Goal: Browse casually: Explore the website without a specific task or goal

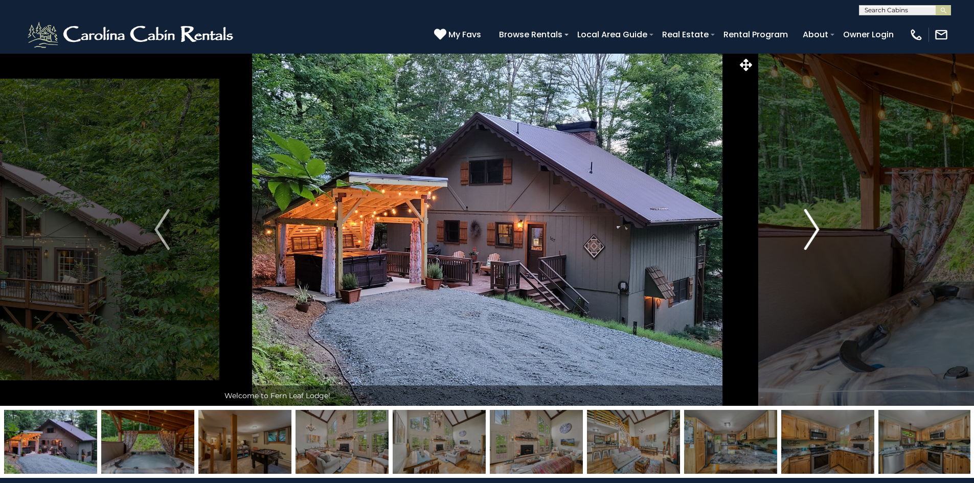
click at [813, 228] on img "Next" at bounding box center [811, 229] width 15 height 41
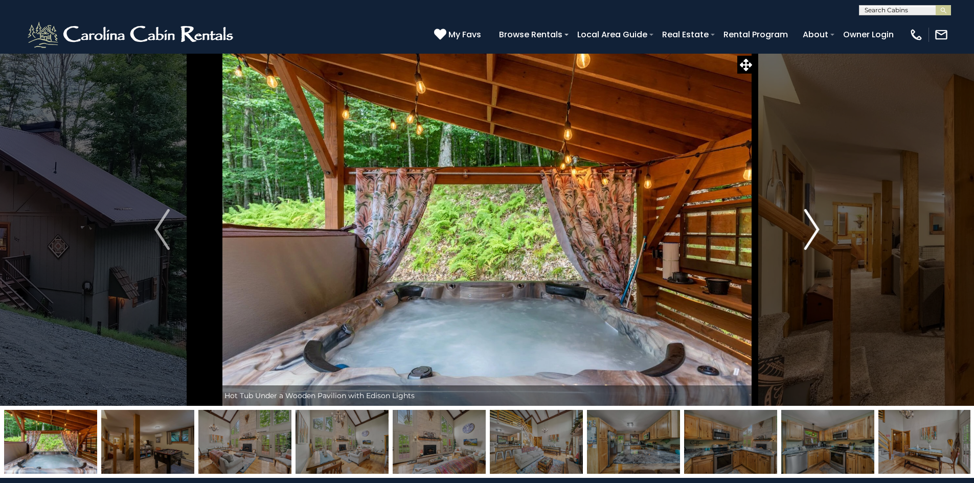
click at [813, 228] on img "Next" at bounding box center [811, 229] width 15 height 41
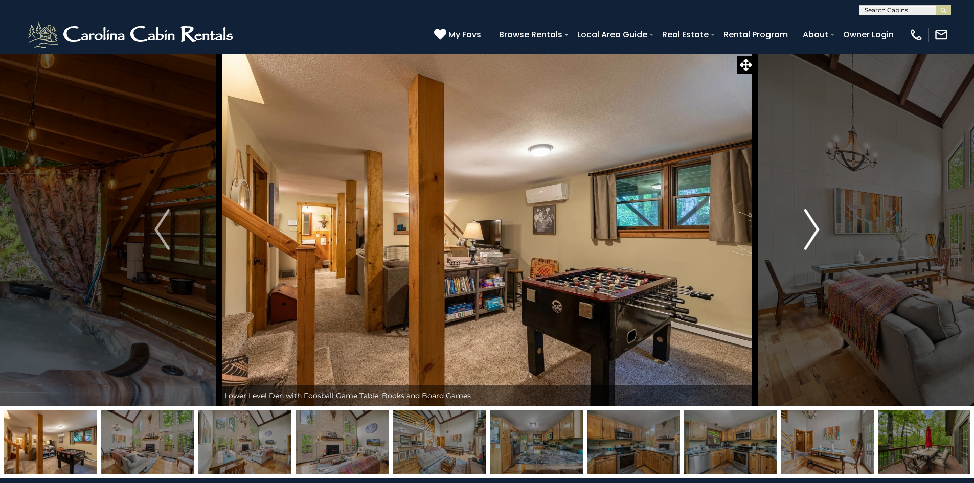
click at [814, 228] on img "Next" at bounding box center [811, 229] width 15 height 41
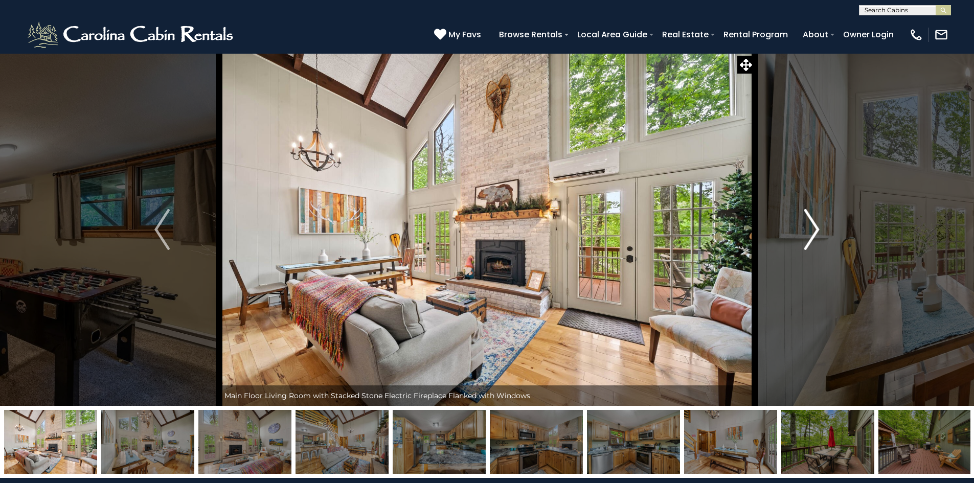
click at [814, 228] on img "Next" at bounding box center [811, 229] width 15 height 41
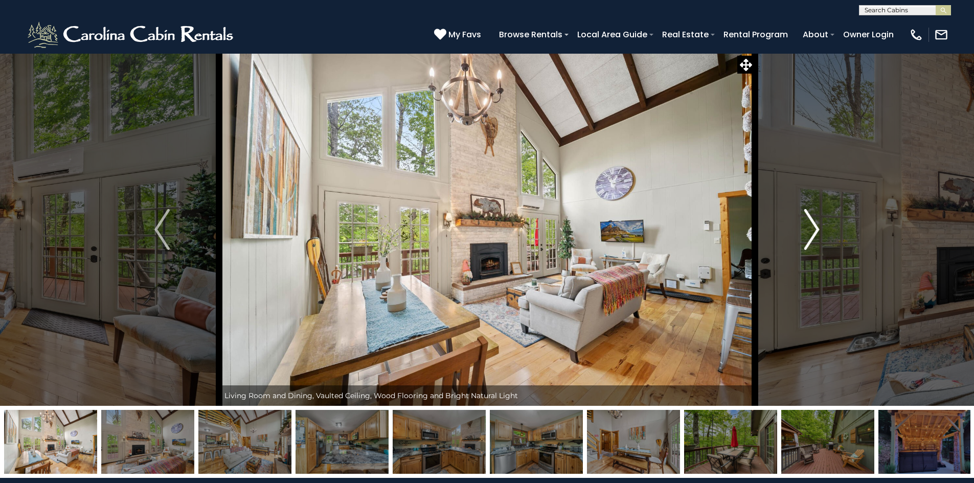
click at [814, 228] on img "Next" at bounding box center [811, 229] width 15 height 41
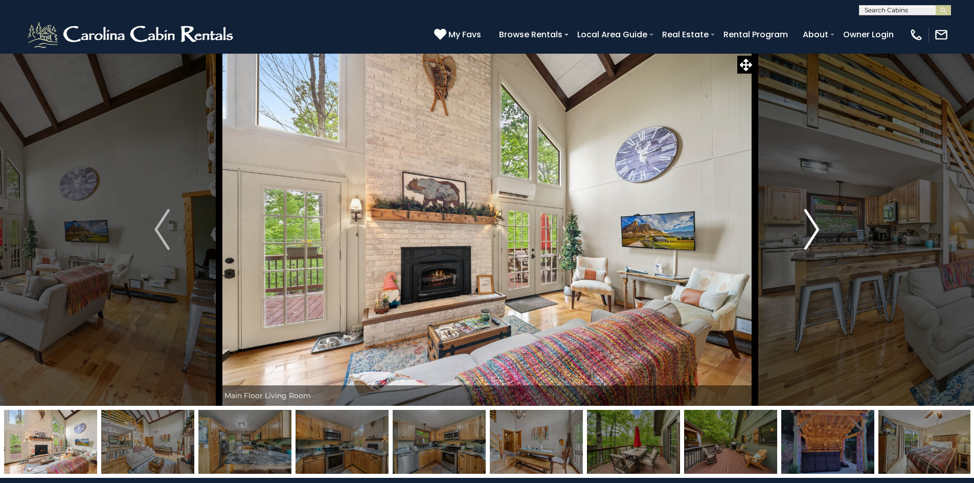
click at [814, 228] on img "Next" at bounding box center [811, 229] width 15 height 41
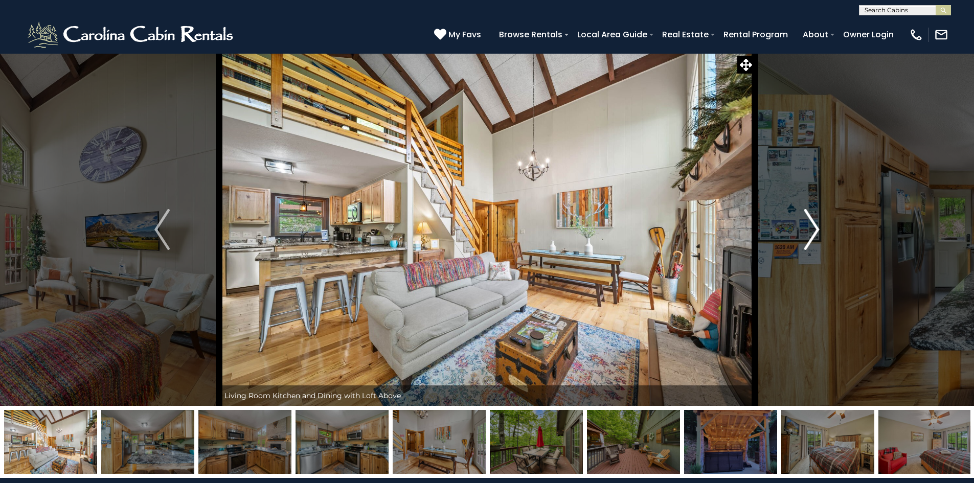
click at [814, 228] on img "Next" at bounding box center [811, 229] width 15 height 41
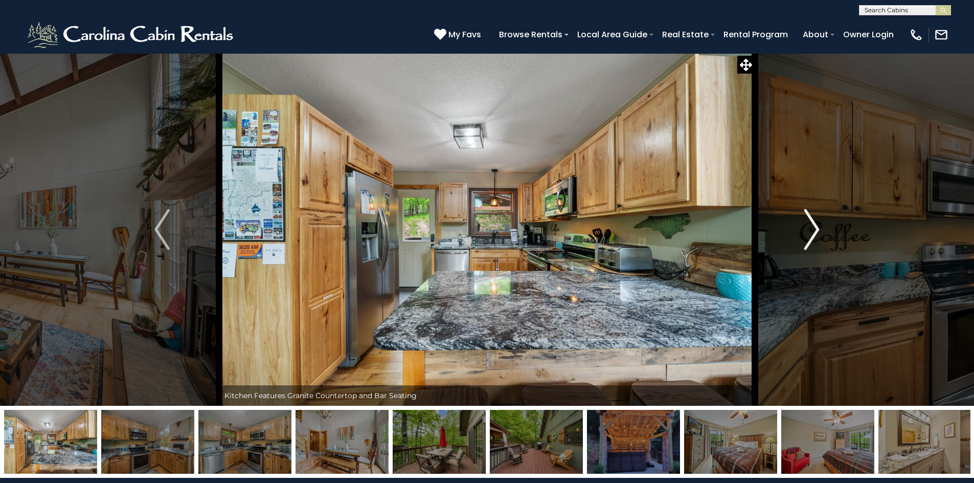
click at [814, 228] on img "Next" at bounding box center [811, 229] width 15 height 41
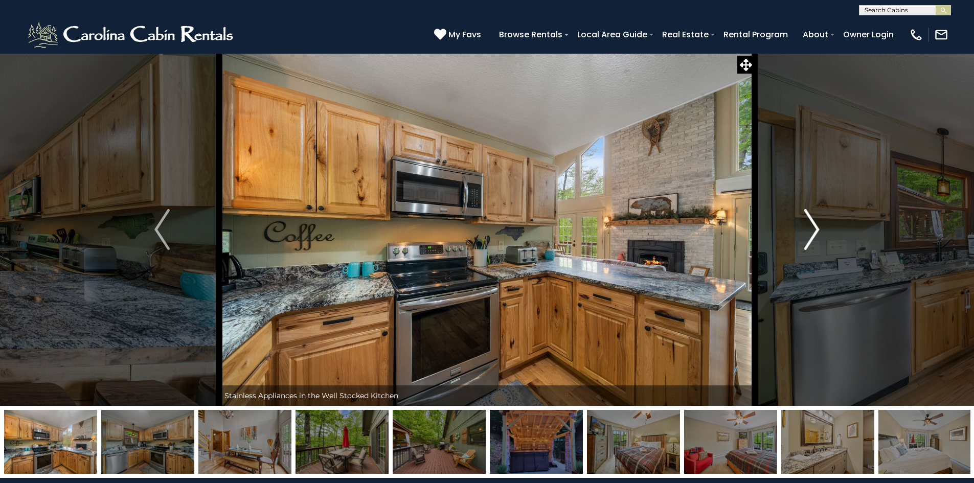
click at [814, 228] on img "Next" at bounding box center [811, 229] width 15 height 41
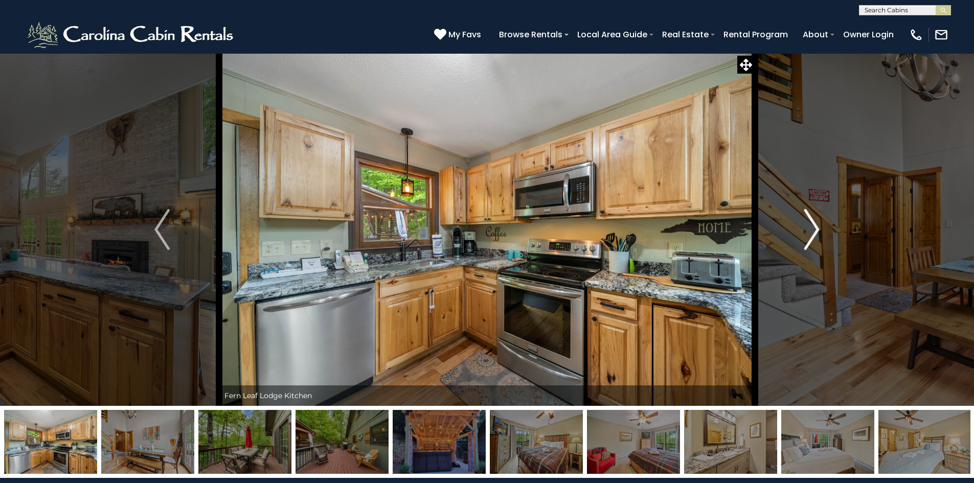
click at [814, 228] on img "Next" at bounding box center [811, 229] width 15 height 41
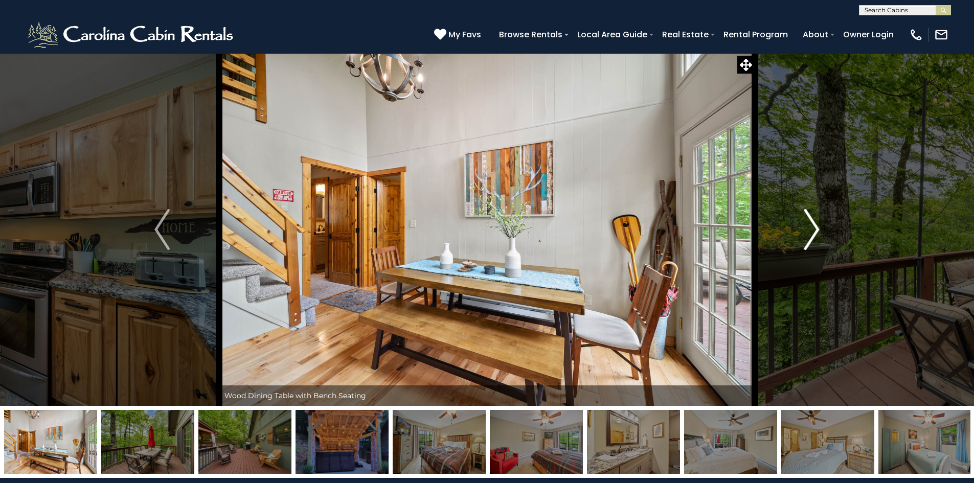
click at [814, 228] on img "Next" at bounding box center [811, 229] width 15 height 41
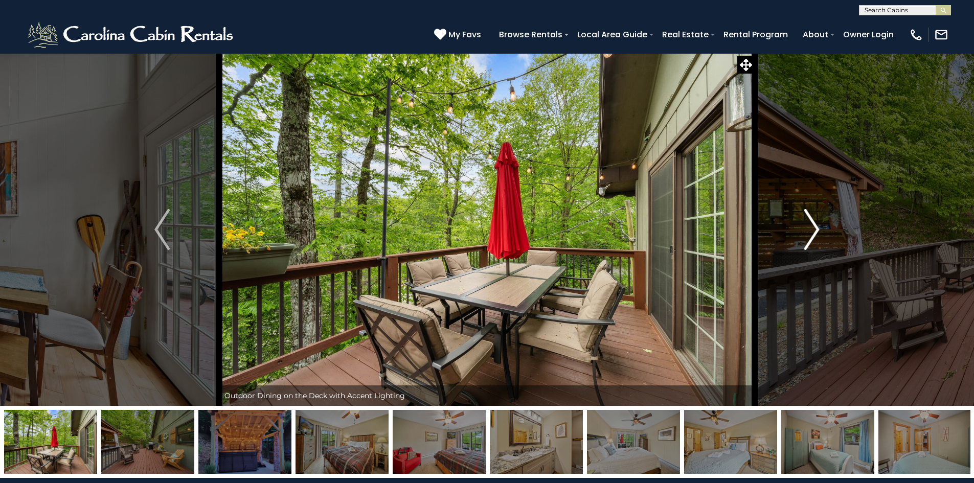
click at [814, 228] on img "Next" at bounding box center [811, 229] width 15 height 41
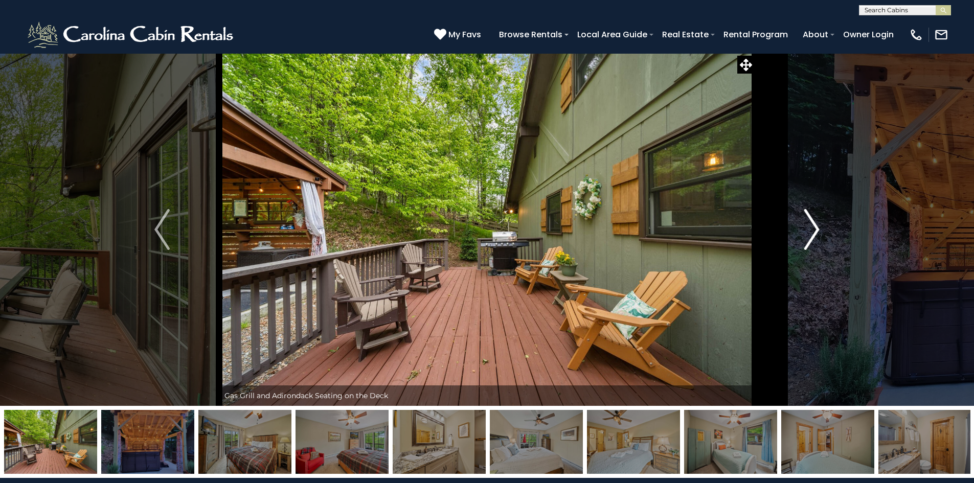
click at [814, 228] on img "Next" at bounding box center [811, 229] width 15 height 41
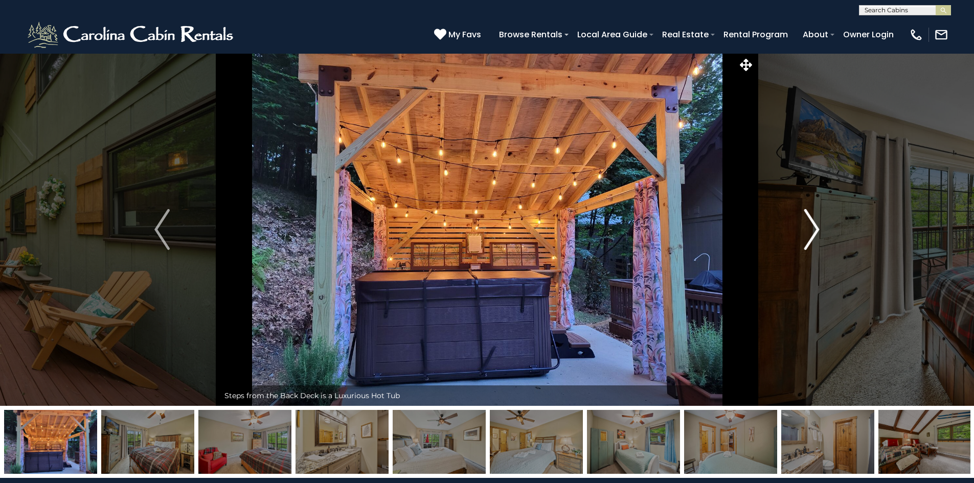
click at [814, 228] on img "Next" at bounding box center [811, 229] width 15 height 41
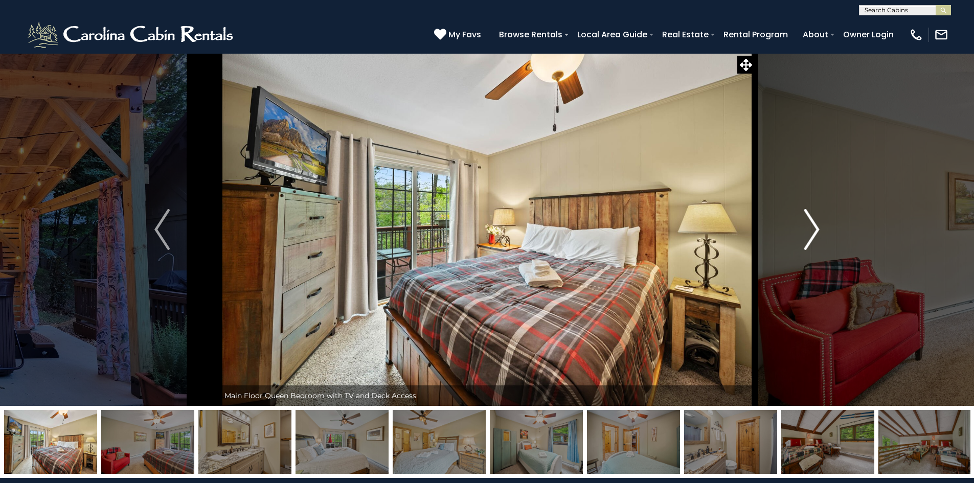
click at [814, 228] on img "Next" at bounding box center [811, 229] width 15 height 41
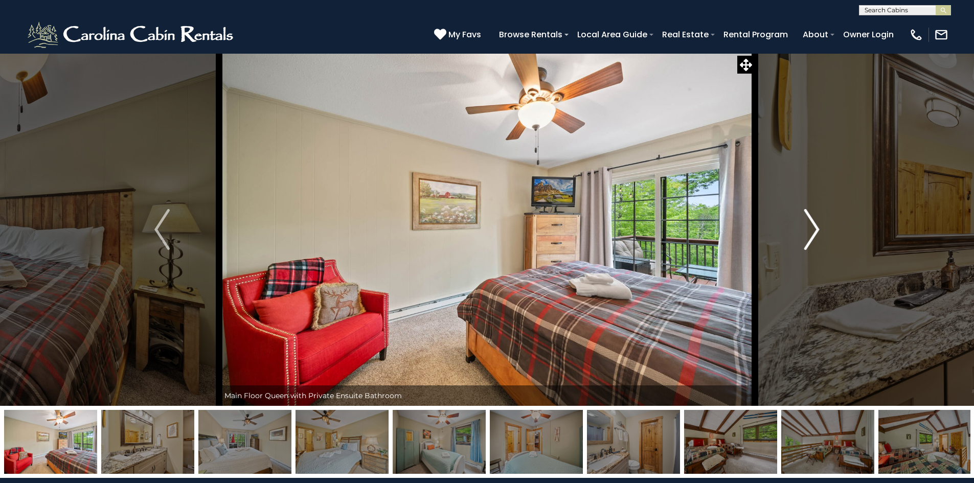
click at [814, 228] on img "Next" at bounding box center [811, 229] width 15 height 41
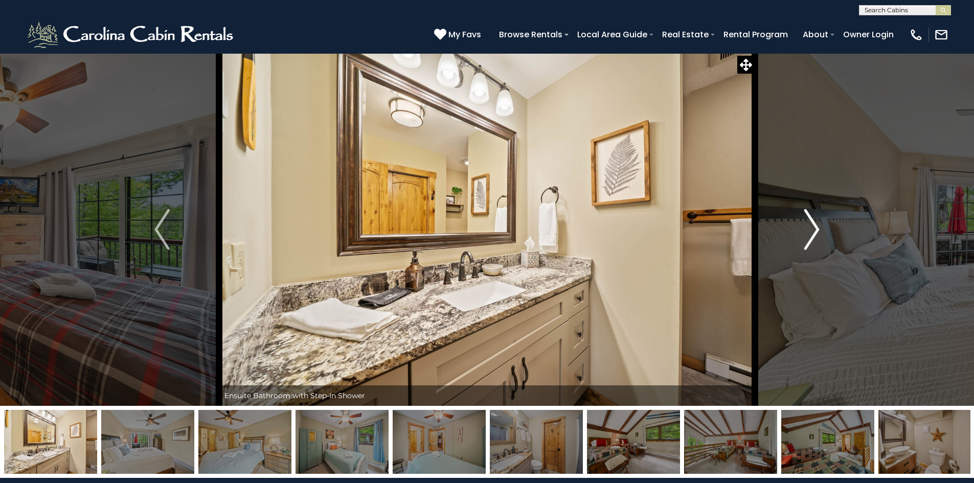
click at [814, 228] on img "Next" at bounding box center [811, 229] width 15 height 41
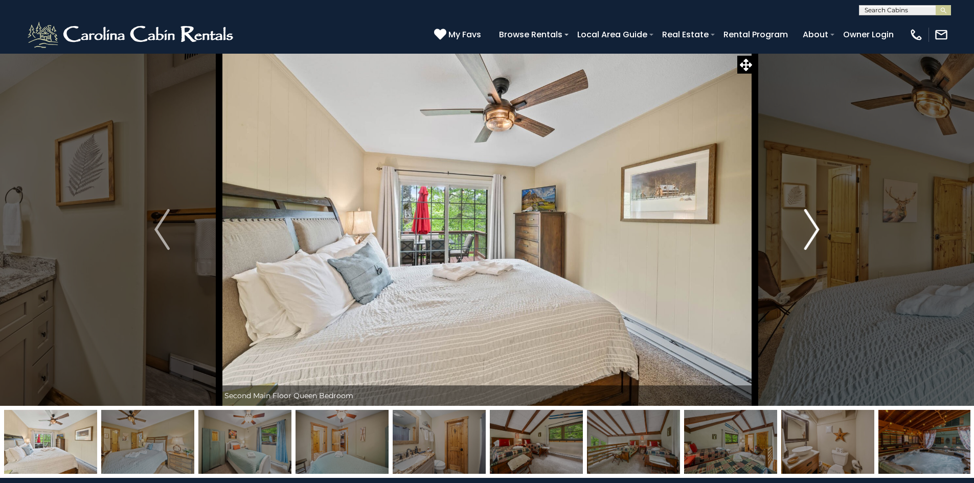
click at [814, 228] on img "Next" at bounding box center [811, 229] width 15 height 41
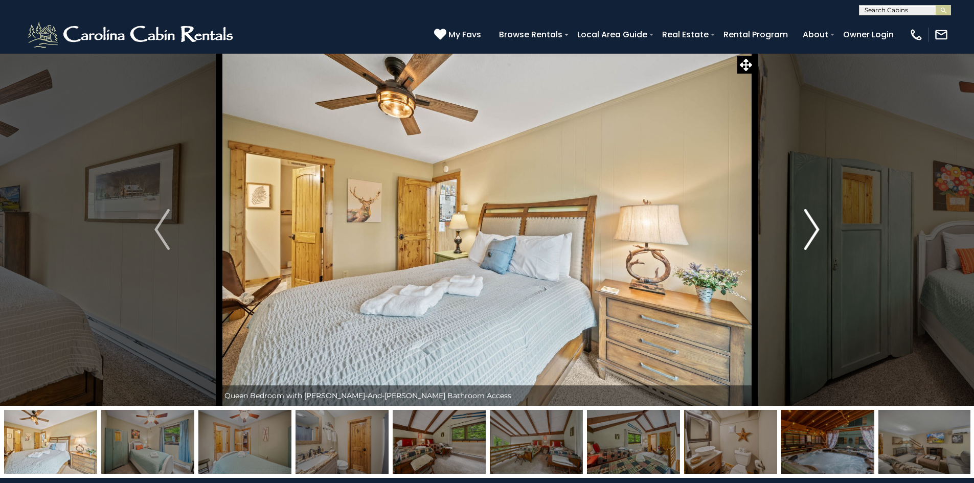
click at [814, 228] on img "Next" at bounding box center [811, 229] width 15 height 41
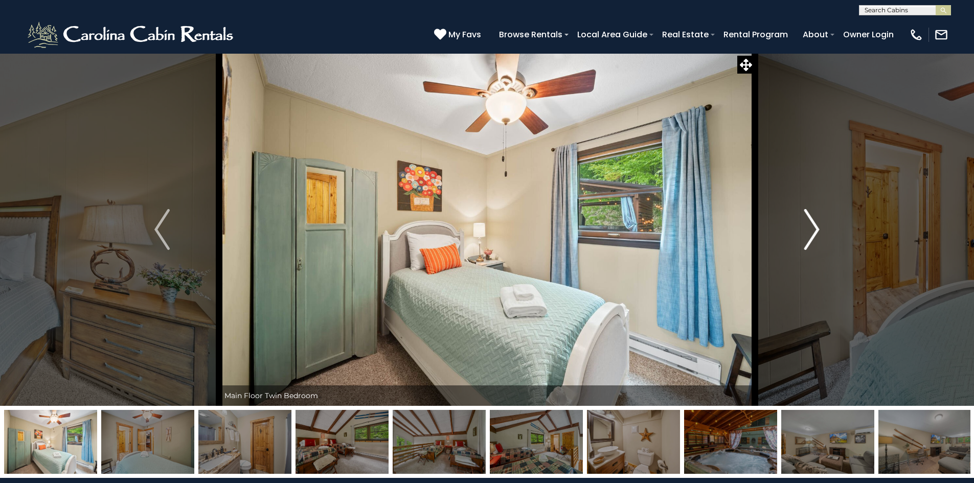
click at [814, 228] on img "Next" at bounding box center [811, 229] width 15 height 41
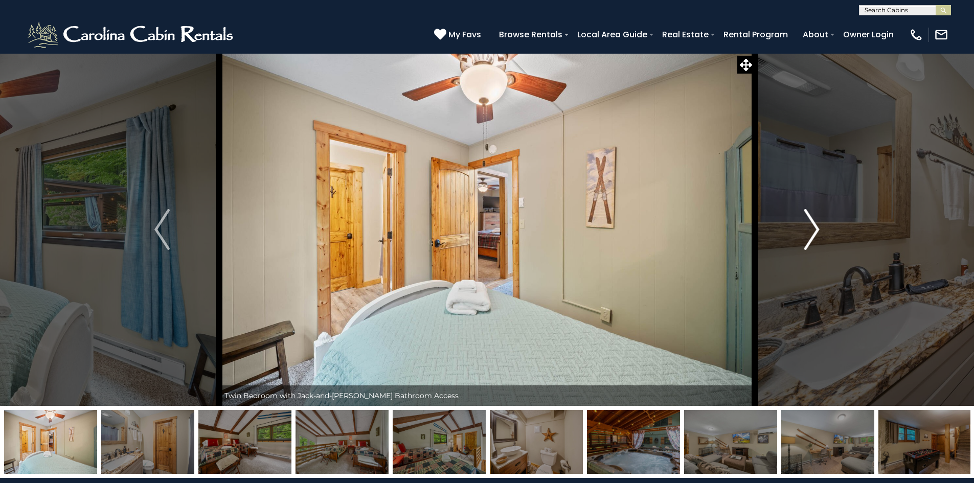
click at [814, 228] on img "Next" at bounding box center [811, 229] width 15 height 41
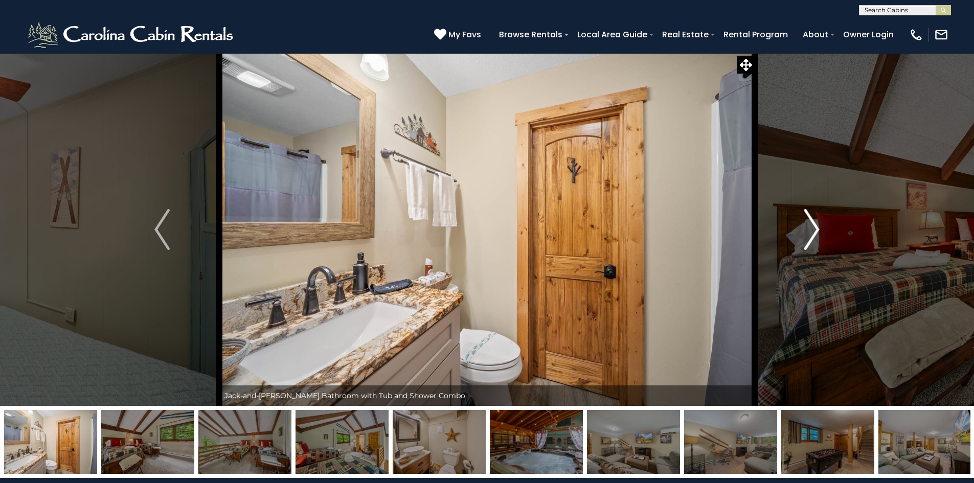
click at [814, 228] on img "Next" at bounding box center [811, 229] width 15 height 41
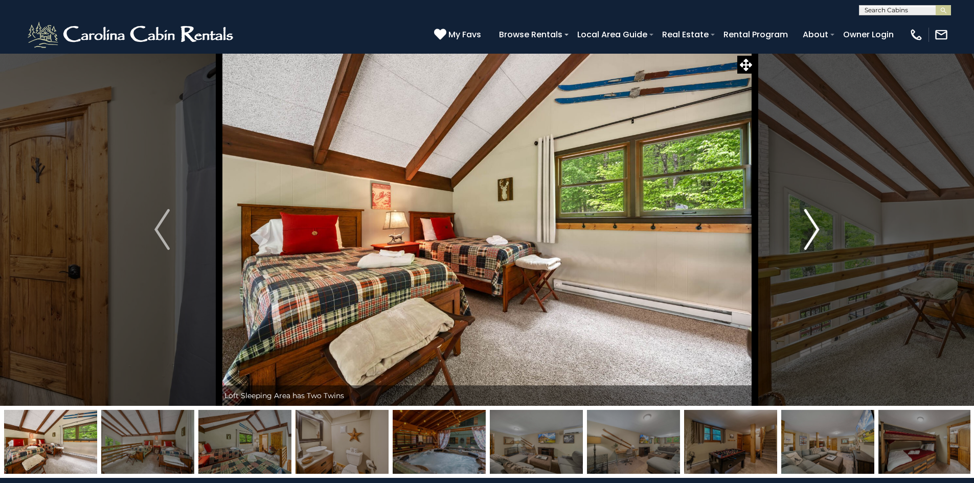
click at [814, 228] on img "Next" at bounding box center [811, 229] width 15 height 41
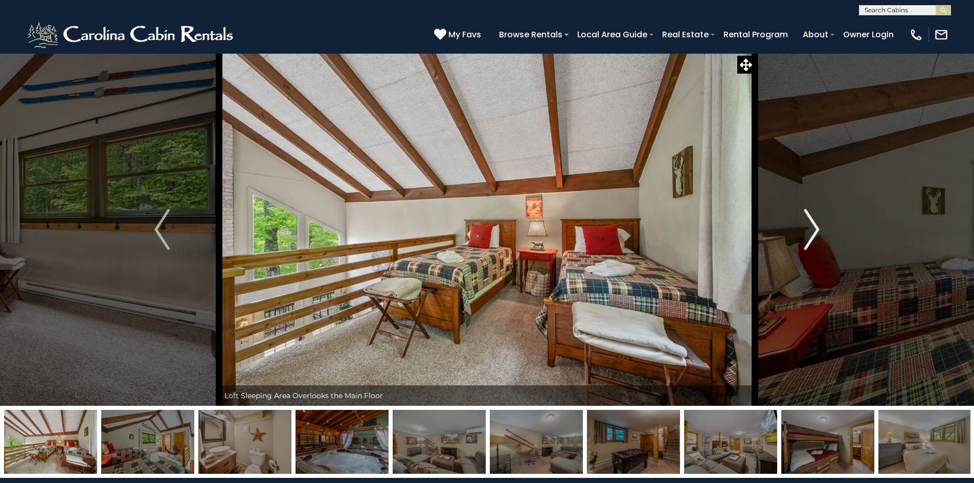
click at [814, 228] on img "Next" at bounding box center [811, 229] width 15 height 41
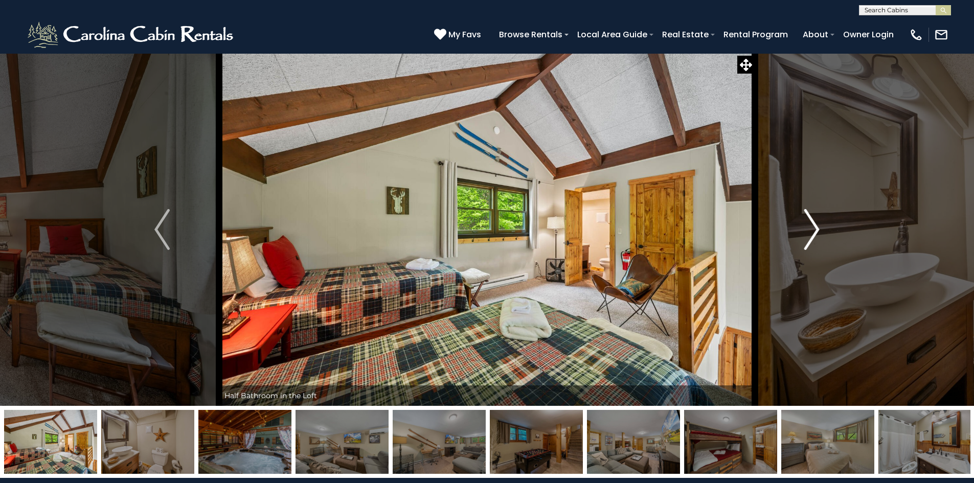
click at [814, 228] on img "Next" at bounding box center [811, 229] width 15 height 41
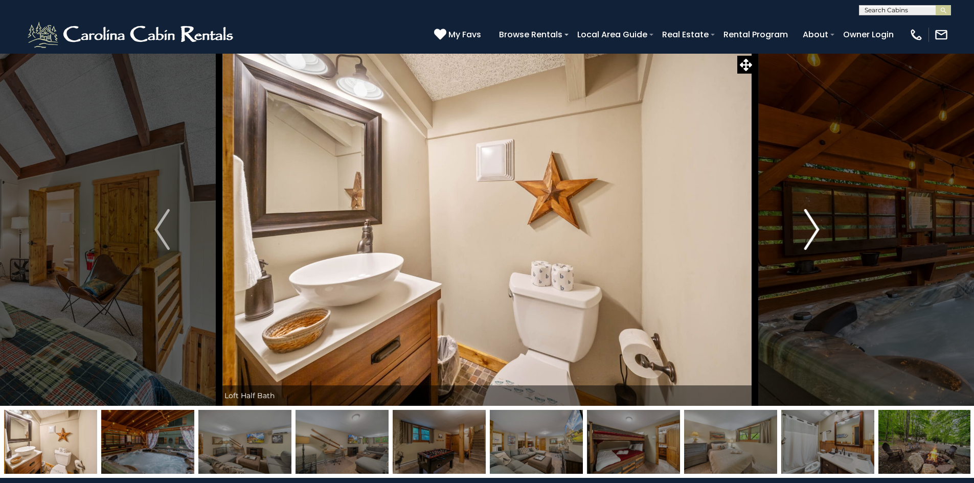
click at [814, 228] on img "Next" at bounding box center [811, 229] width 15 height 41
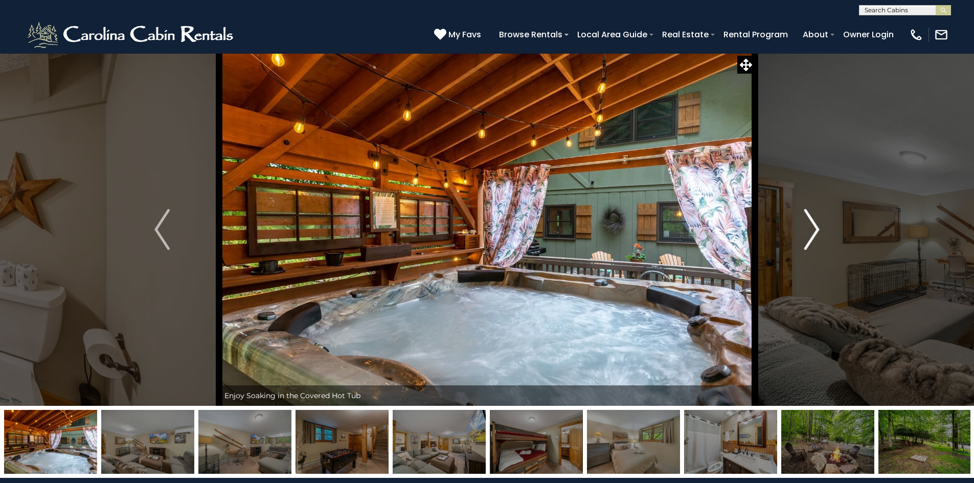
click at [814, 228] on img "Next" at bounding box center [811, 229] width 15 height 41
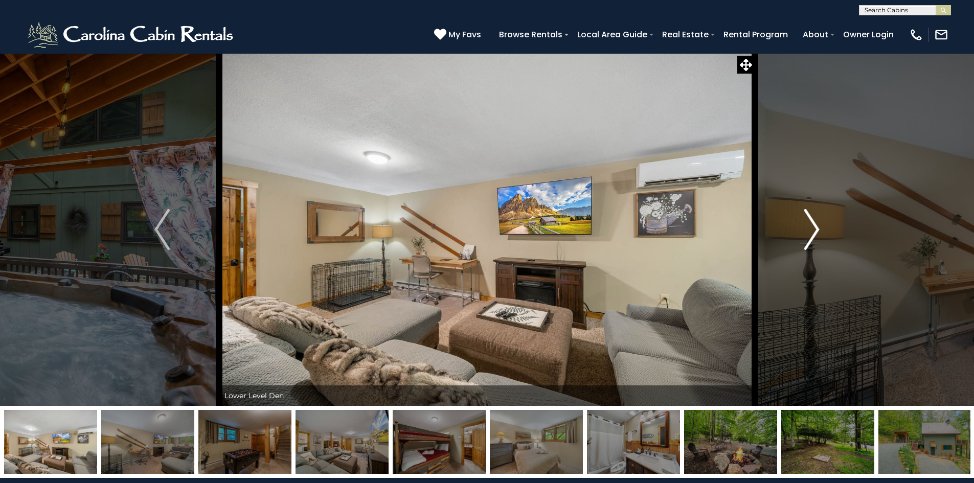
click at [814, 227] on img "Next" at bounding box center [811, 229] width 15 height 41
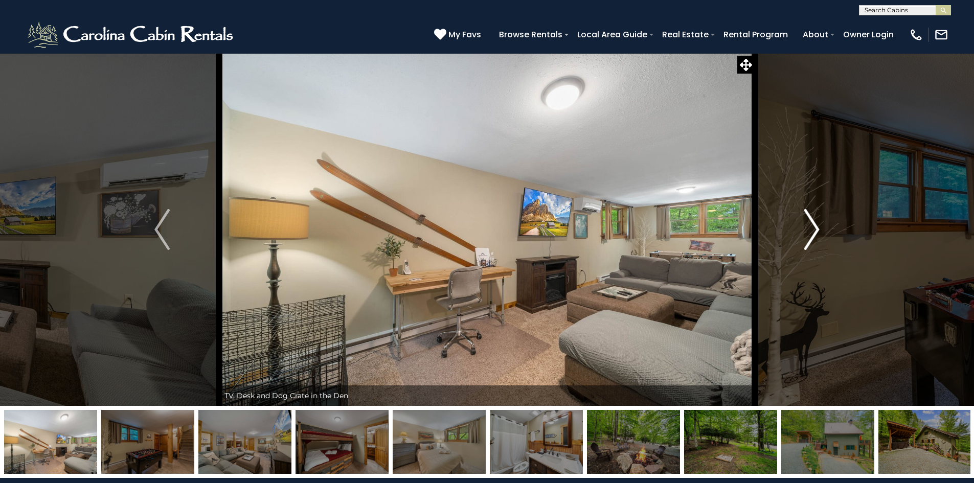
click at [814, 227] on img "Next" at bounding box center [811, 229] width 15 height 41
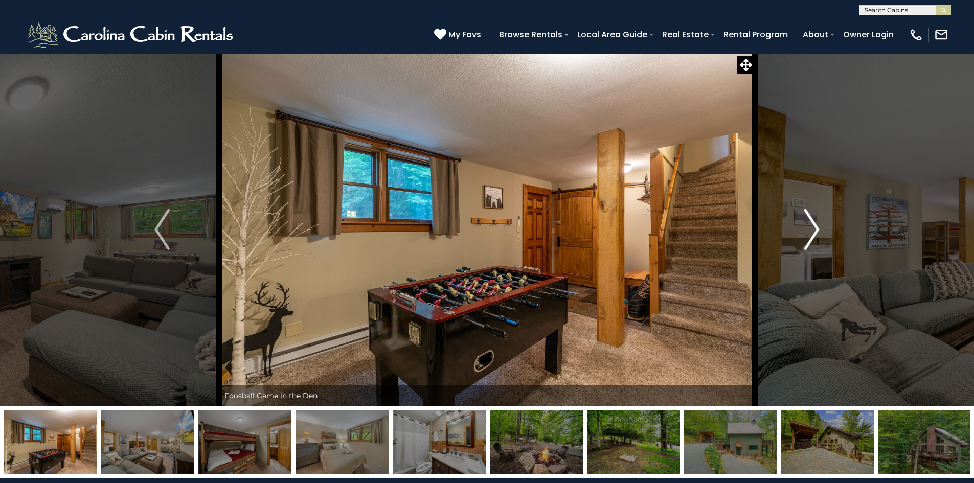
click at [814, 227] on img "Next" at bounding box center [811, 229] width 15 height 41
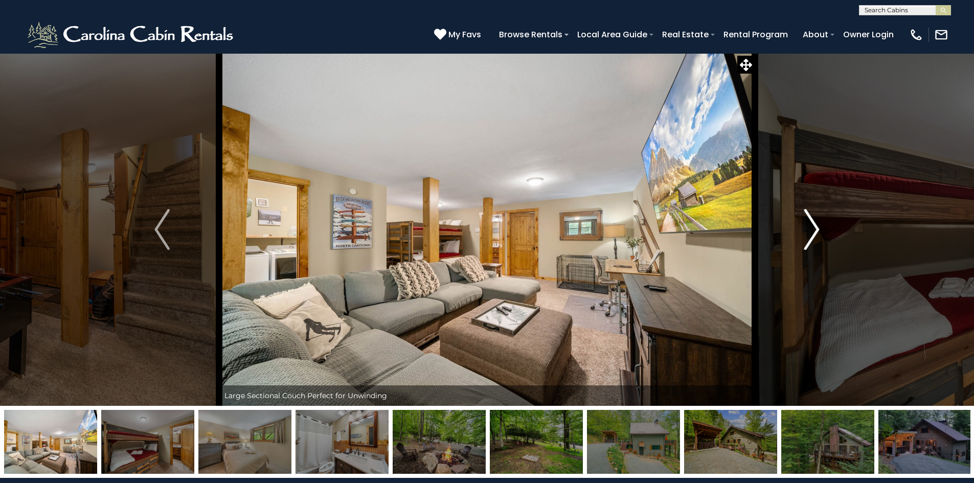
click at [814, 227] on img "Next" at bounding box center [811, 229] width 15 height 41
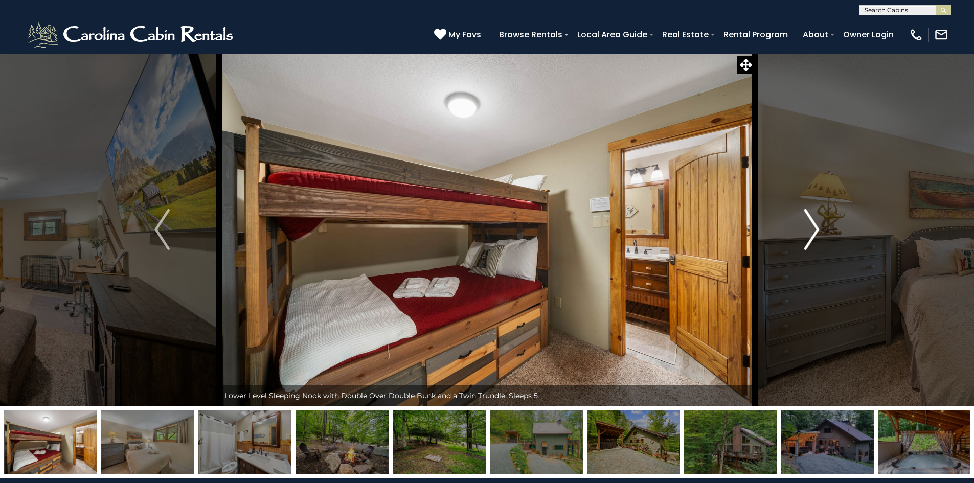
click at [814, 227] on img "Next" at bounding box center [811, 229] width 15 height 41
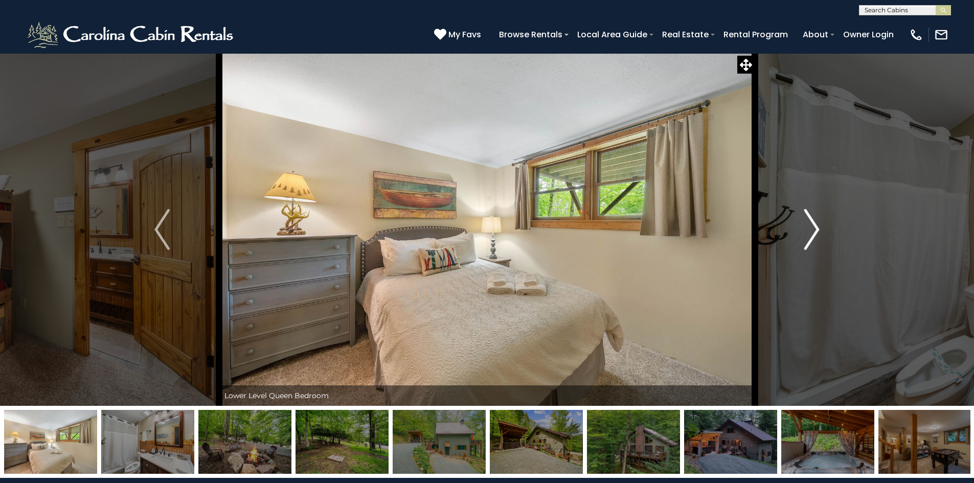
click at [814, 227] on img "Next" at bounding box center [811, 229] width 15 height 41
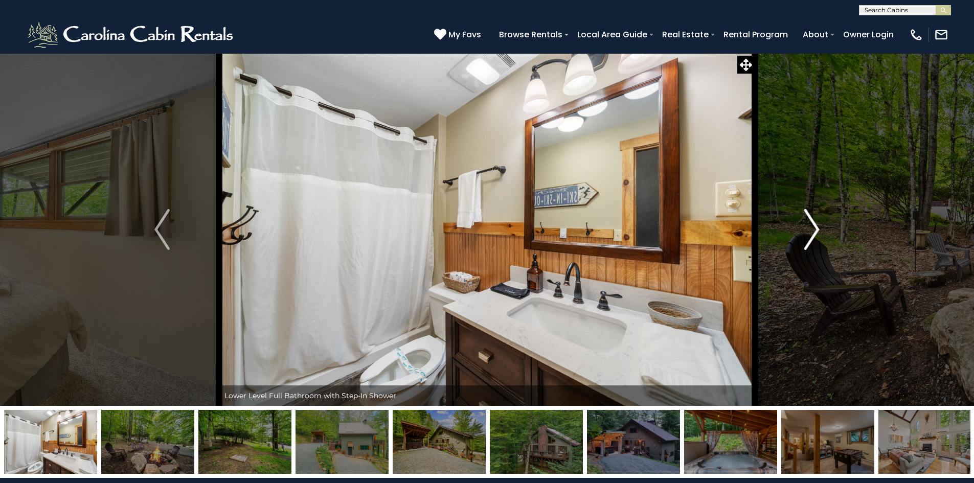
click at [814, 227] on img "Next" at bounding box center [811, 229] width 15 height 41
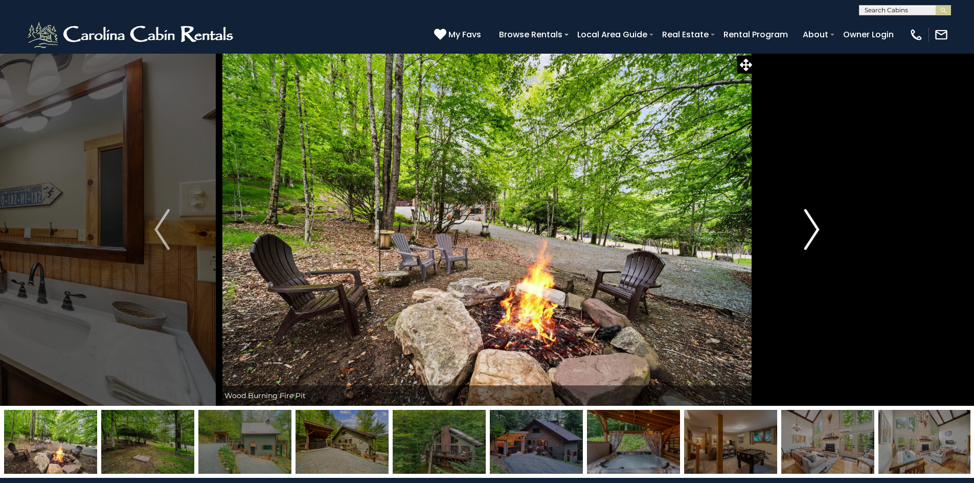
click at [814, 227] on img "Next" at bounding box center [811, 229] width 15 height 41
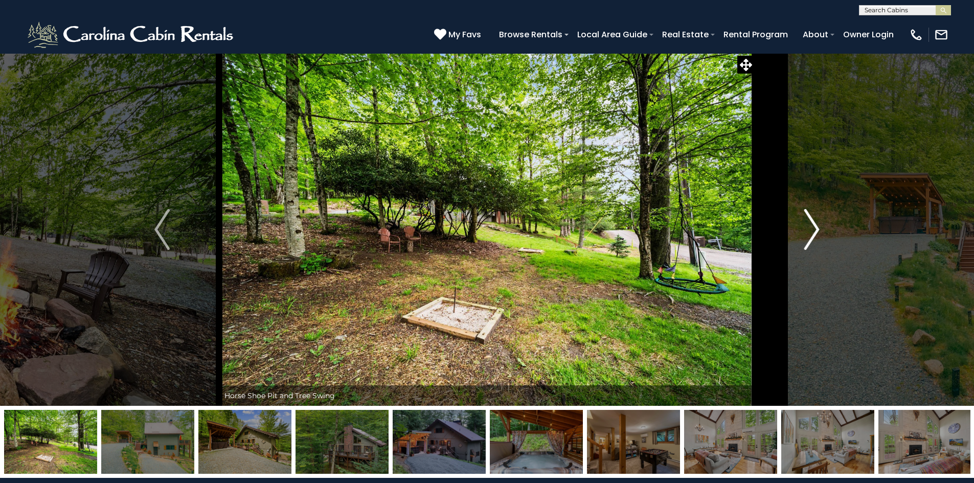
click at [813, 227] on img "Next" at bounding box center [811, 229] width 15 height 41
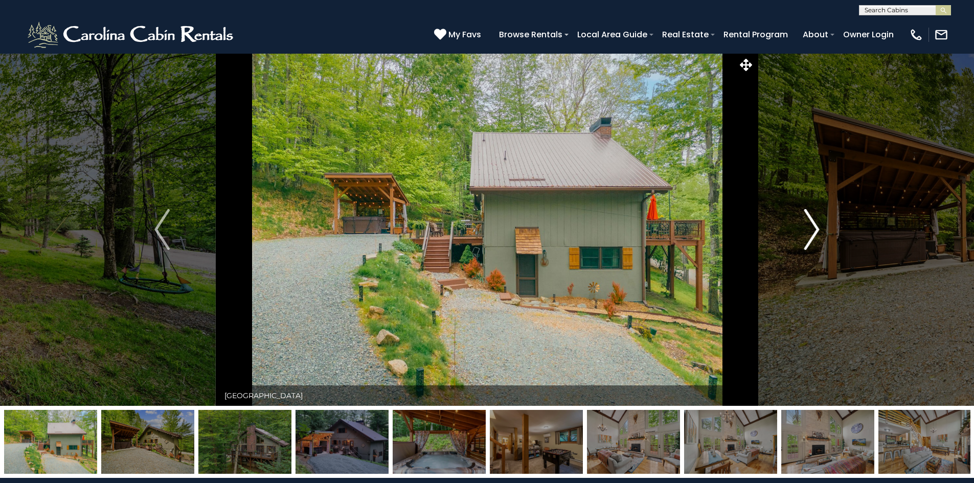
click at [810, 228] on img "Next" at bounding box center [811, 229] width 15 height 41
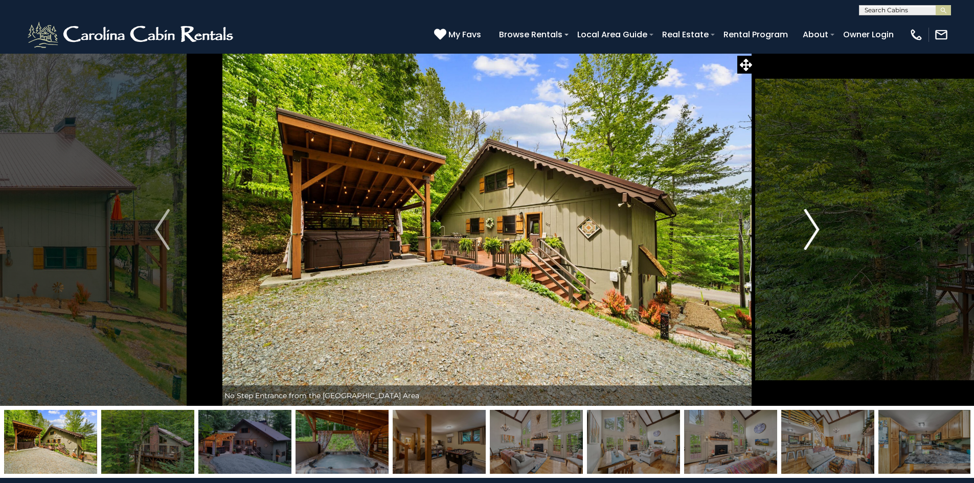
click at [810, 228] on img "Next" at bounding box center [811, 229] width 15 height 41
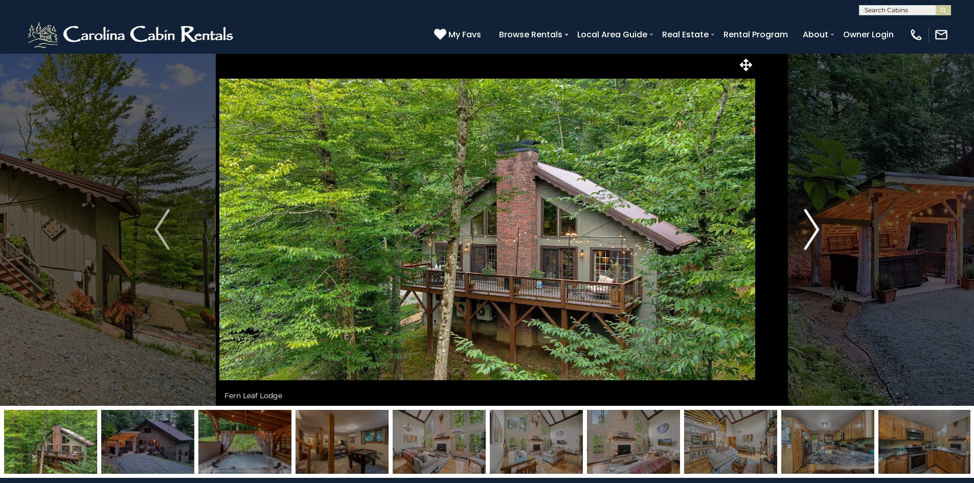
click at [809, 226] on img "Next" at bounding box center [811, 229] width 15 height 41
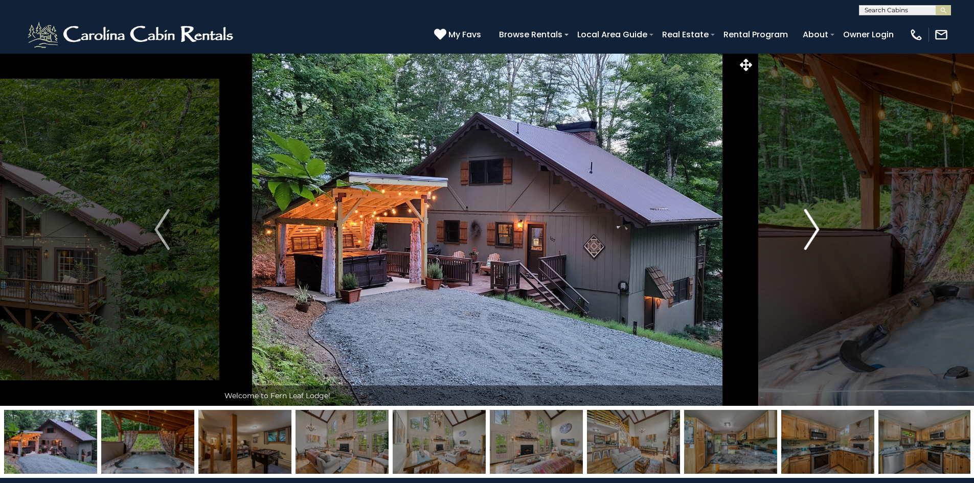
click at [809, 226] on img "Next" at bounding box center [811, 229] width 15 height 41
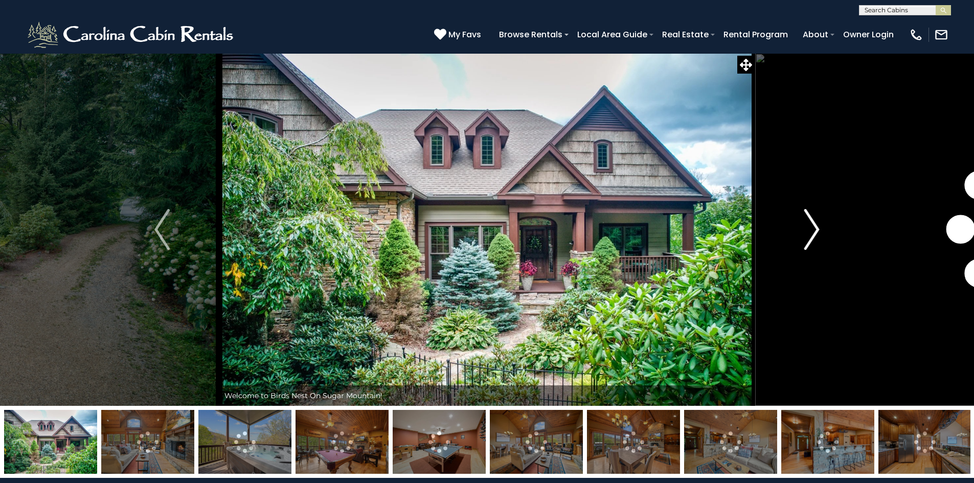
click at [811, 229] on img "Next" at bounding box center [811, 229] width 15 height 41
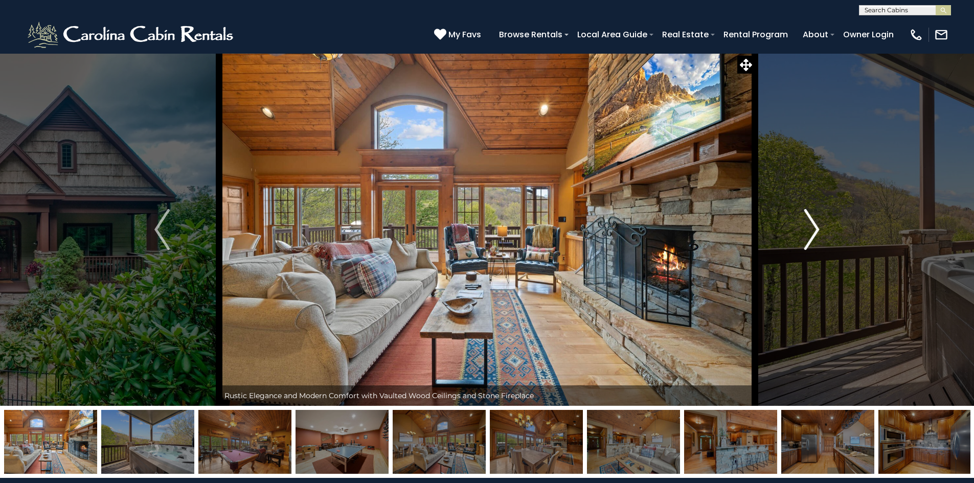
click at [806, 227] on img "Next" at bounding box center [811, 229] width 15 height 41
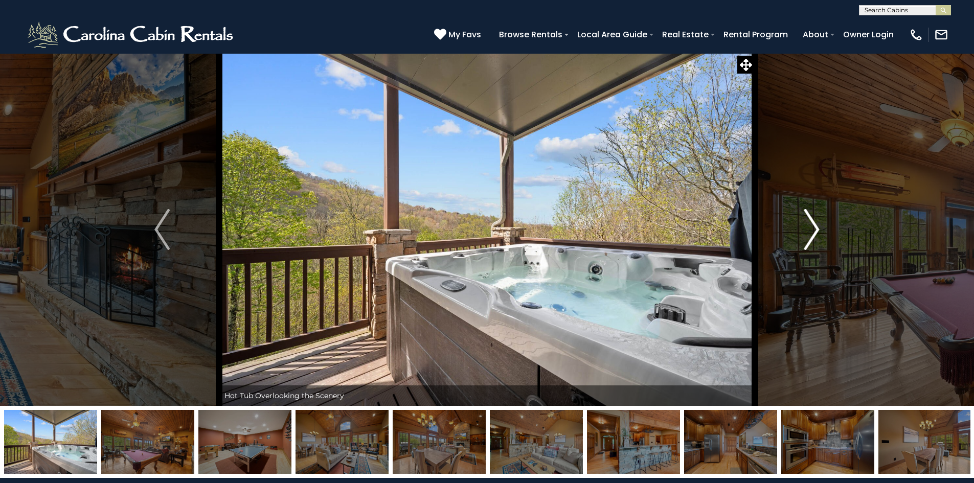
click at [806, 227] on img "Next" at bounding box center [811, 229] width 15 height 41
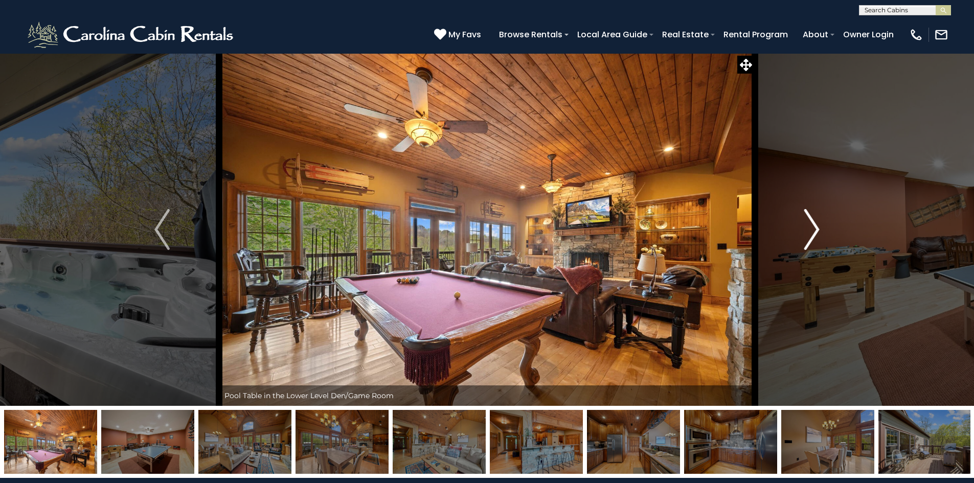
click at [806, 227] on img "Next" at bounding box center [811, 229] width 15 height 41
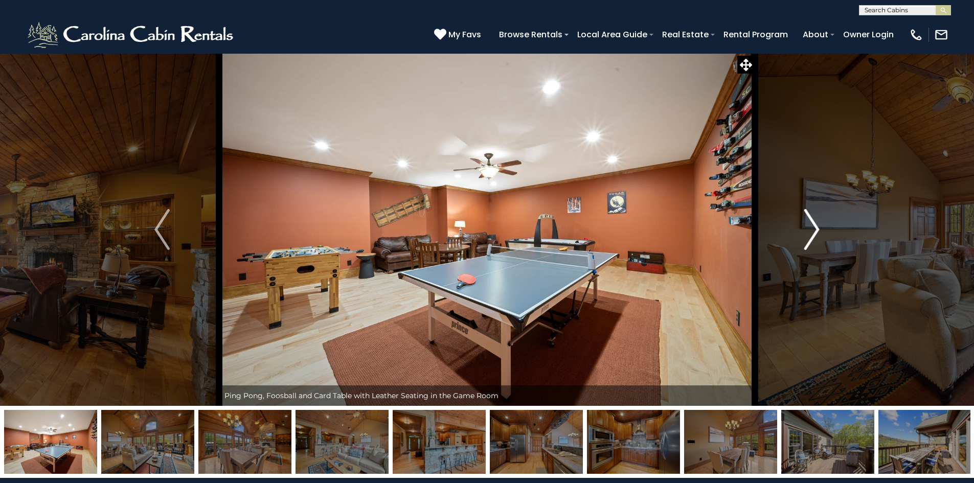
click at [814, 226] on img "Next" at bounding box center [811, 229] width 15 height 41
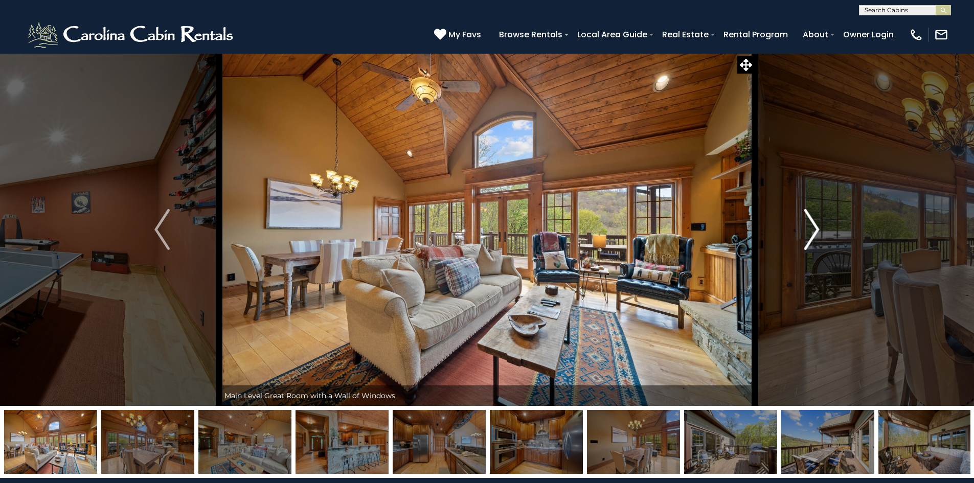
click at [813, 227] on img "Next" at bounding box center [811, 229] width 15 height 41
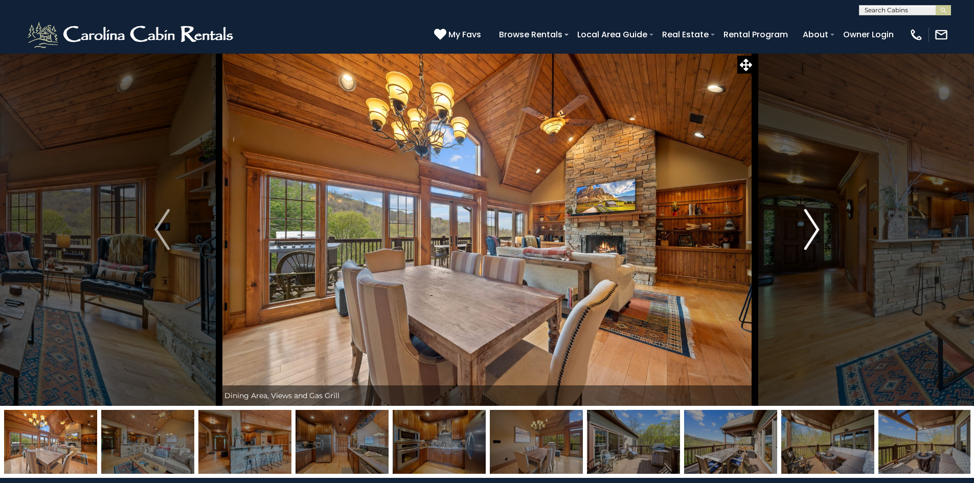
click at [813, 227] on img "Next" at bounding box center [811, 229] width 15 height 41
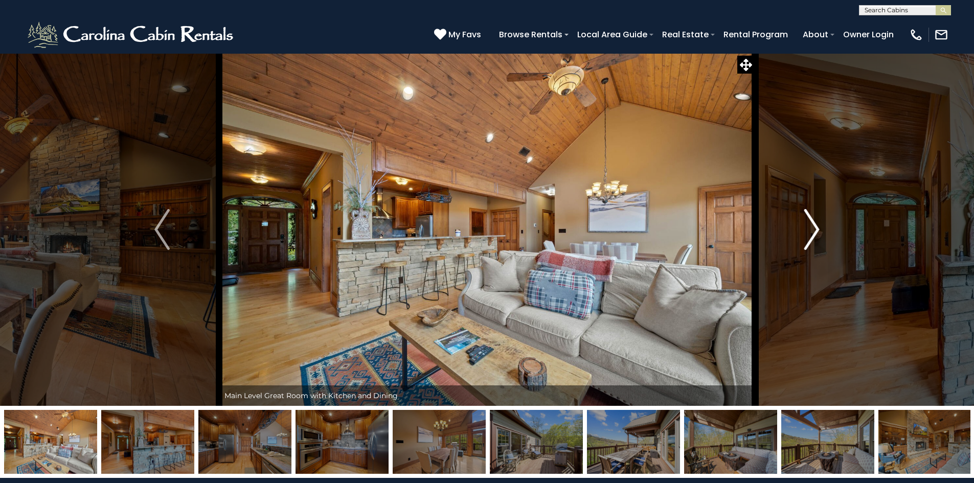
click at [813, 227] on img "Next" at bounding box center [811, 229] width 15 height 41
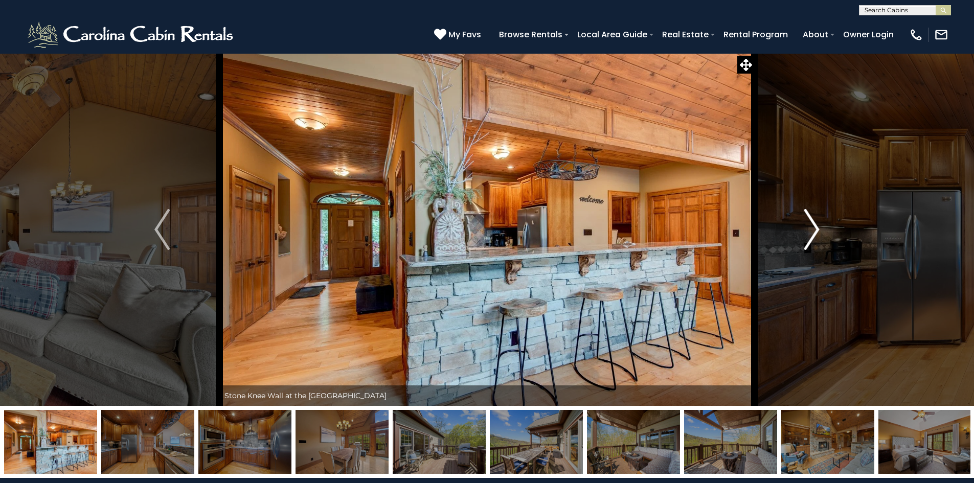
click at [813, 227] on img "Next" at bounding box center [811, 229] width 15 height 41
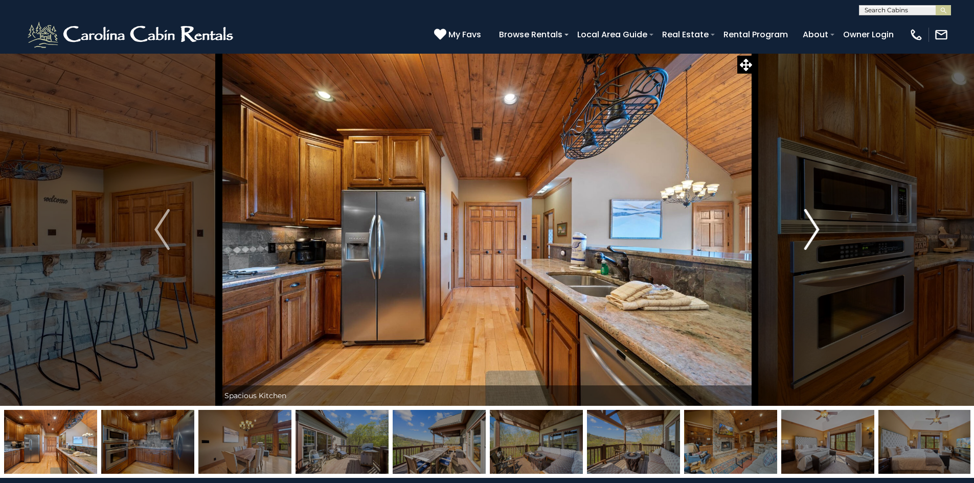
click at [813, 227] on img "Next" at bounding box center [811, 229] width 15 height 41
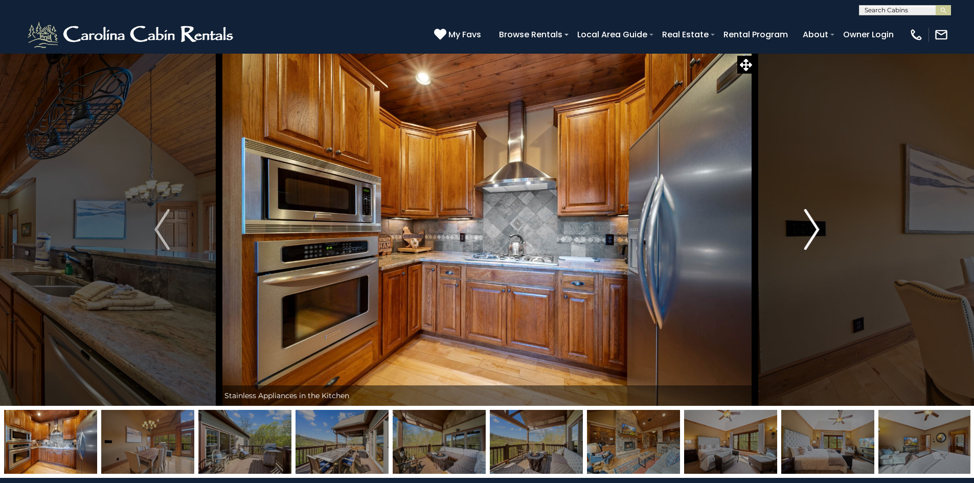
click at [813, 227] on img "Next" at bounding box center [811, 229] width 15 height 41
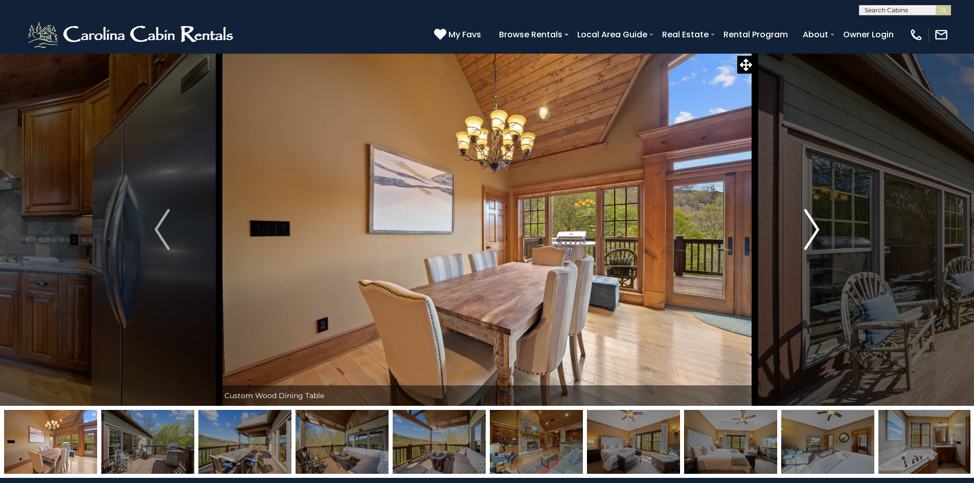
click at [813, 227] on img "Next" at bounding box center [811, 229] width 15 height 41
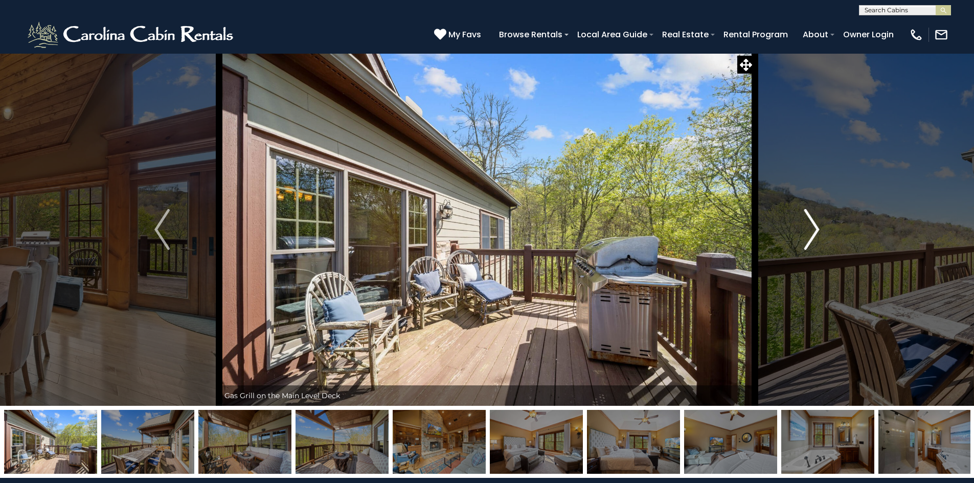
click at [813, 227] on img "Next" at bounding box center [811, 229] width 15 height 41
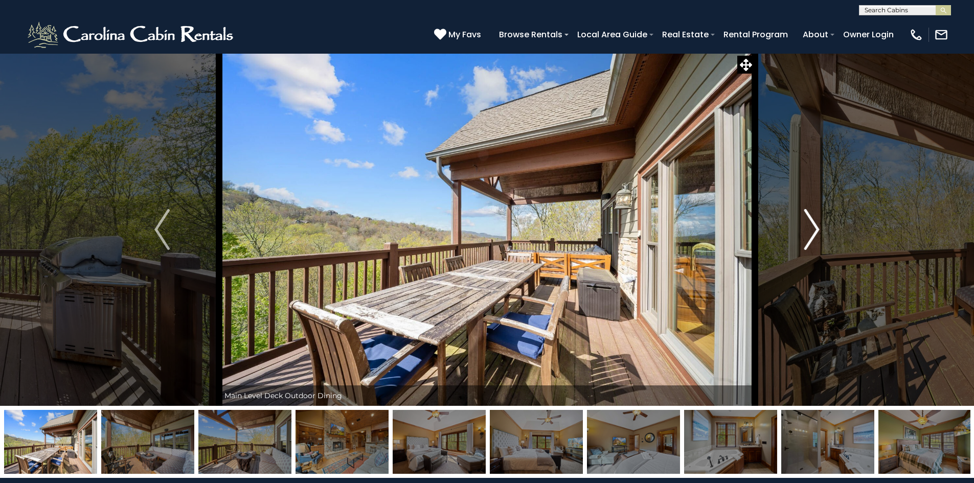
click at [813, 227] on img "Next" at bounding box center [811, 229] width 15 height 41
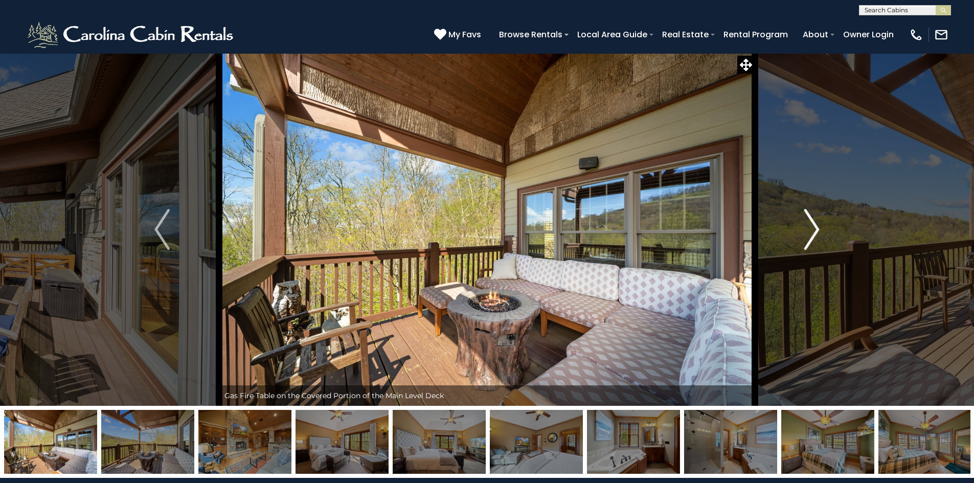
click at [813, 227] on img "Next" at bounding box center [811, 229] width 15 height 41
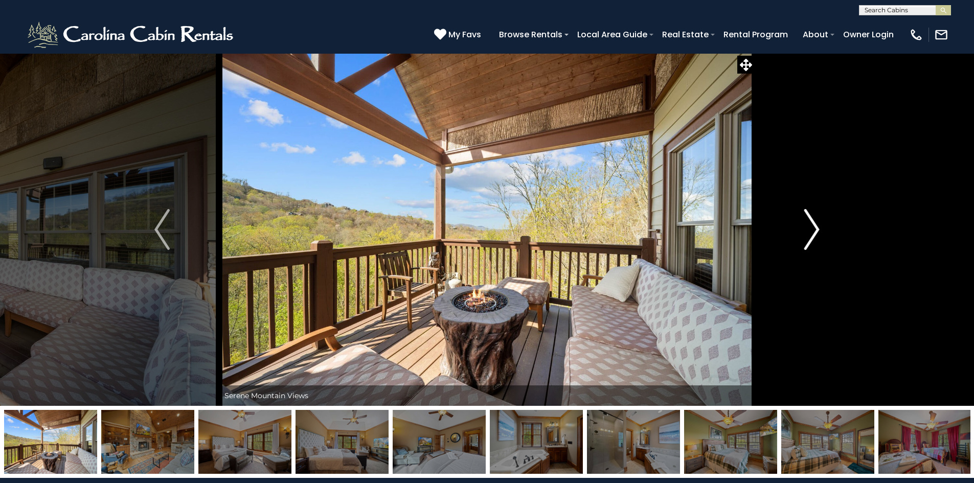
click at [813, 227] on img "Next" at bounding box center [811, 229] width 15 height 41
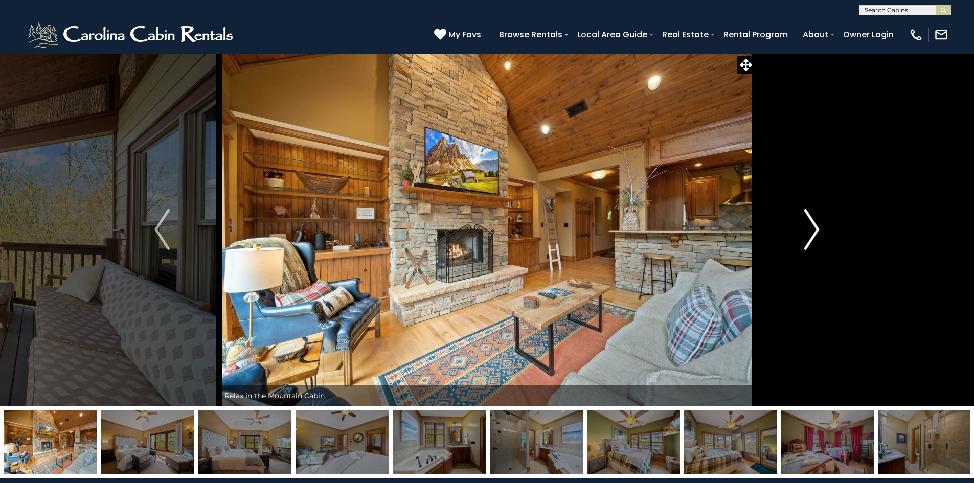
click at [813, 227] on img "Next" at bounding box center [811, 229] width 15 height 41
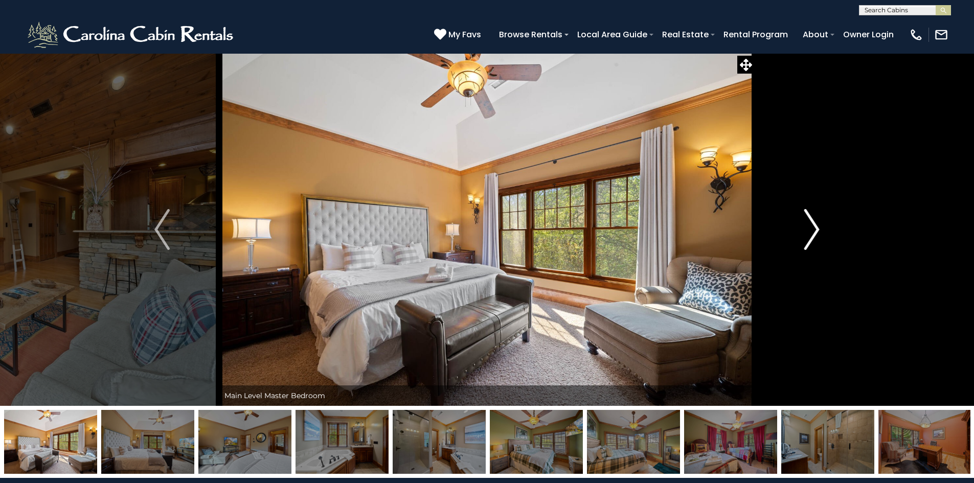
click at [813, 227] on img "Next" at bounding box center [811, 229] width 15 height 41
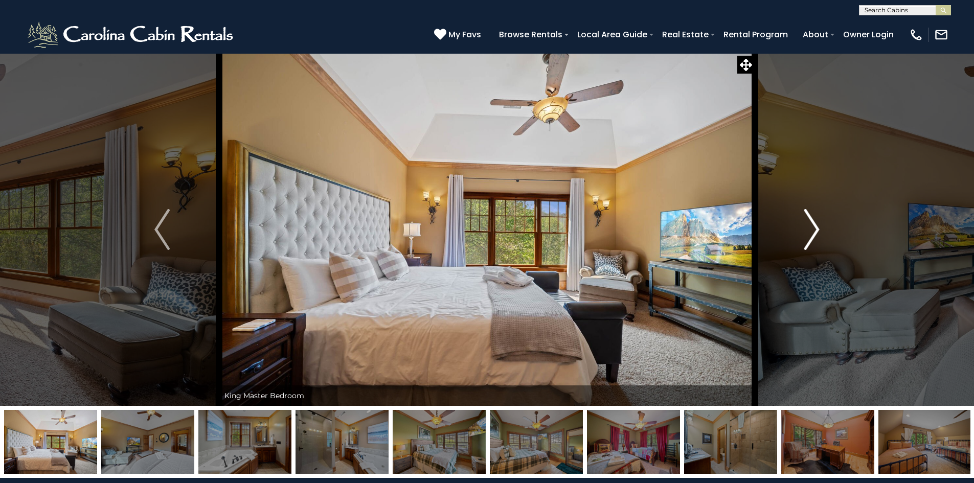
click at [813, 227] on img "Next" at bounding box center [811, 229] width 15 height 41
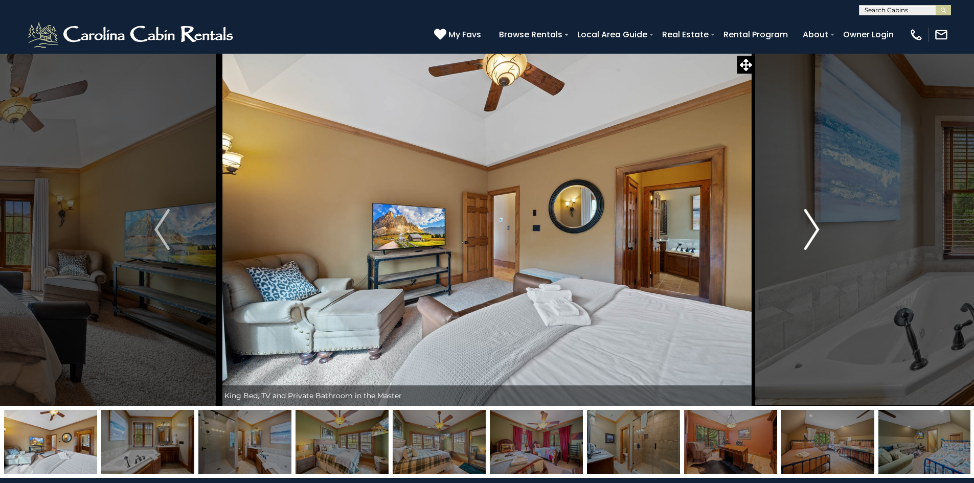
click at [813, 228] on img "Next" at bounding box center [811, 229] width 15 height 41
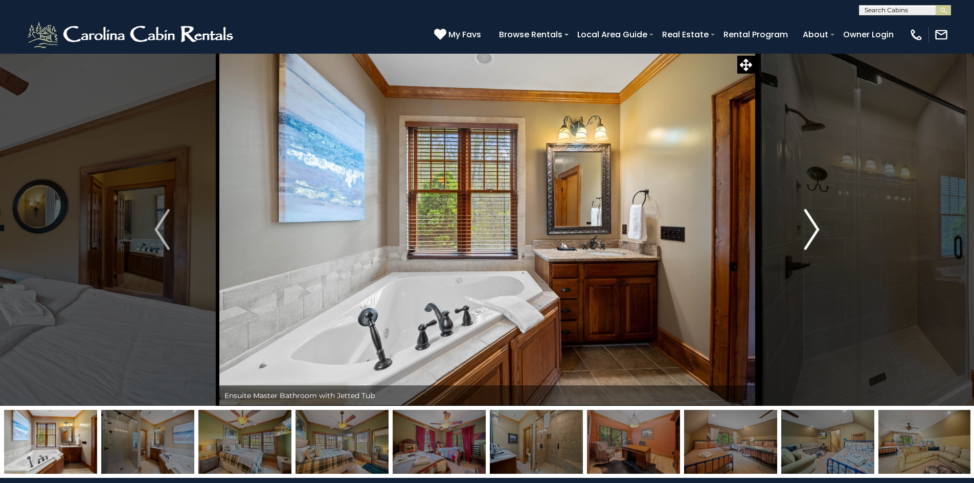
click at [813, 228] on img "Next" at bounding box center [811, 229] width 15 height 41
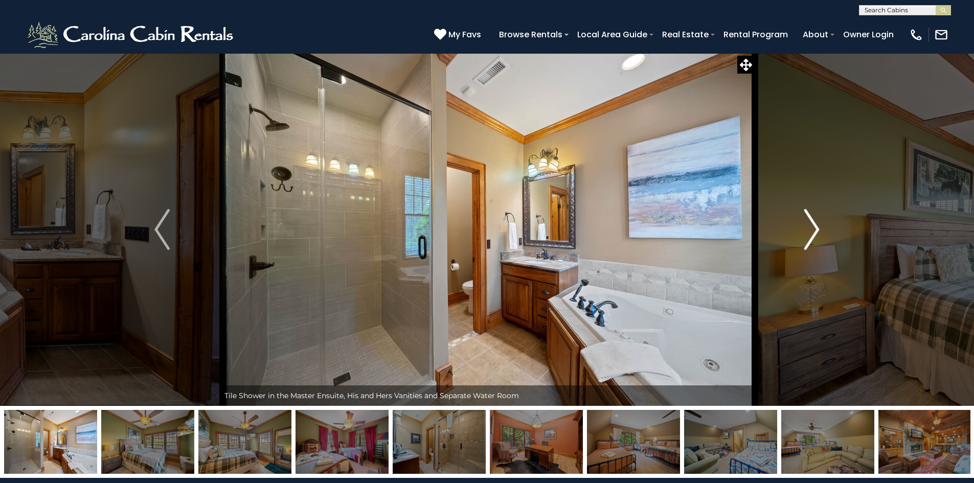
click at [813, 228] on img "Next" at bounding box center [811, 229] width 15 height 41
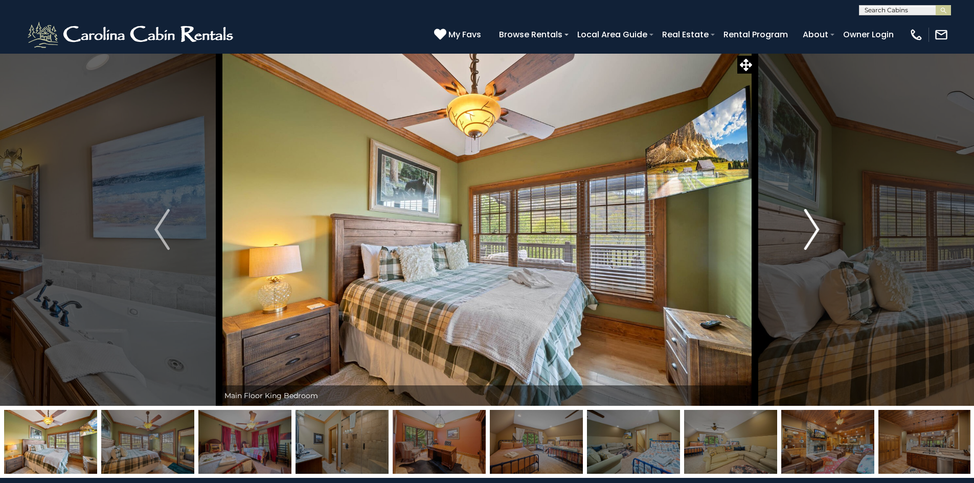
click at [813, 228] on img "Next" at bounding box center [811, 229] width 15 height 41
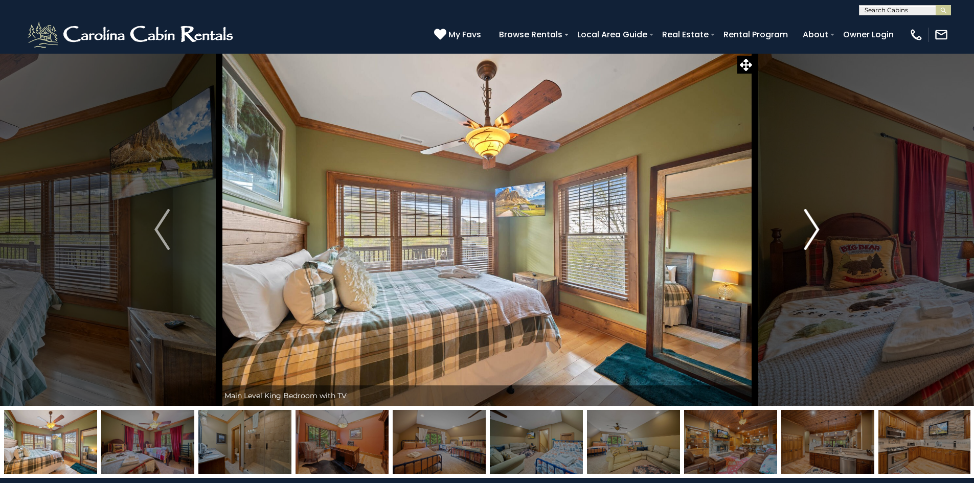
click at [812, 228] on img "Next" at bounding box center [811, 229] width 15 height 41
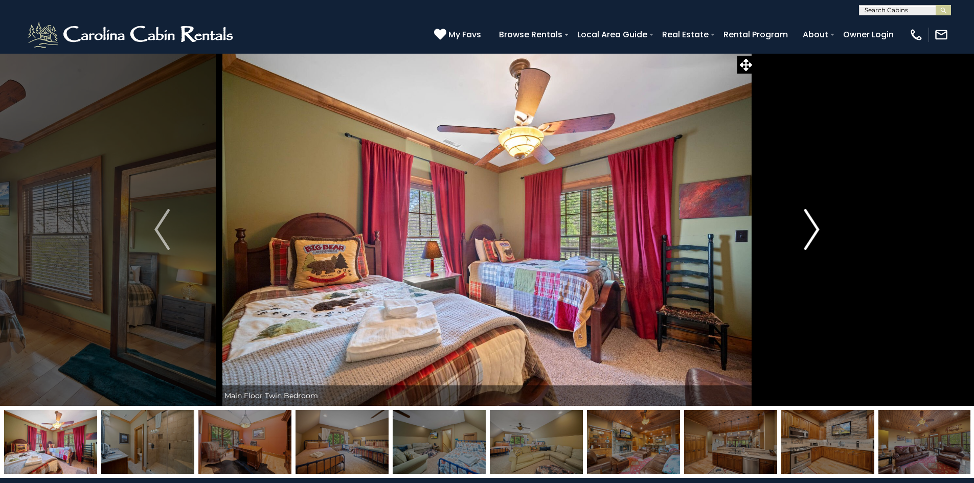
click at [812, 228] on img "Next" at bounding box center [811, 229] width 15 height 41
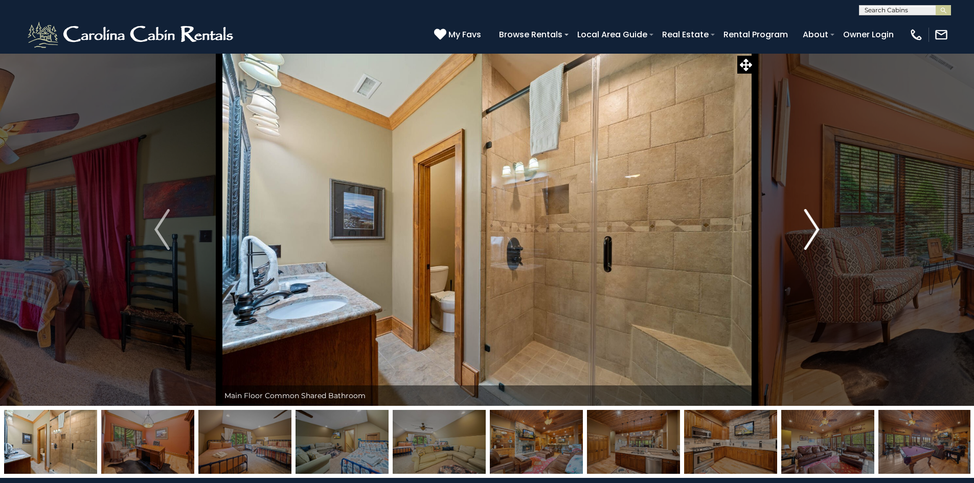
click at [812, 228] on img "Next" at bounding box center [811, 229] width 15 height 41
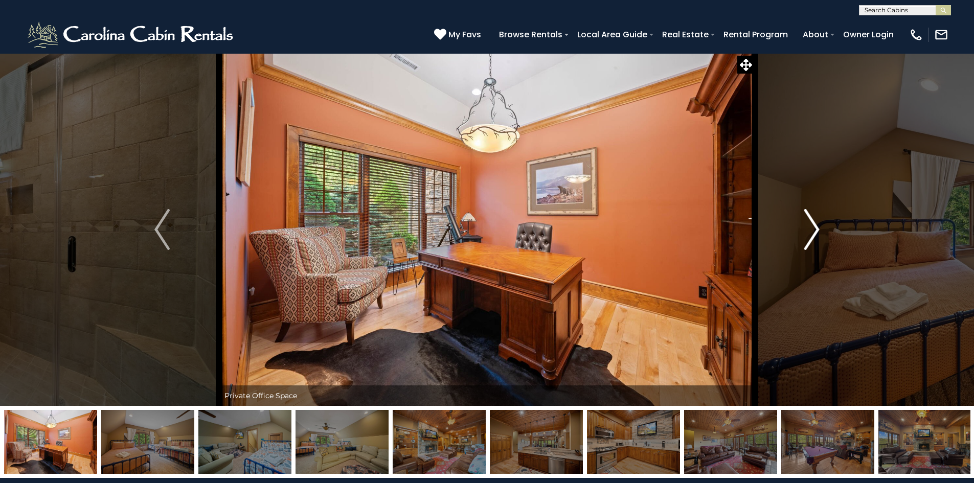
click at [812, 228] on img "Next" at bounding box center [811, 229] width 15 height 41
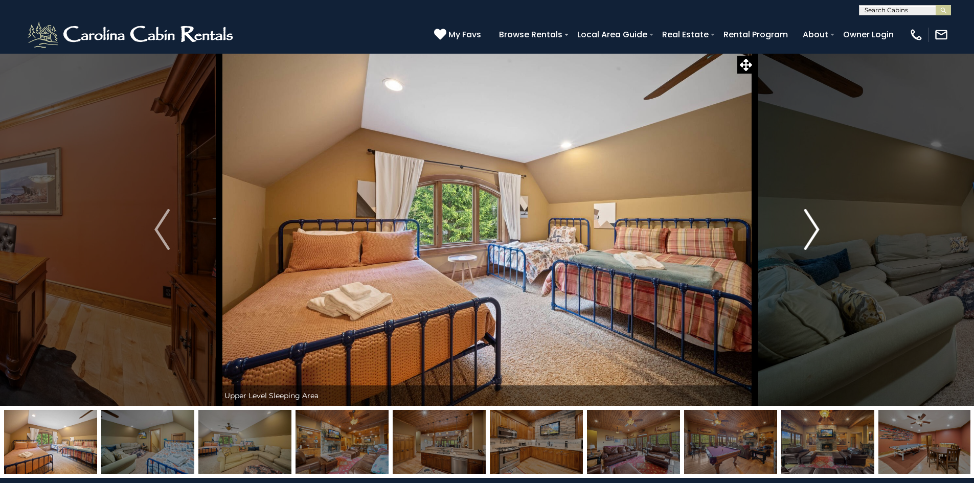
click at [812, 228] on img "Next" at bounding box center [811, 229] width 15 height 41
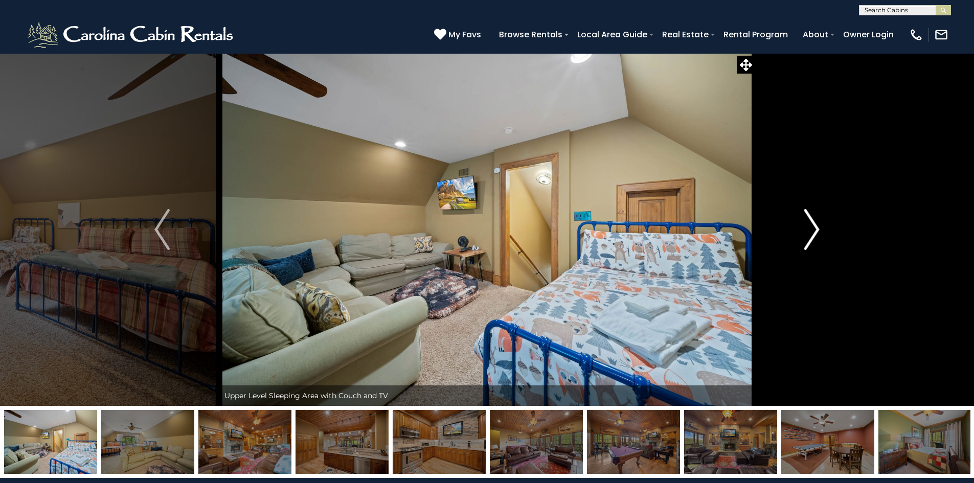
click at [812, 228] on img "Next" at bounding box center [811, 229] width 15 height 41
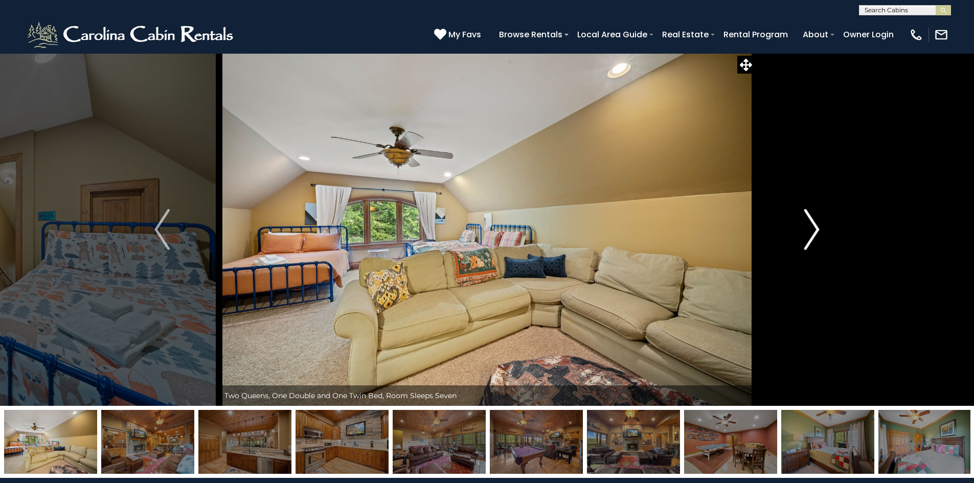
click at [812, 228] on img "Next" at bounding box center [811, 229] width 15 height 41
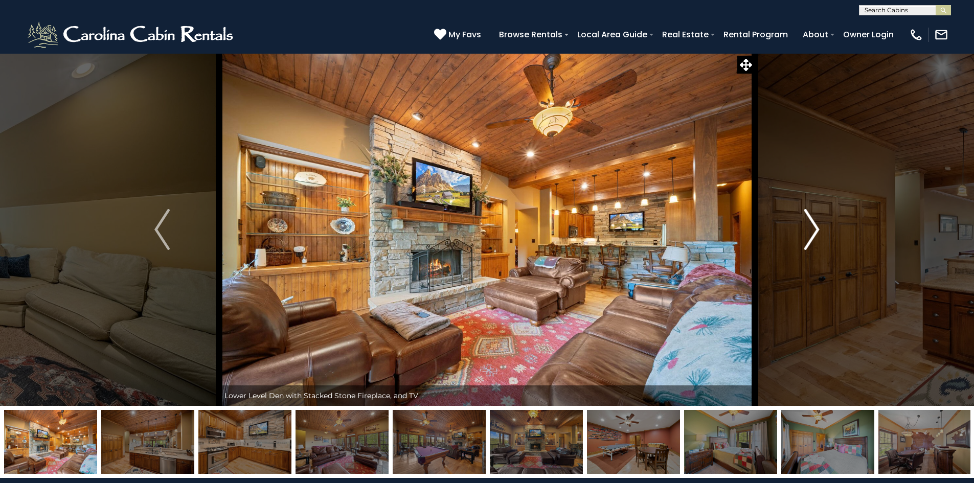
click at [812, 228] on img "Next" at bounding box center [811, 229] width 15 height 41
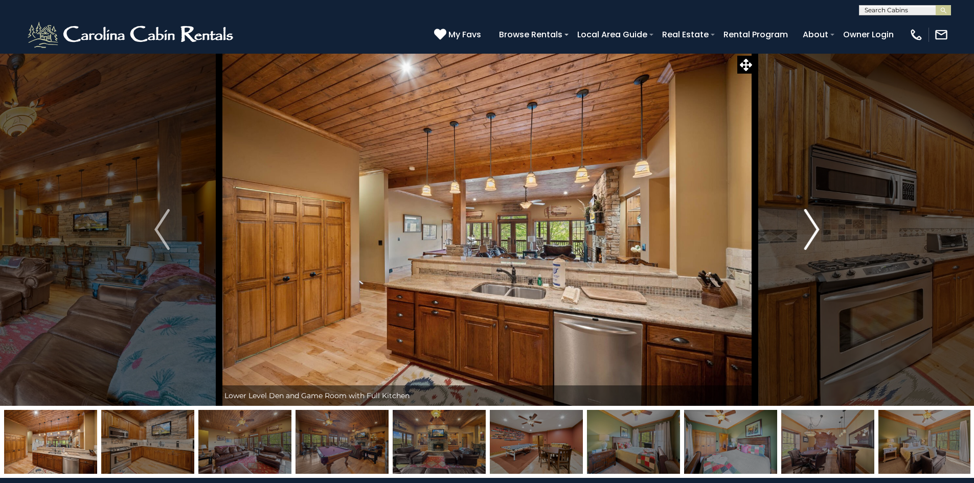
click at [812, 228] on img "Next" at bounding box center [811, 229] width 15 height 41
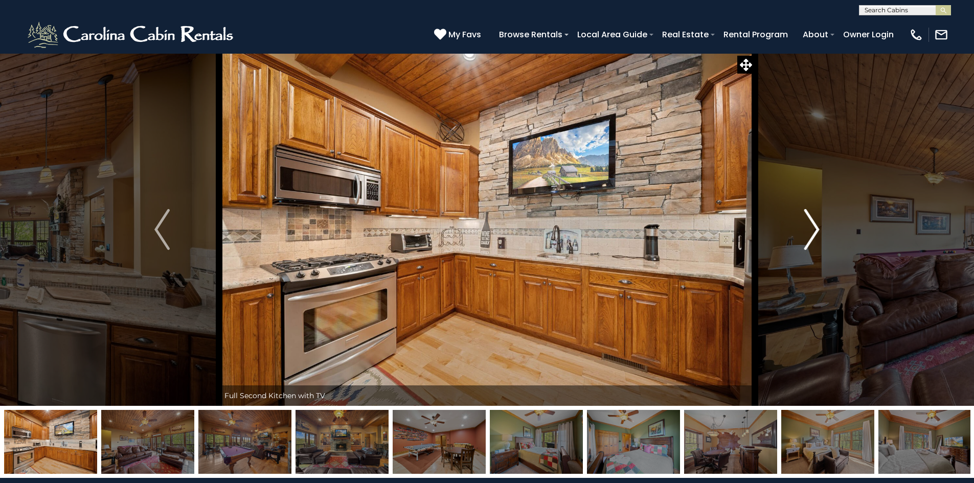
click at [812, 229] on img "Next" at bounding box center [811, 229] width 15 height 41
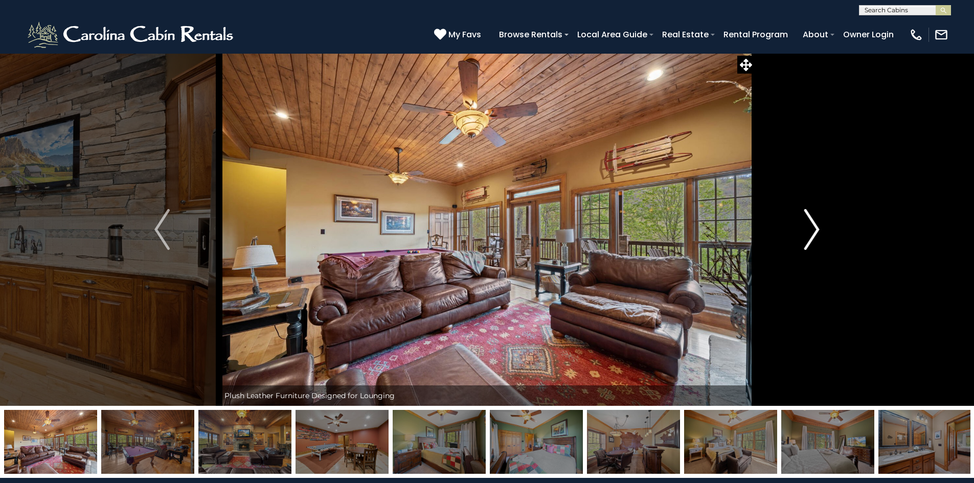
click at [812, 229] on img "Next" at bounding box center [811, 229] width 15 height 41
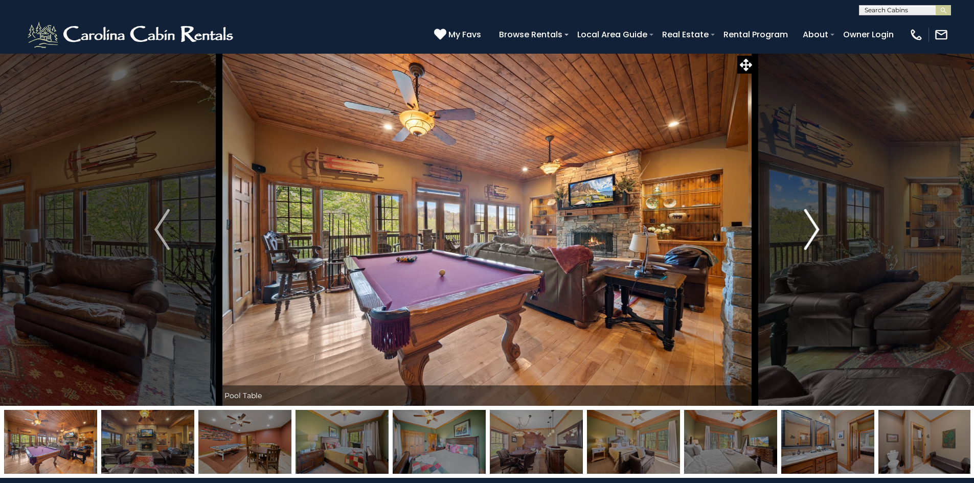
click at [811, 229] on img "Next" at bounding box center [811, 229] width 15 height 41
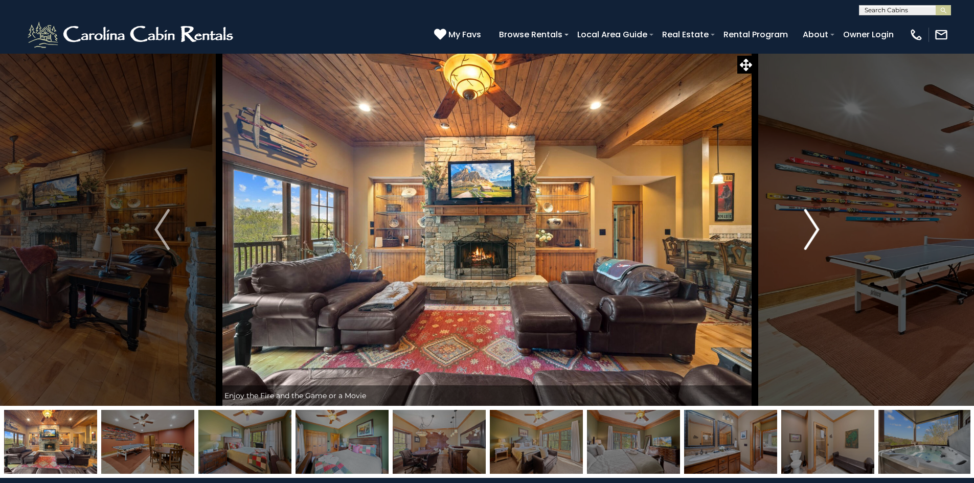
click at [811, 229] on img "Next" at bounding box center [811, 229] width 15 height 41
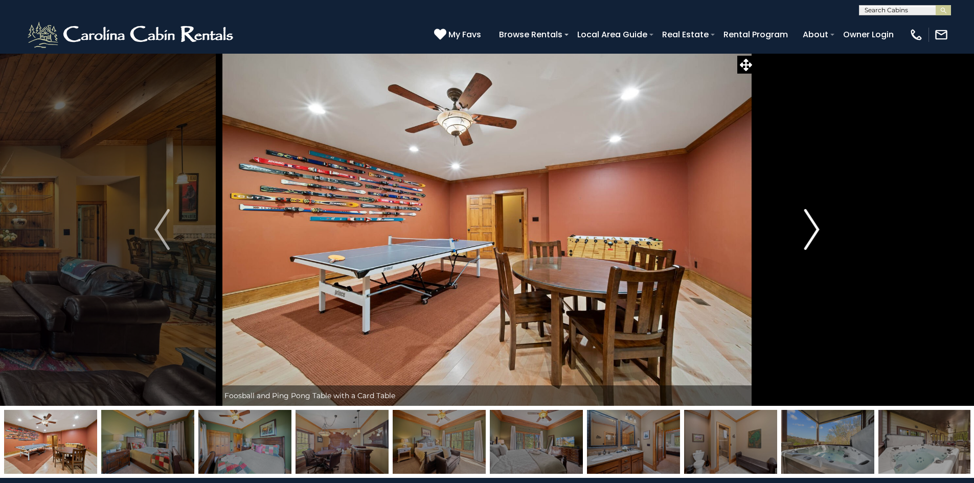
click at [811, 229] on img "Next" at bounding box center [811, 229] width 15 height 41
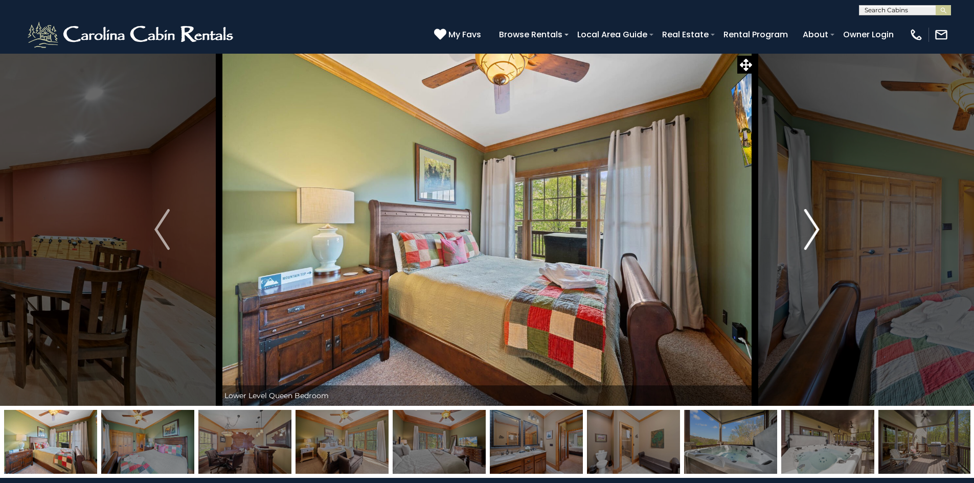
click at [811, 229] on img "Next" at bounding box center [811, 229] width 15 height 41
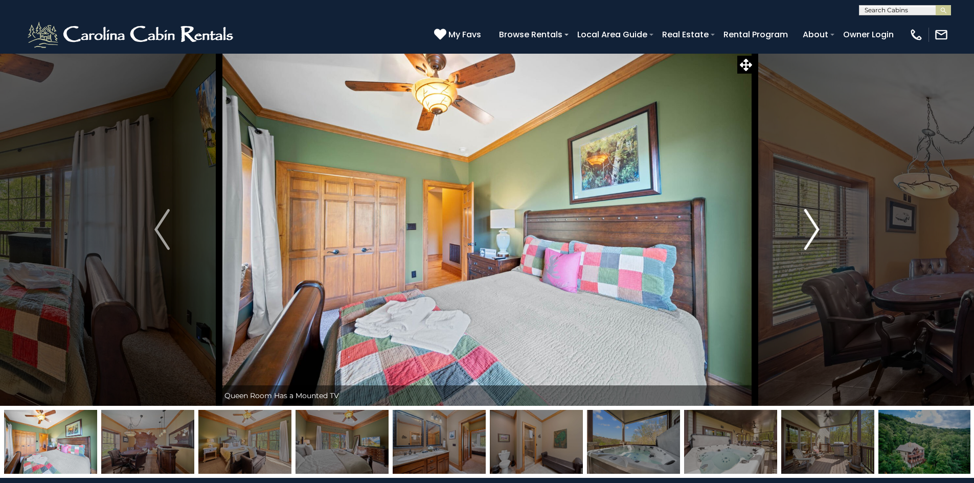
click at [811, 229] on img "Next" at bounding box center [811, 229] width 15 height 41
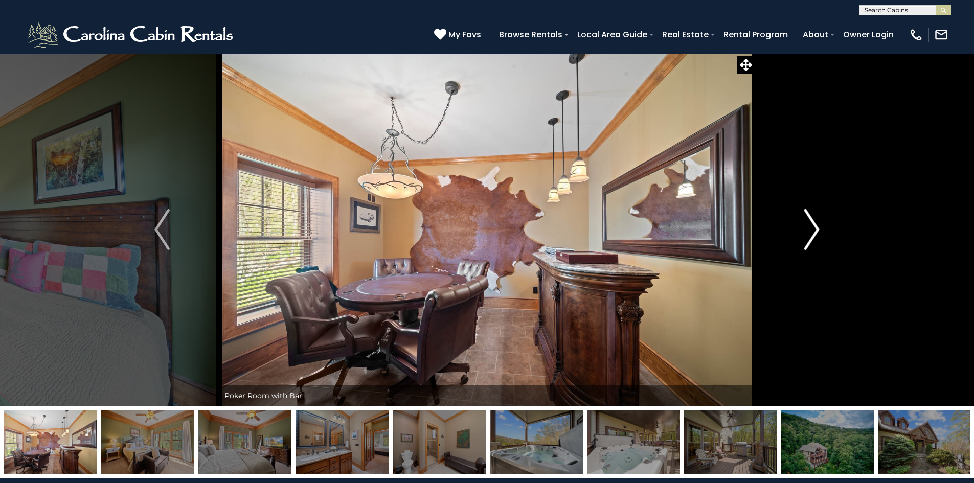
click at [811, 229] on img "Next" at bounding box center [811, 229] width 15 height 41
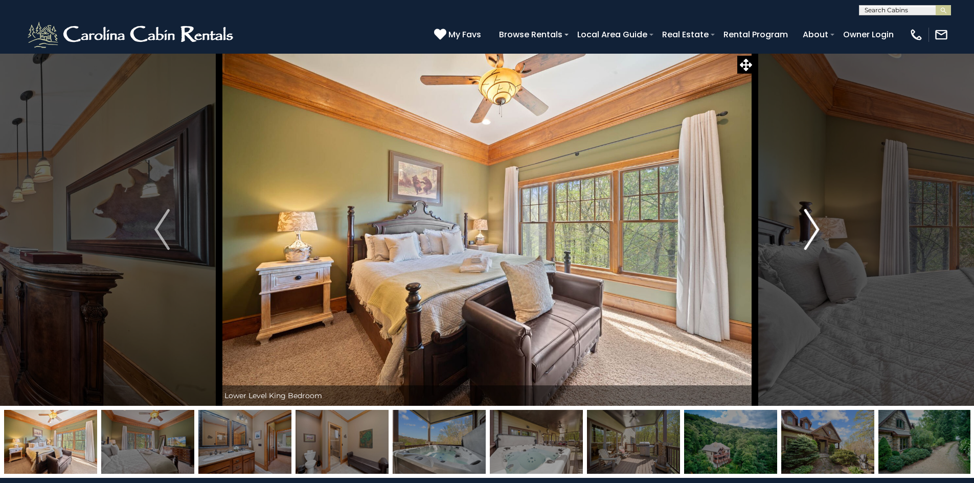
click at [811, 229] on img "Next" at bounding box center [811, 229] width 15 height 41
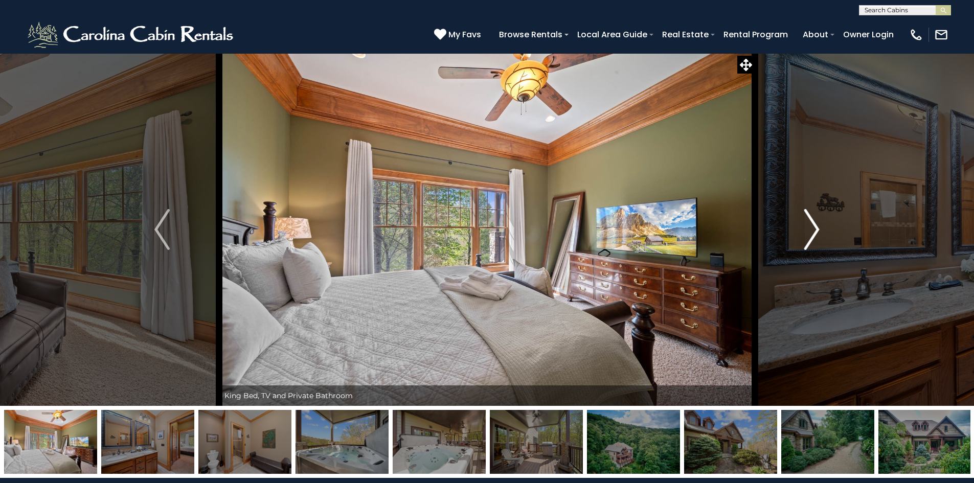
click at [811, 229] on img "Next" at bounding box center [811, 229] width 15 height 41
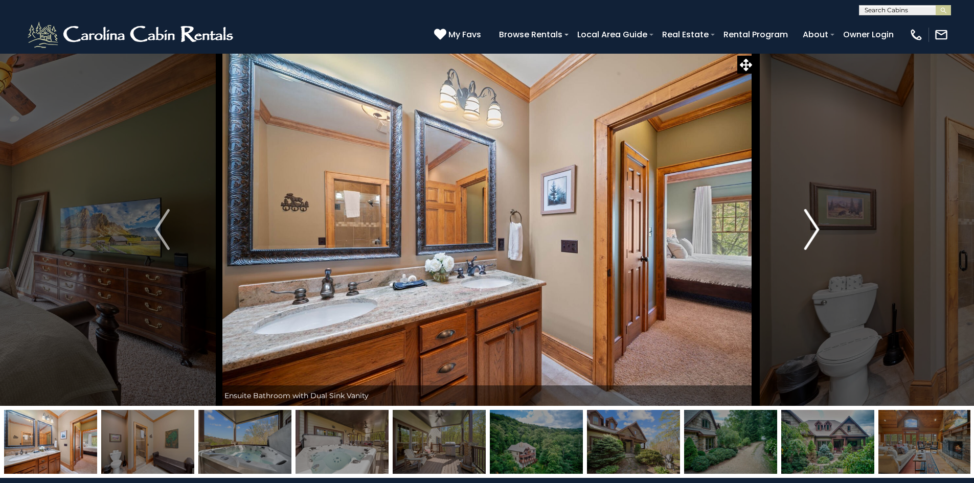
click at [811, 229] on img "Next" at bounding box center [811, 229] width 15 height 41
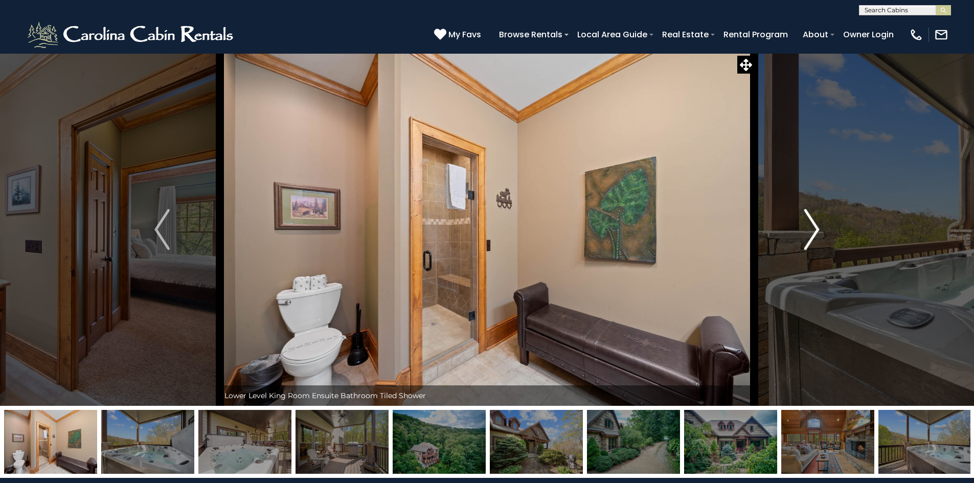
click at [811, 229] on img "Next" at bounding box center [811, 229] width 15 height 41
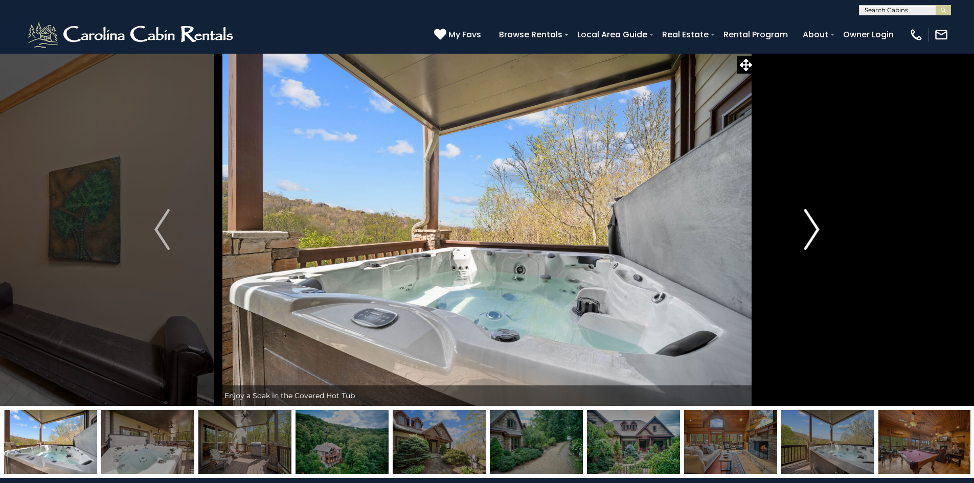
click at [810, 230] on img "Next" at bounding box center [811, 229] width 15 height 41
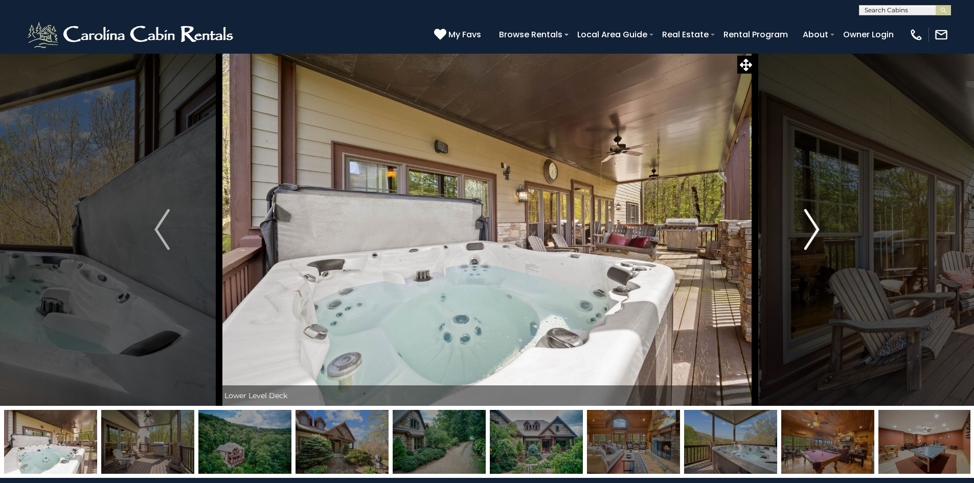
click at [815, 226] on img "Next" at bounding box center [811, 229] width 15 height 41
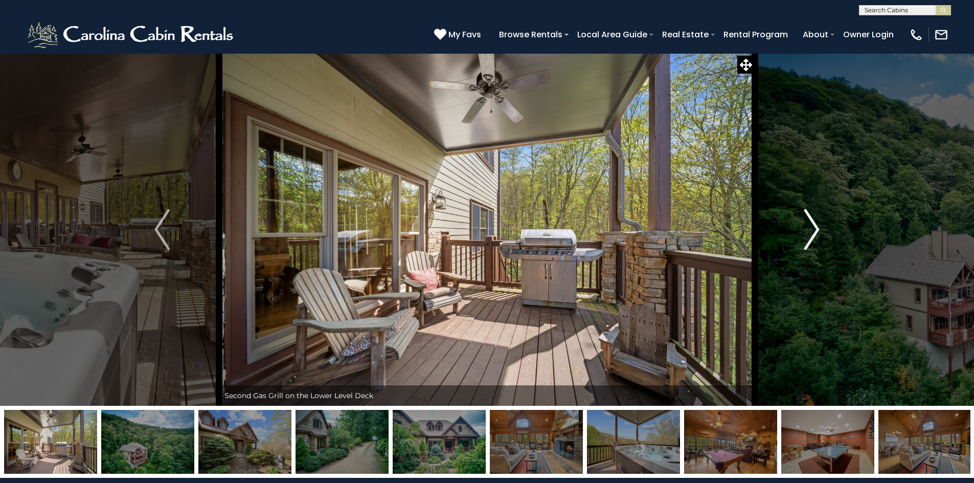
click at [813, 226] on img "Next" at bounding box center [811, 229] width 15 height 41
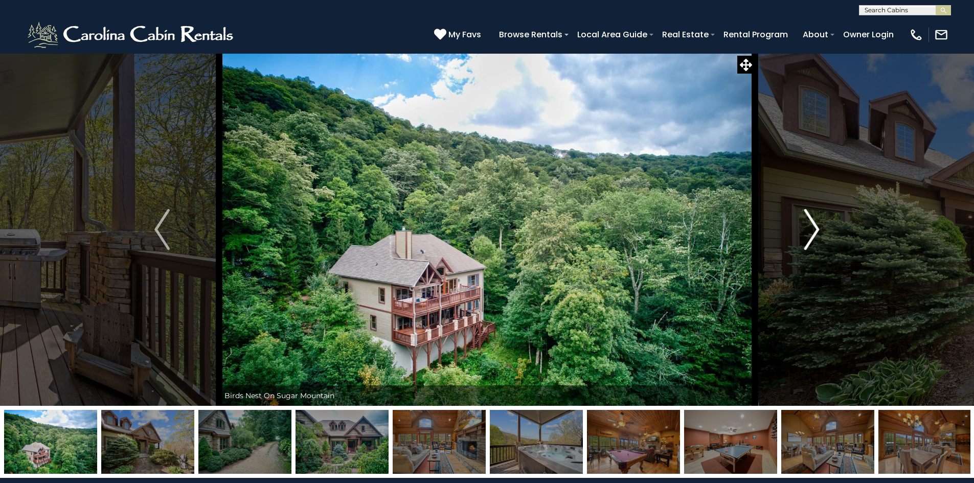
click at [813, 226] on img "Next" at bounding box center [811, 229] width 15 height 41
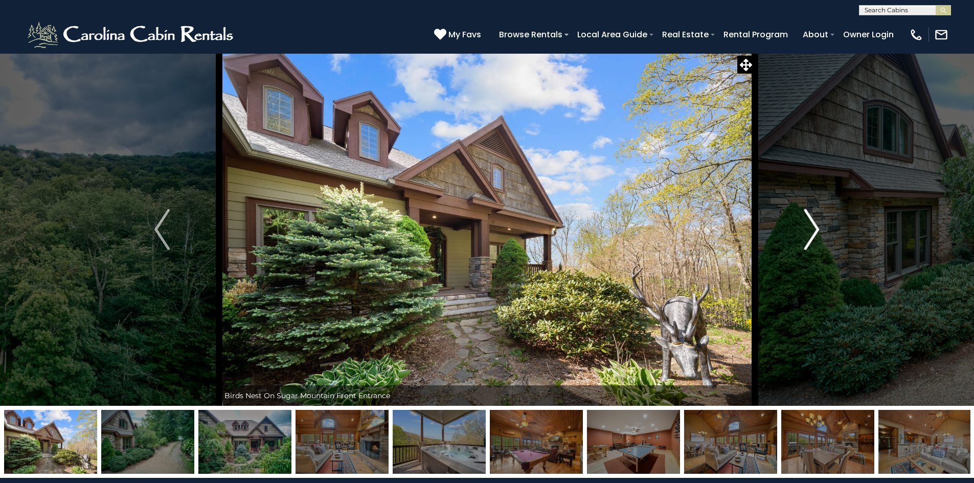
click at [812, 226] on img "Next" at bounding box center [811, 229] width 15 height 41
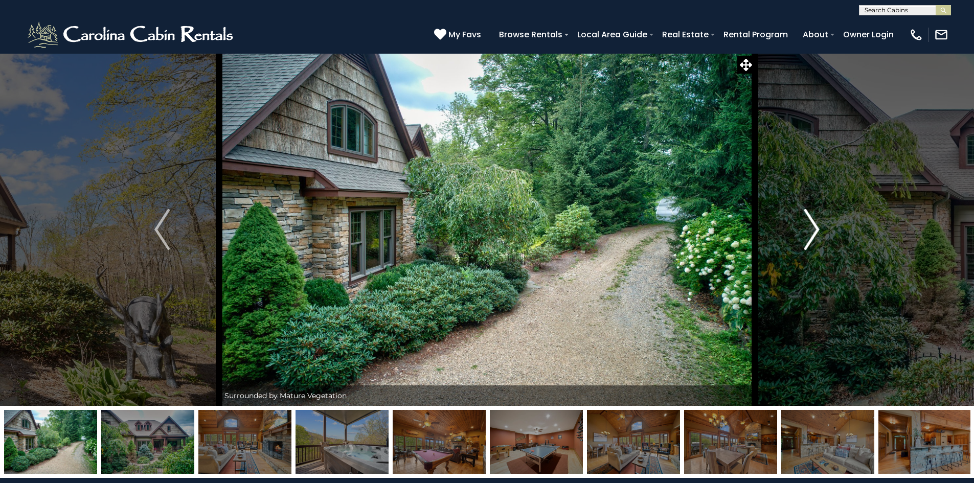
click at [812, 226] on img "Next" at bounding box center [811, 229] width 15 height 41
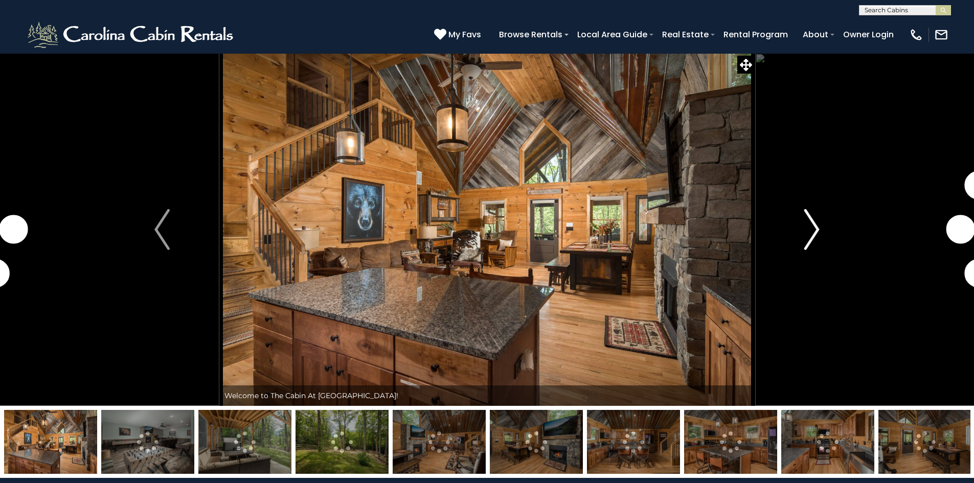
click at [817, 231] on img "Next" at bounding box center [811, 229] width 15 height 41
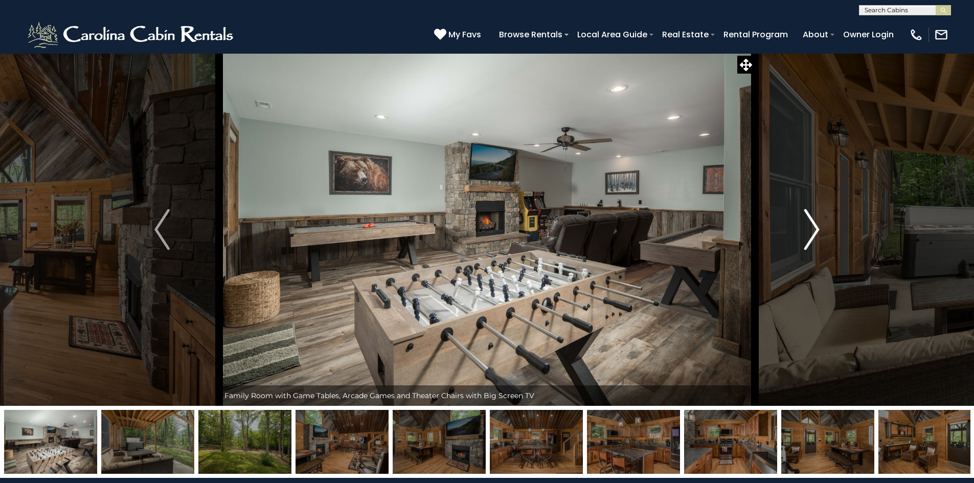
click at [810, 230] on img "Next" at bounding box center [811, 229] width 15 height 41
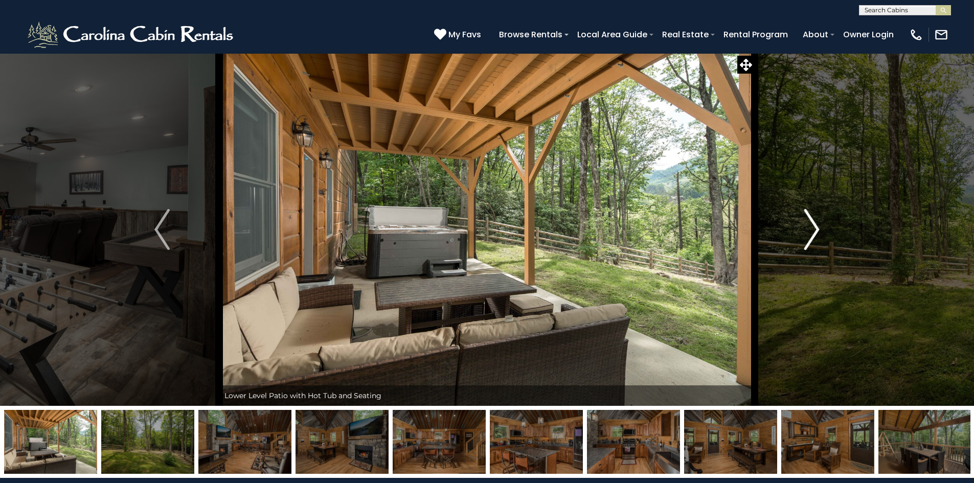
click at [810, 230] on img "Next" at bounding box center [811, 229] width 15 height 41
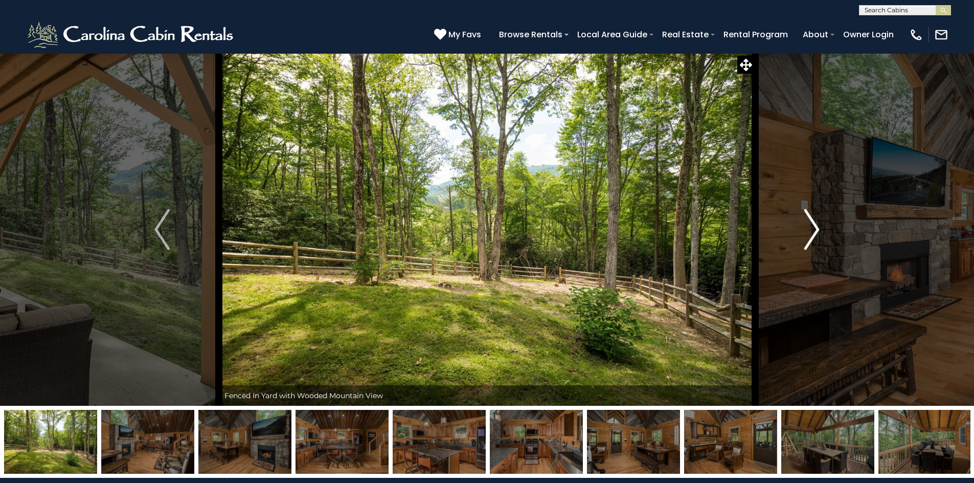
click at [810, 230] on img "Next" at bounding box center [811, 229] width 15 height 41
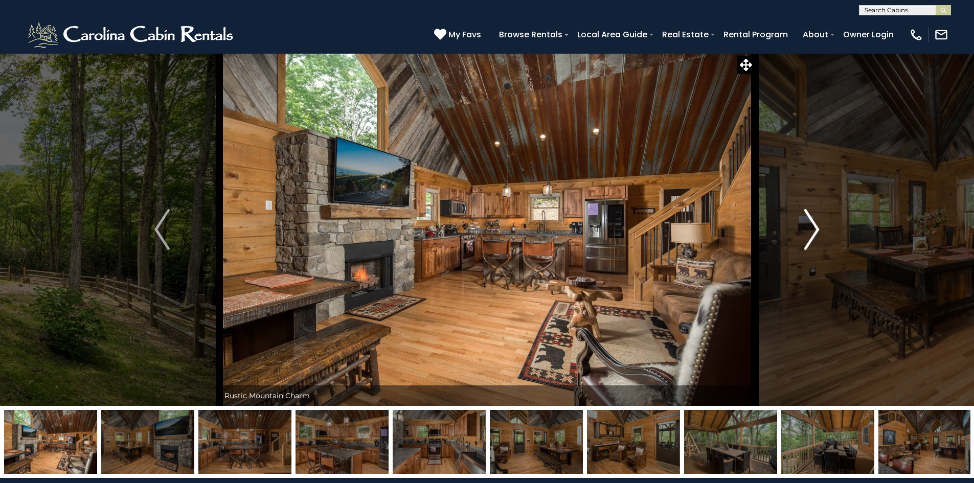
click at [810, 230] on img "Next" at bounding box center [811, 229] width 15 height 41
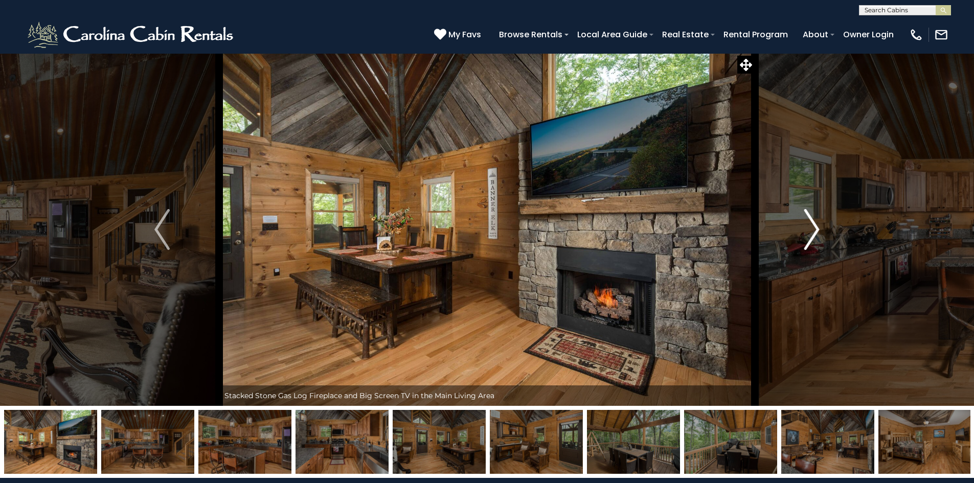
click at [810, 230] on img "Next" at bounding box center [811, 229] width 15 height 41
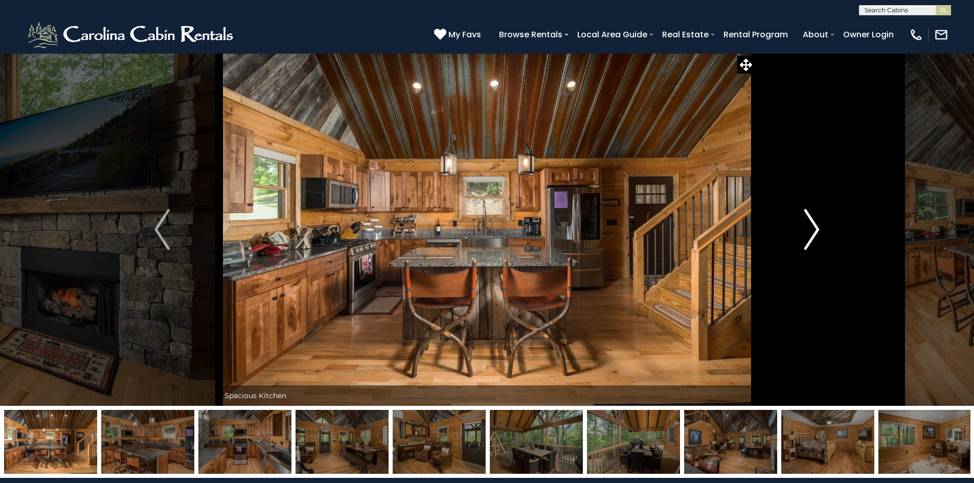
click at [810, 230] on img "Next" at bounding box center [811, 229] width 15 height 41
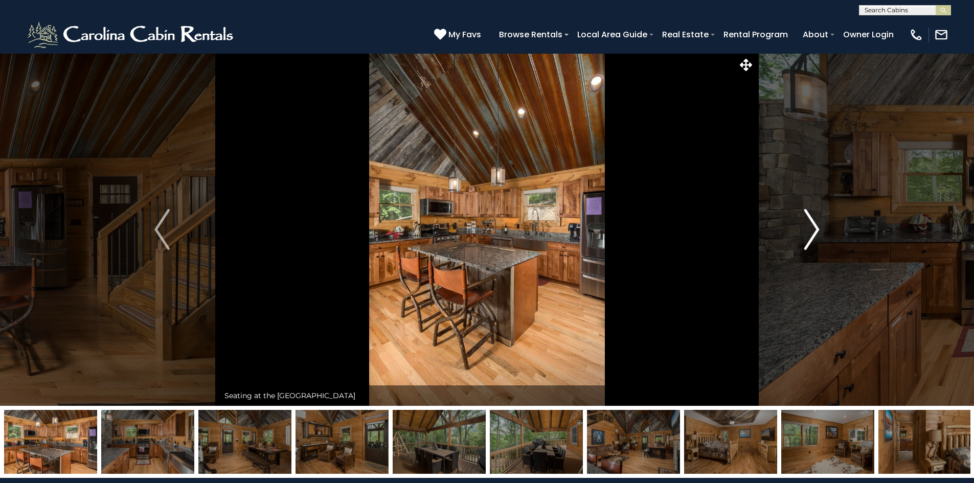
click at [810, 230] on img "Next" at bounding box center [811, 229] width 15 height 41
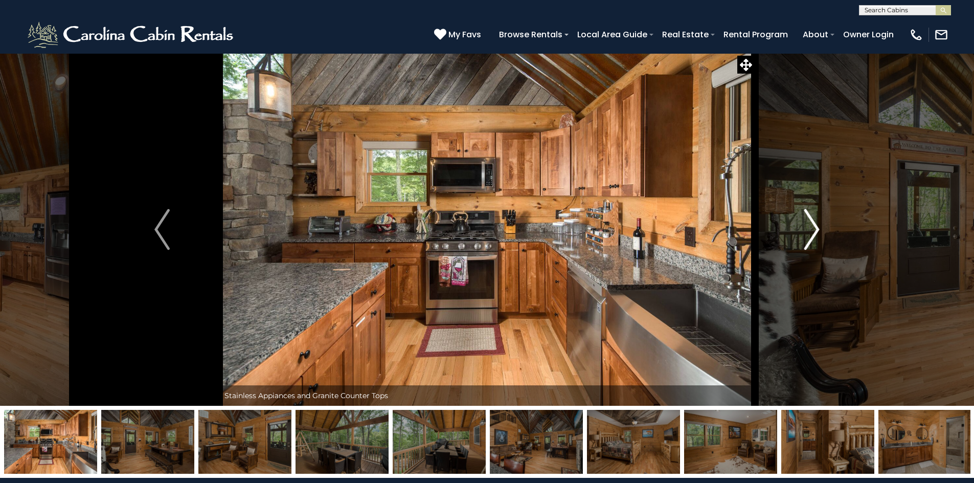
click at [810, 230] on img "Next" at bounding box center [811, 229] width 15 height 41
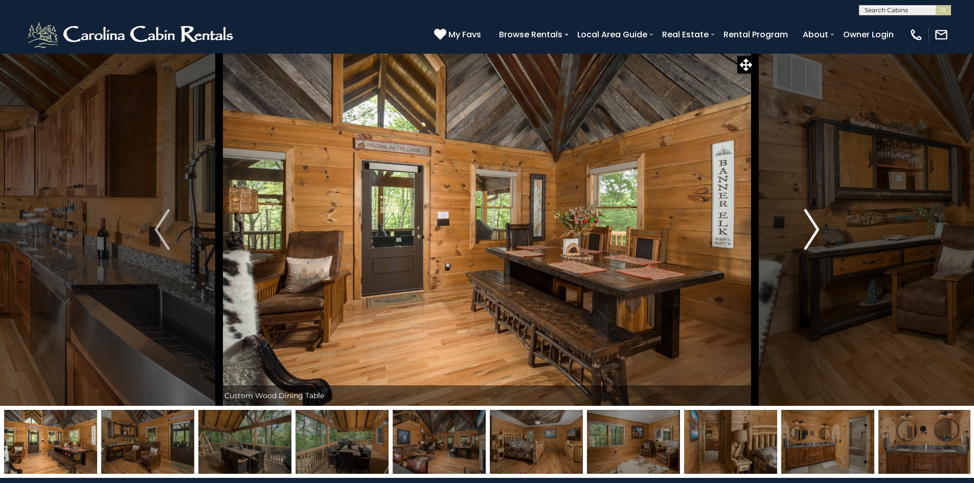
click at [810, 230] on img "Next" at bounding box center [811, 229] width 15 height 41
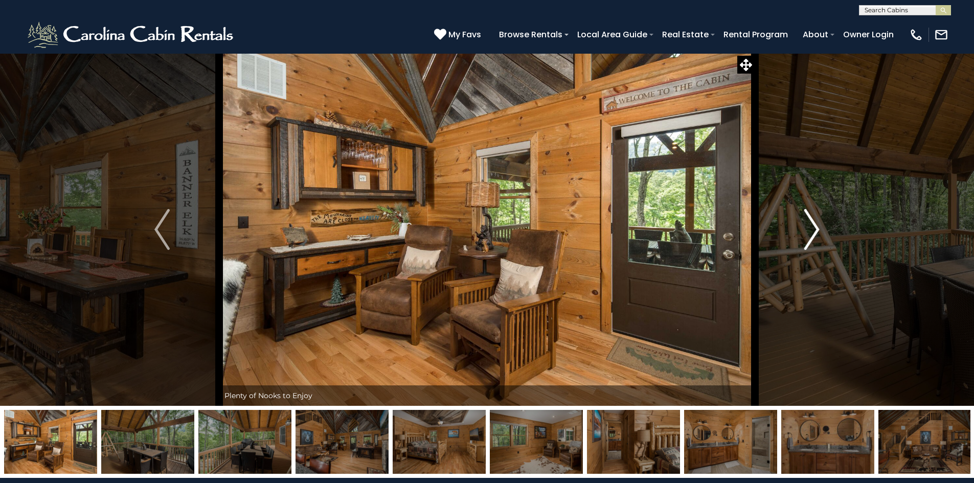
click at [810, 230] on img "Next" at bounding box center [811, 229] width 15 height 41
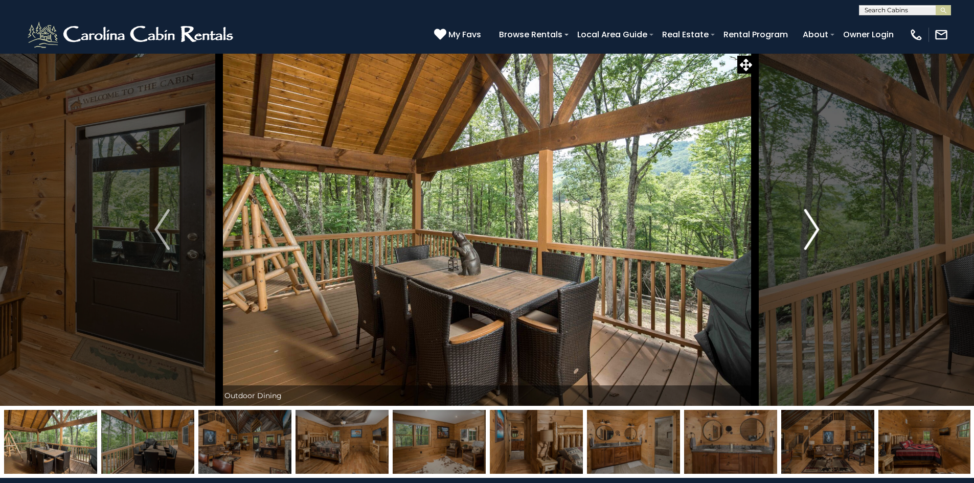
click at [810, 230] on img "Next" at bounding box center [811, 229] width 15 height 41
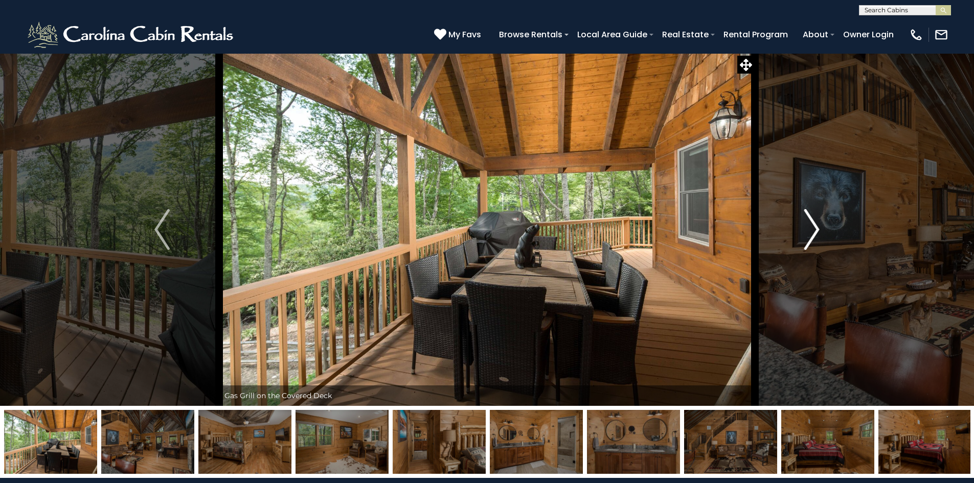
click at [810, 230] on img "Next" at bounding box center [811, 229] width 15 height 41
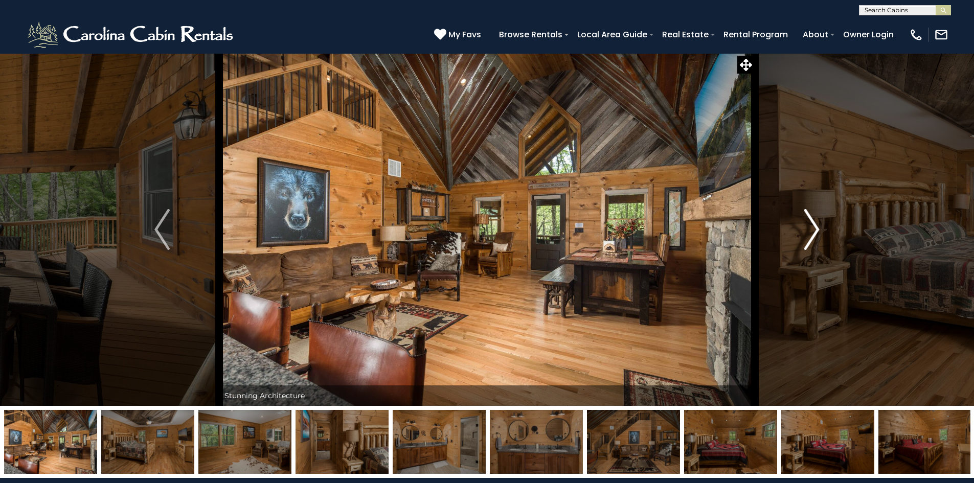
click at [810, 230] on img "Next" at bounding box center [811, 229] width 15 height 41
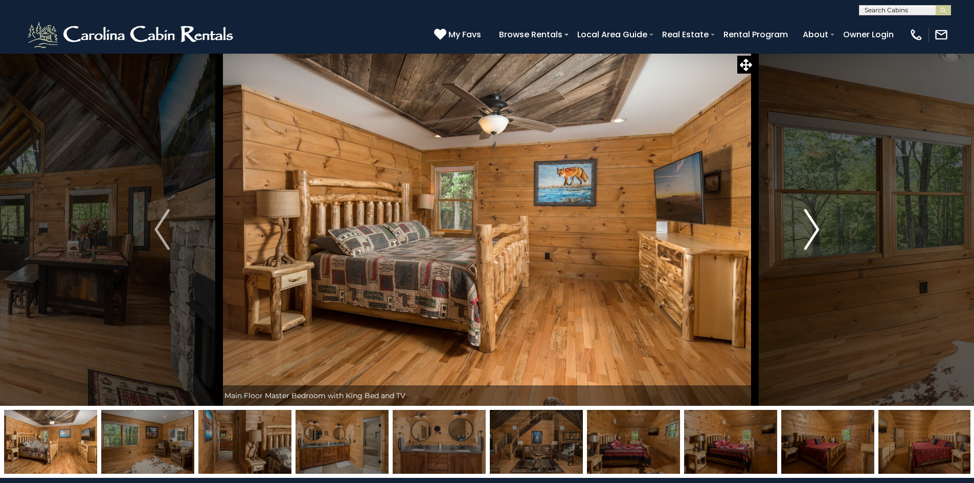
click at [810, 230] on img "Next" at bounding box center [811, 229] width 15 height 41
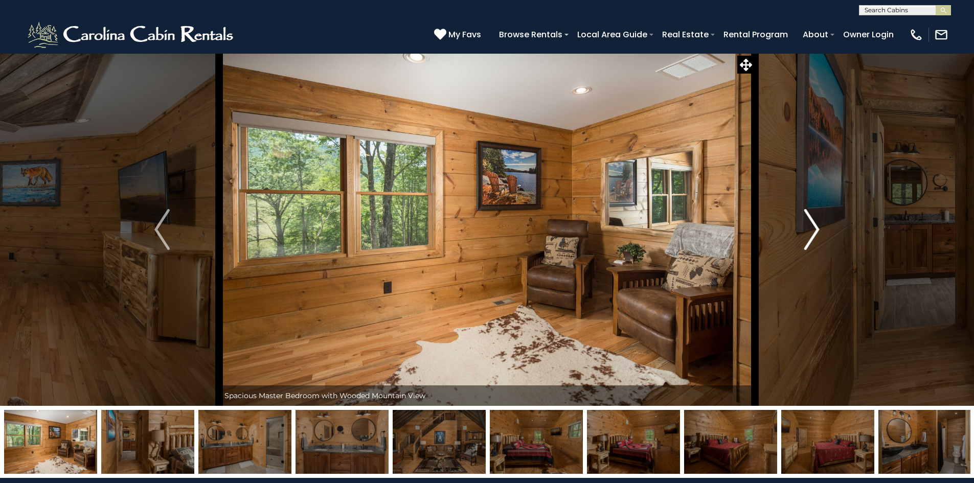
click at [810, 230] on img "Next" at bounding box center [811, 229] width 15 height 41
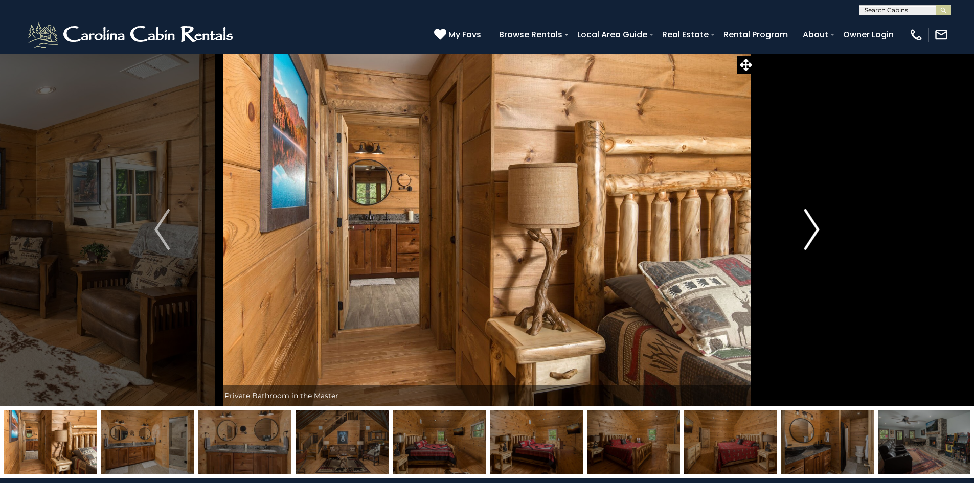
click at [810, 230] on img "Next" at bounding box center [811, 229] width 15 height 41
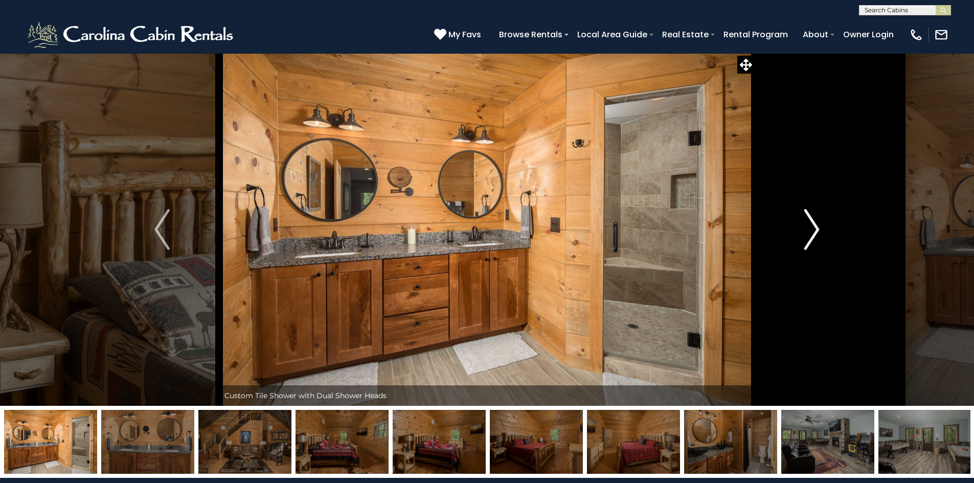
click at [810, 230] on img "Next" at bounding box center [811, 229] width 15 height 41
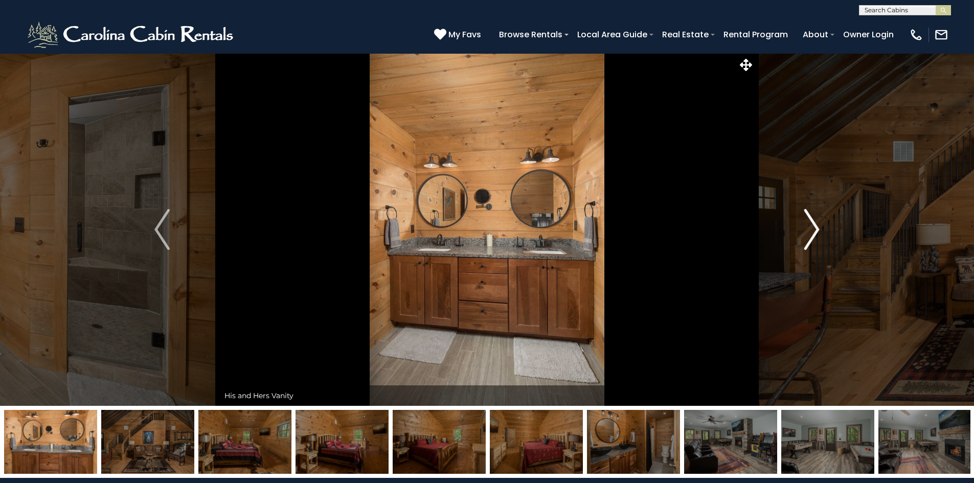
click at [810, 230] on img "Next" at bounding box center [811, 229] width 15 height 41
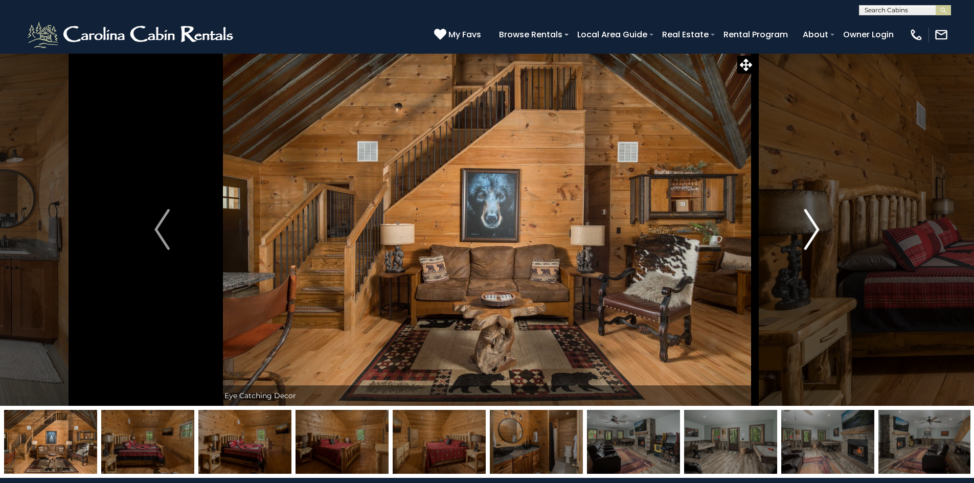
click at [810, 230] on img "Next" at bounding box center [811, 229] width 15 height 41
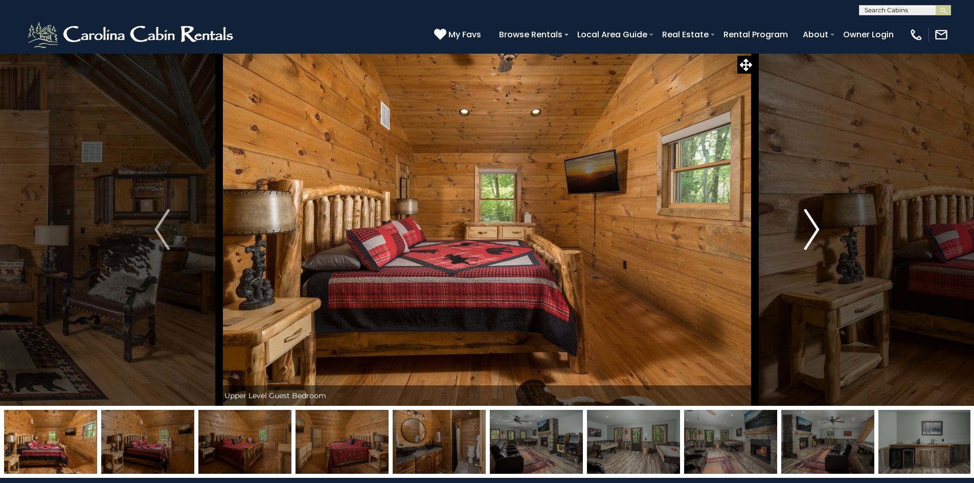
click at [808, 229] on img "Next" at bounding box center [811, 229] width 15 height 41
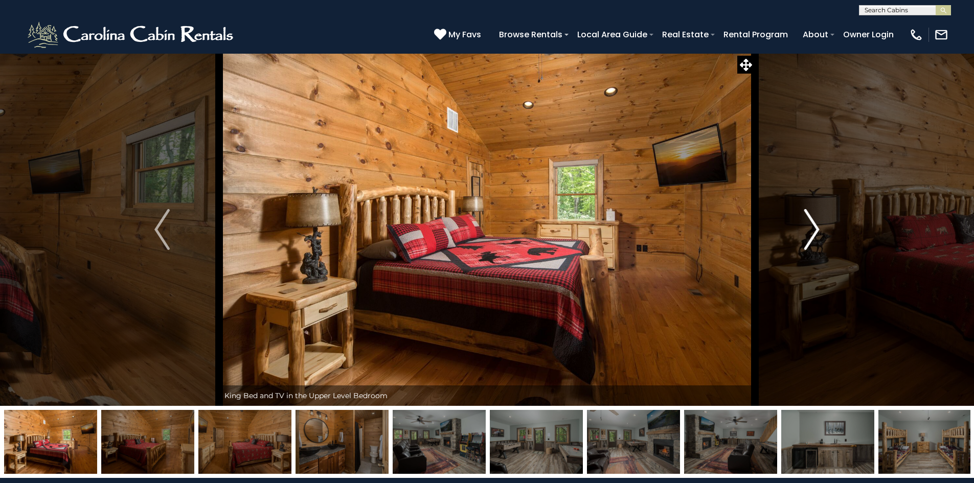
click at [807, 229] on img "Next" at bounding box center [811, 229] width 15 height 41
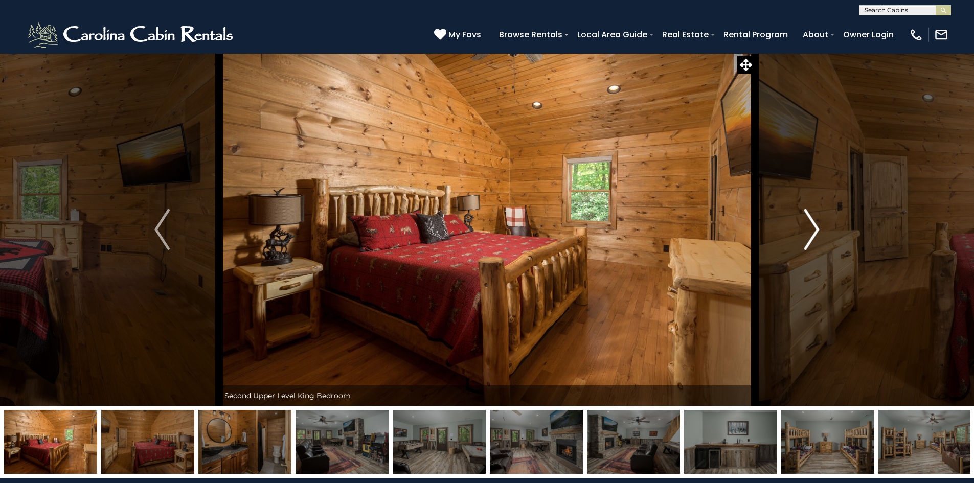
click at [806, 229] on img "Next" at bounding box center [811, 229] width 15 height 41
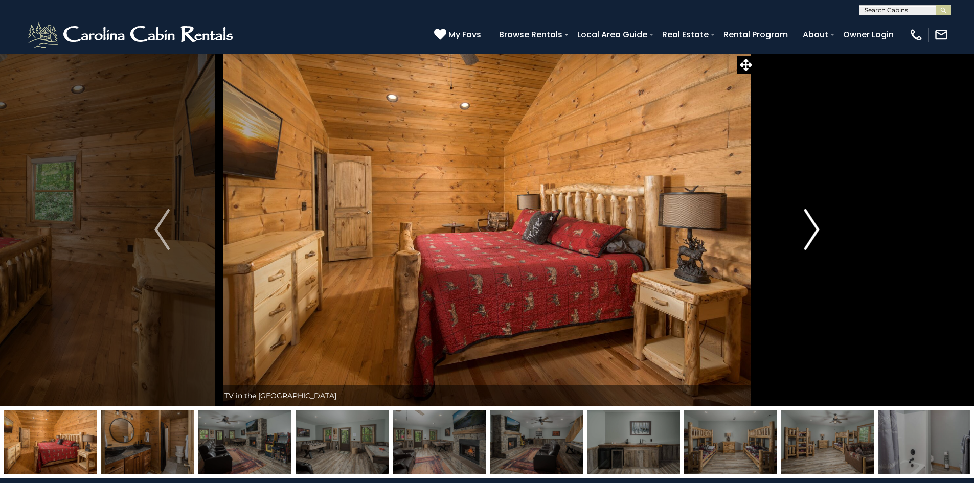
click at [806, 229] on img "Next" at bounding box center [811, 229] width 15 height 41
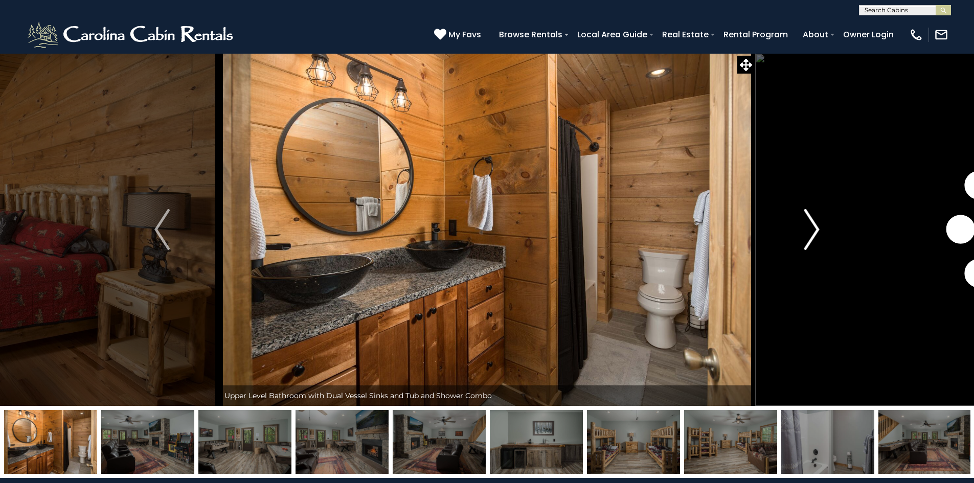
click at [806, 229] on img "Next" at bounding box center [811, 229] width 15 height 41
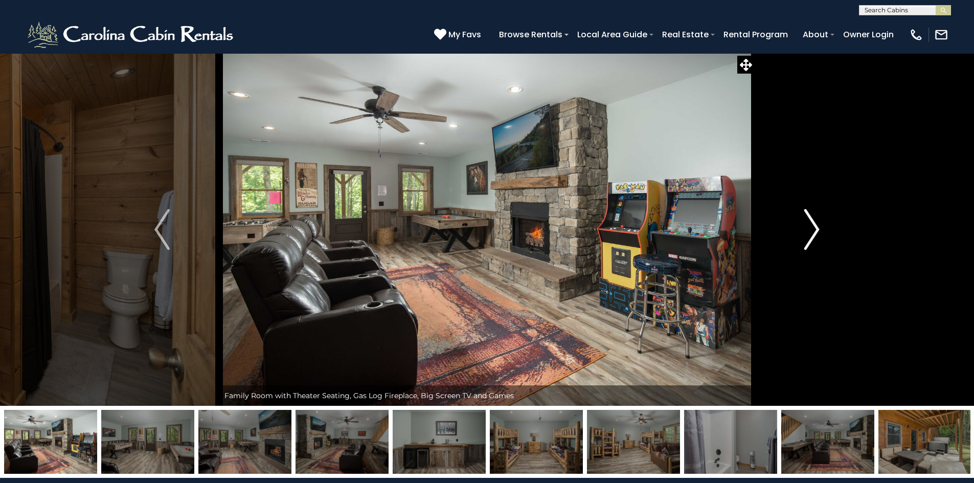
click at [806, 229] on img "Next" at bounding box center [811, 229] width 15 height 41
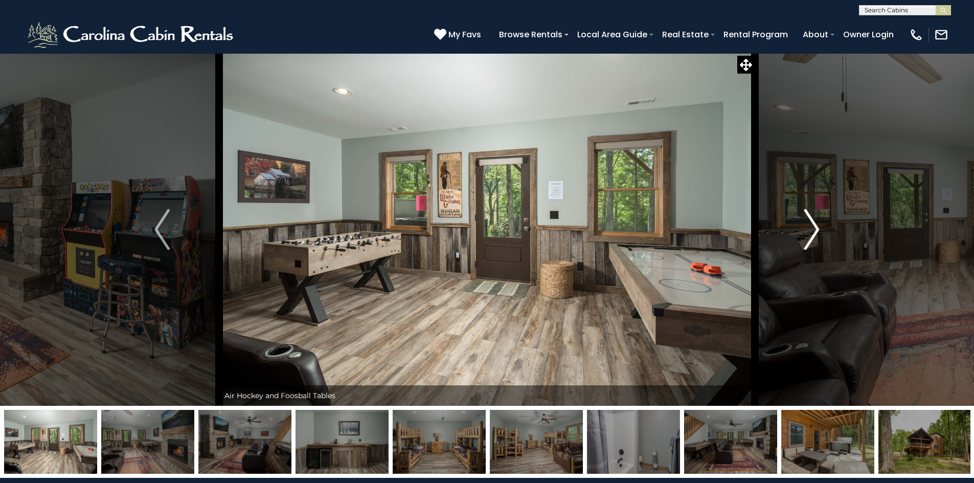
click at [806, 229] on img "Next" at bounding box center [811, 229] width 15 height 41
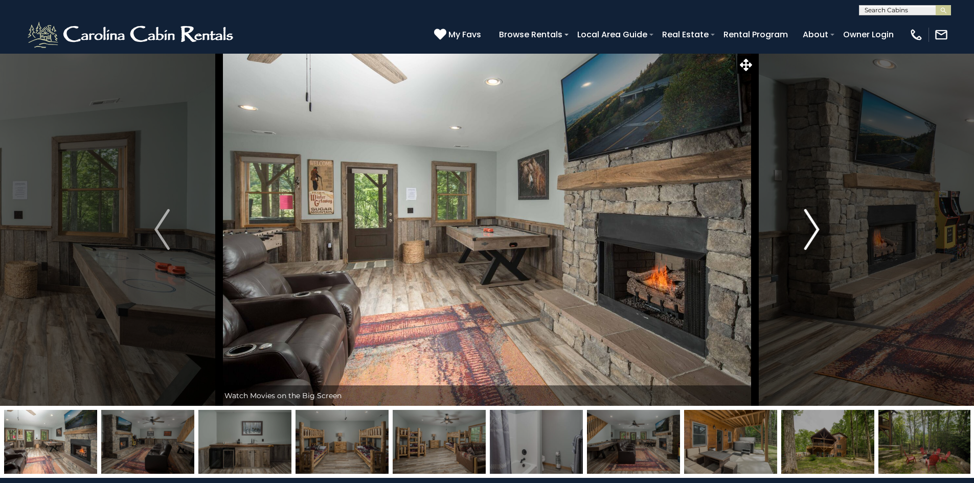
click at [806, 229] on img "Next" at bounding box center [811, 229] width 15 height 41
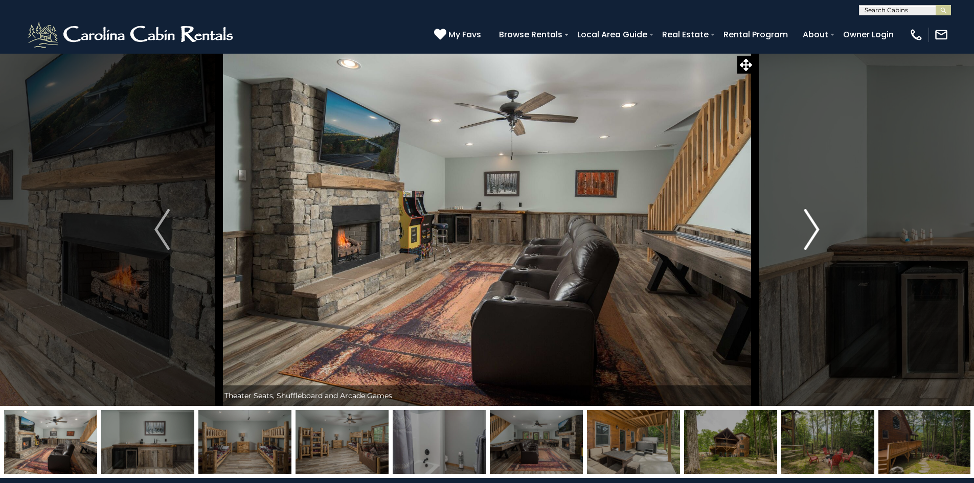
click at [791, 226] on button "Next" at bounding box center [812, 229] width 114 height 353
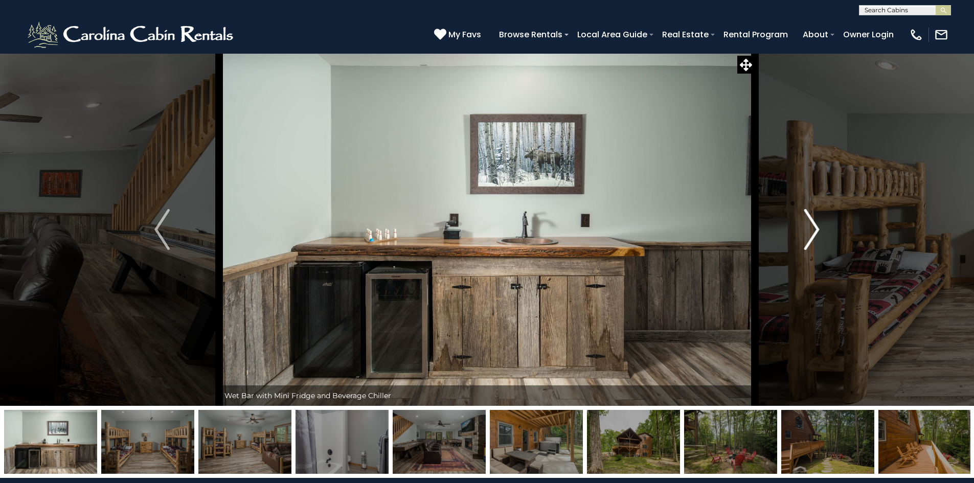
click at [791, 226] on button "Next" at bounding box center [812, 229] width 114 height 353
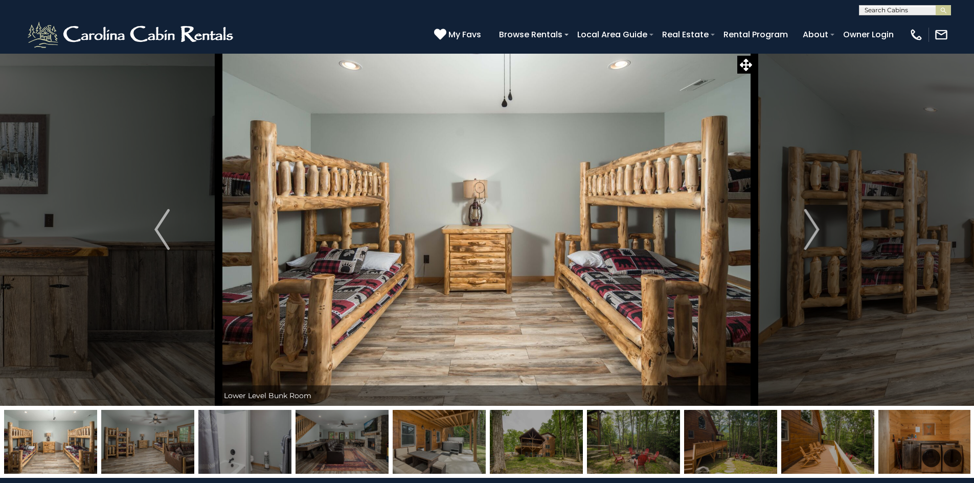
click at [753, 222] on img at bounding box center [487, 229] width 536 height 353
click at [812, 230] on img "Next" at bounding box center [811, 229] width 15 height 41
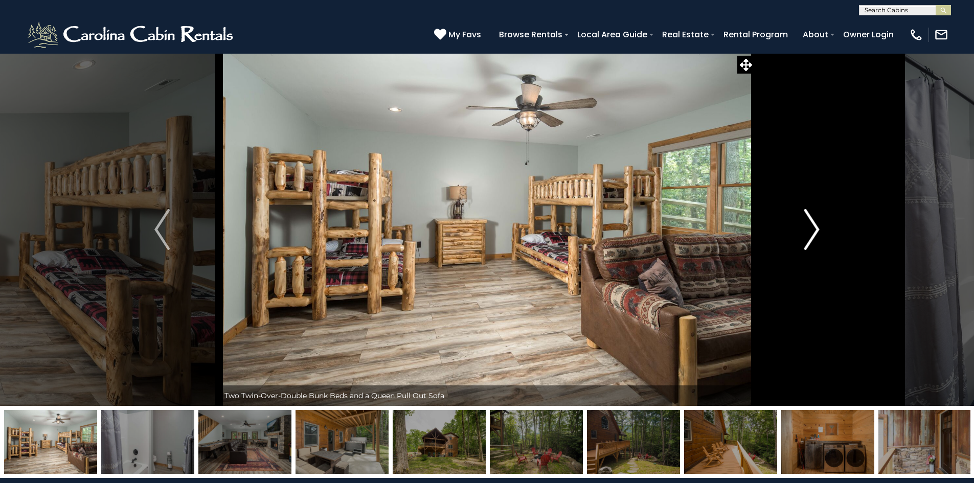
click at [812, 230] on img "Next" at bounding box center [811, 229] width 15 height 41
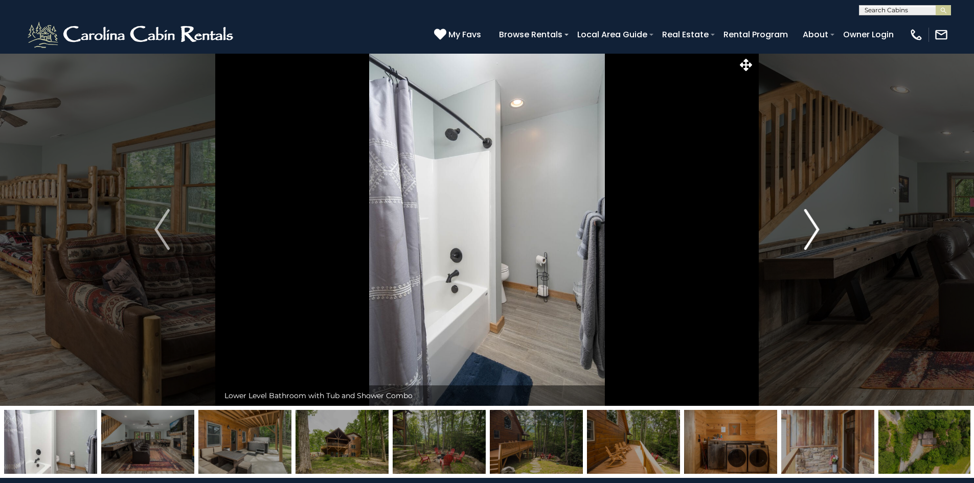
click at [812, 230] on img "Next" at bounding box center [811, 229] width 15 height 41
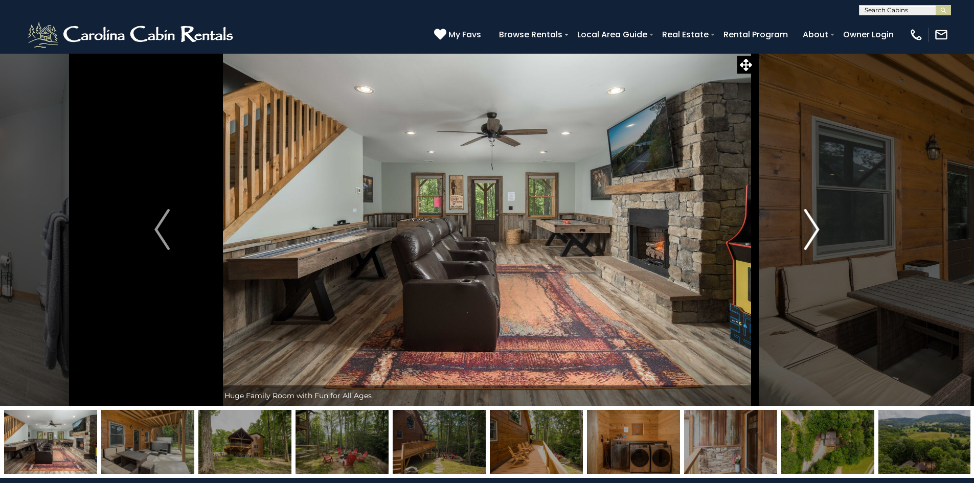
click at [812, 230] on img "Next" at bounding box center [811, 229] width 15 height 41
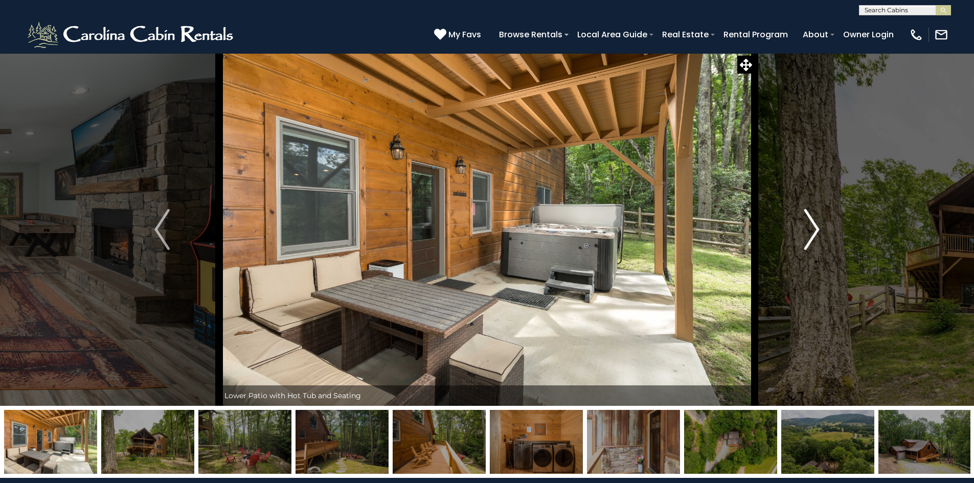
click at [812, 230] on img "Next" at bounding box center [811, 229] width 15 height 41
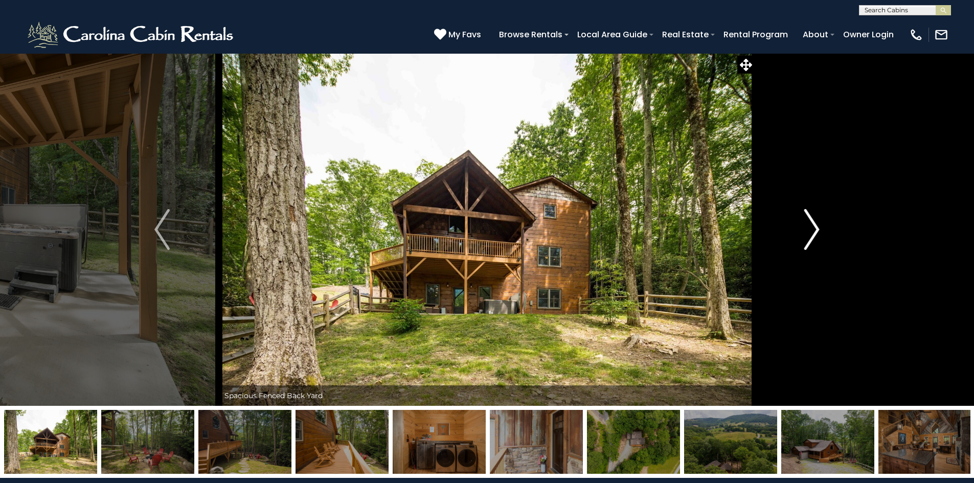
click at [812, 230] on img "Next" at bounding box center [811, 229] width 15 height 41
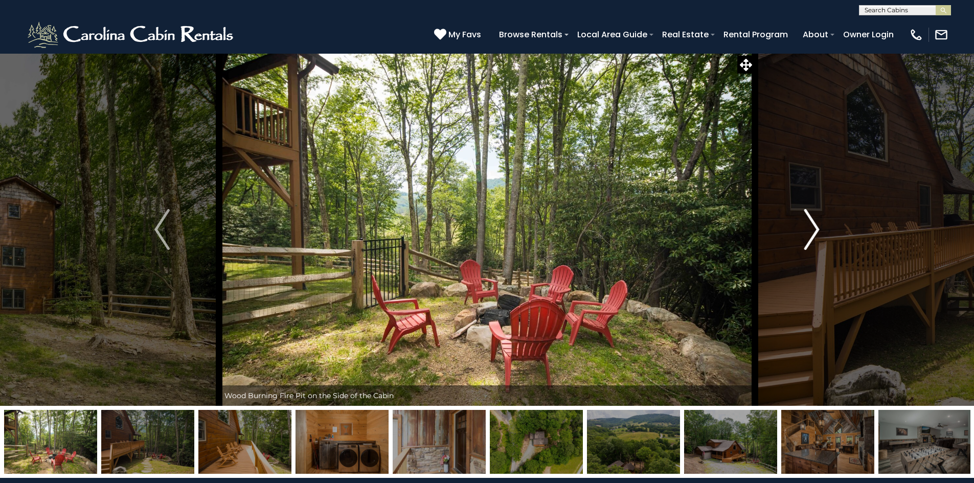
click at [812, 230] on img "Next" at bounding box center [811, 229] width 15 height 41
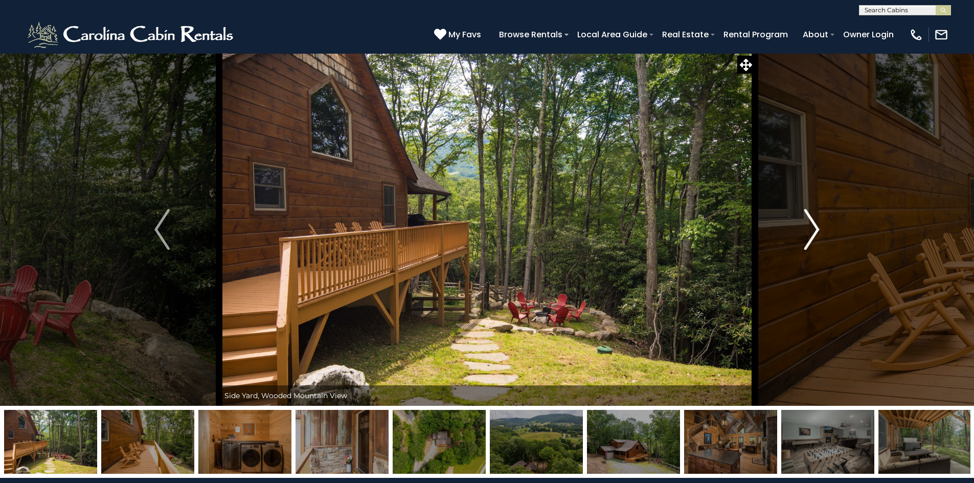
click at [812, 230] on img "Next" at bounding box center [811, 229] width 15 height 41
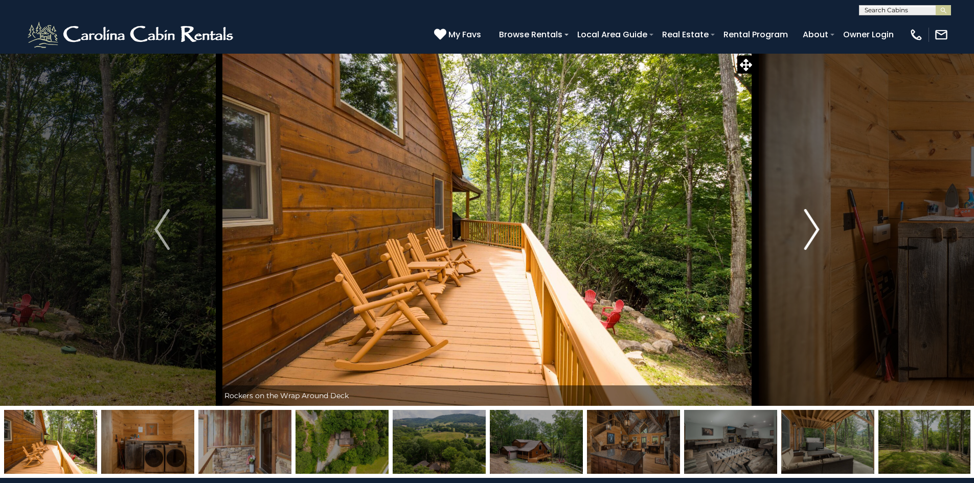
click at [812, 230] on img "Next" at bounding box center [811, 229] width 15 height 41
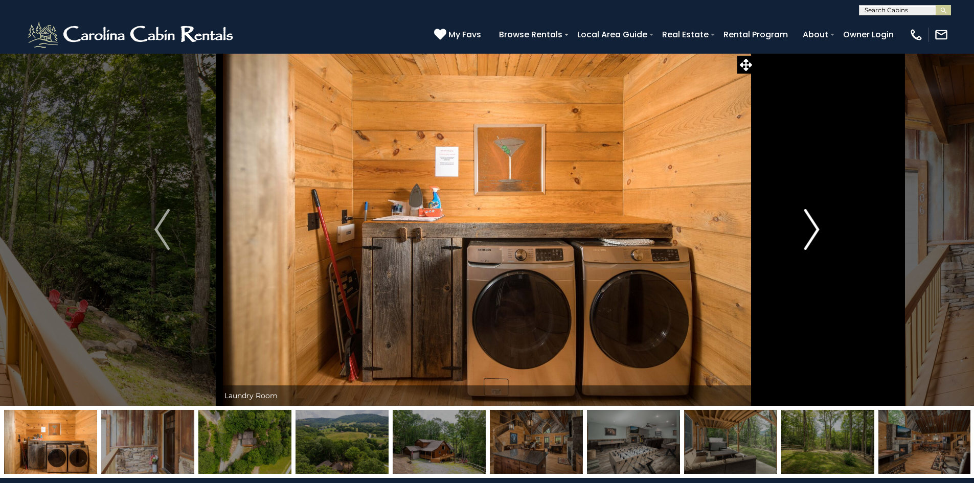
click at [812, 230] on img "Next" at bounding box center [811, 229] width 15 height 41
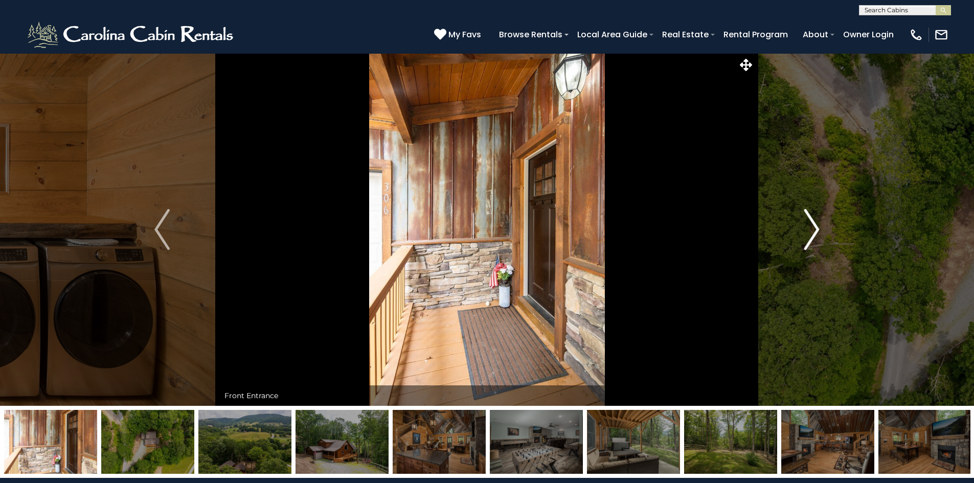
click at [812, 230] on img "Next" at bounding box center [811, 229] width 15 height 41
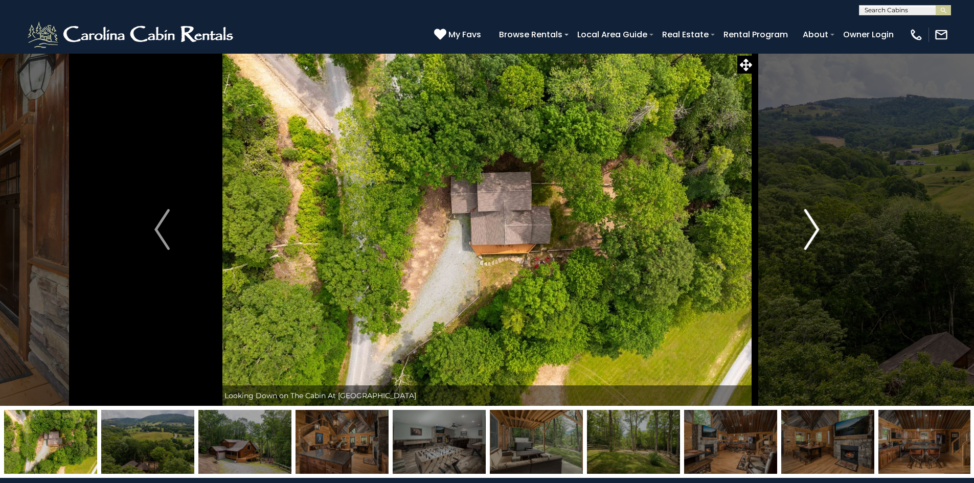
click at [812, 230] on img "Next" at bounding box center [811, 229] width 15 height 41
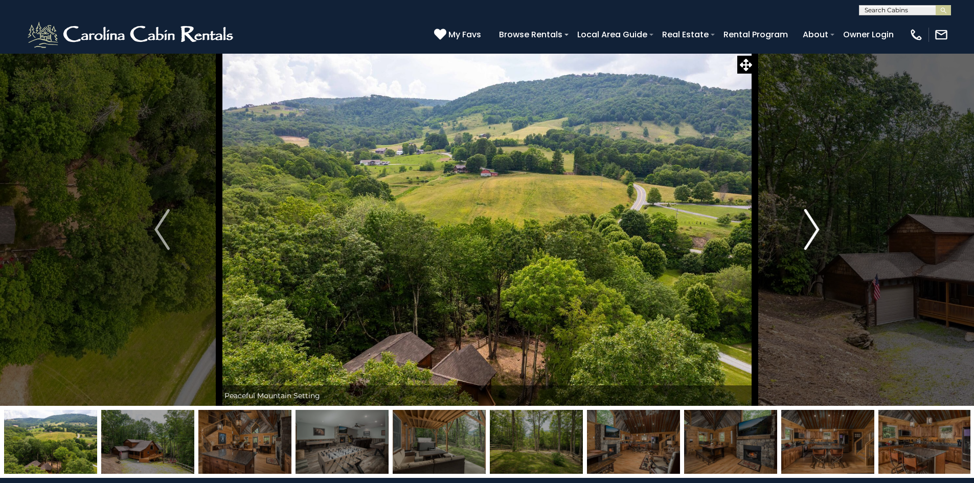
click at [812, 230] on img "Next" at bounding box center [811, 229] width 15 height 41
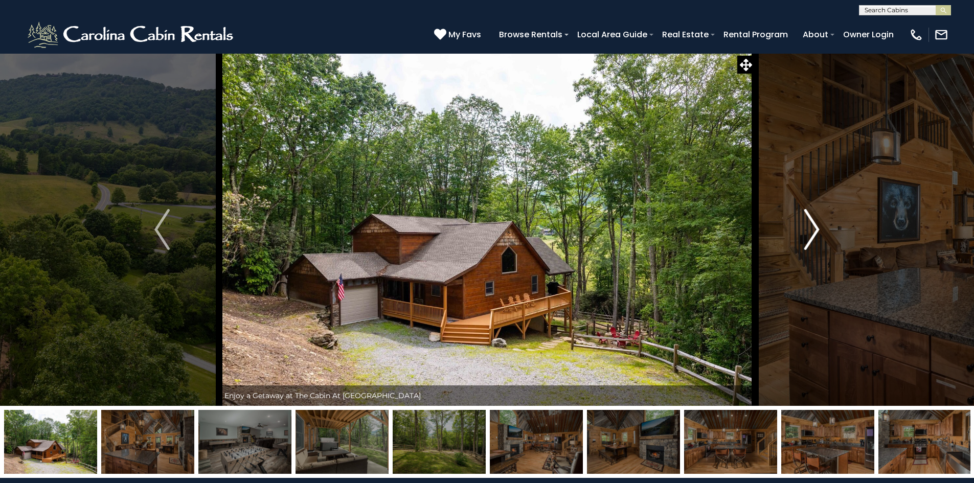
click at [812, 230] on img "Next" at bounding box center [811, 229] width 15 height 41
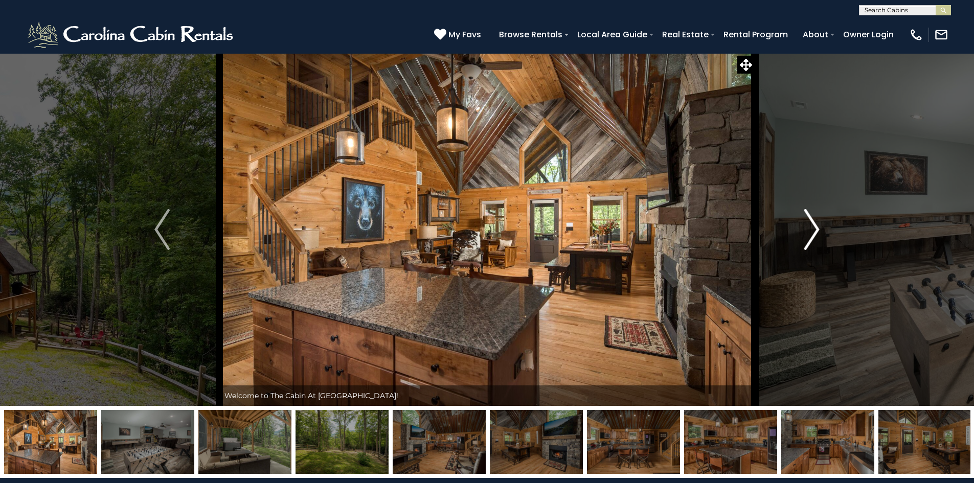
click at [812, 230] on img "Next" at bounding box center [811, 229] width 15 height 41
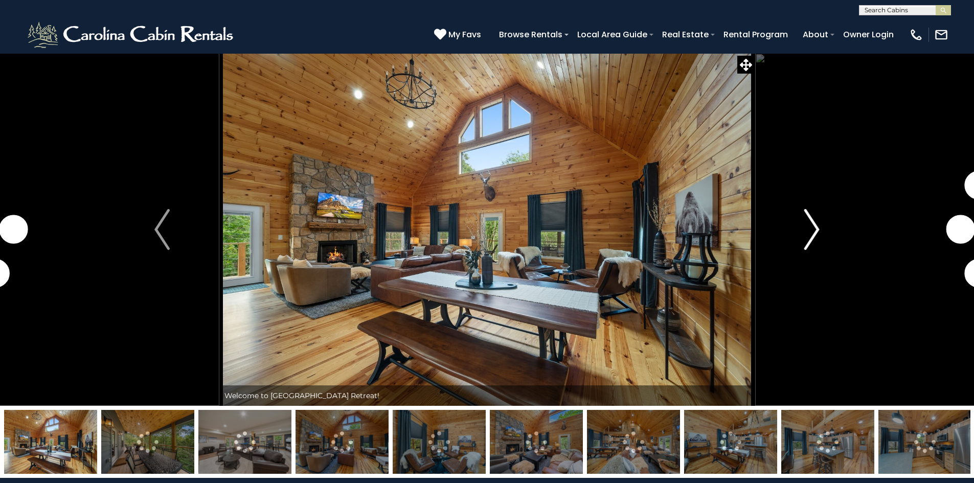
click at [812, 226] on img "Next" at bounding box center [811, 229] width 15 height 41
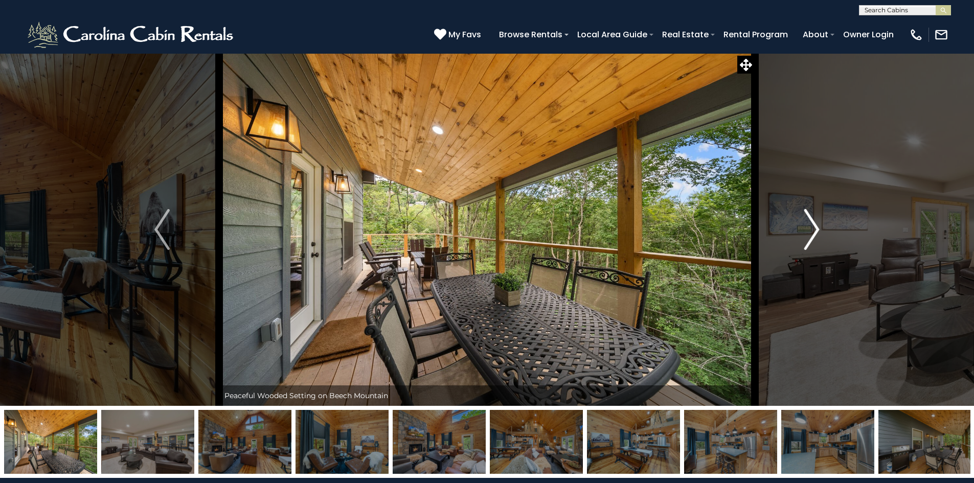
click at [812, 226] on img "Next" at bounding box center [811, 229] width 15 height 41
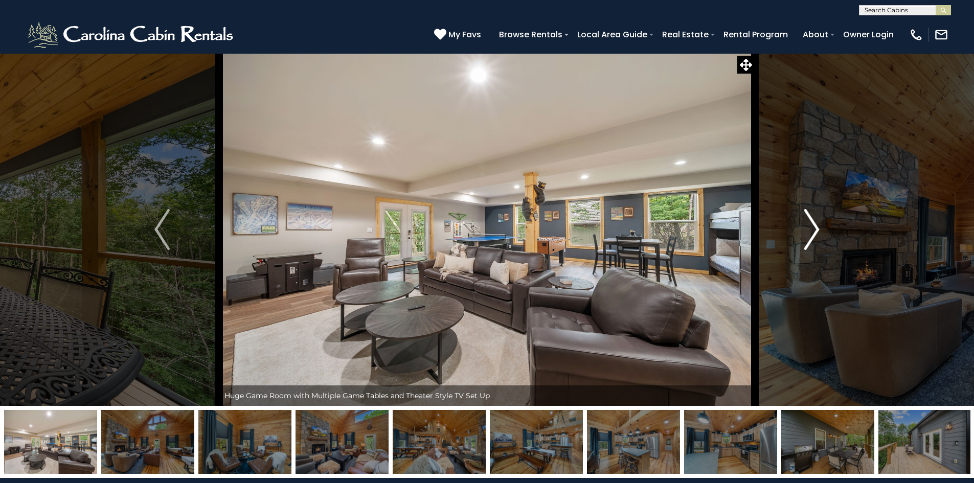
click at [812, 226] on img "Next" at bounding box center [811, 229] width 15 height 41
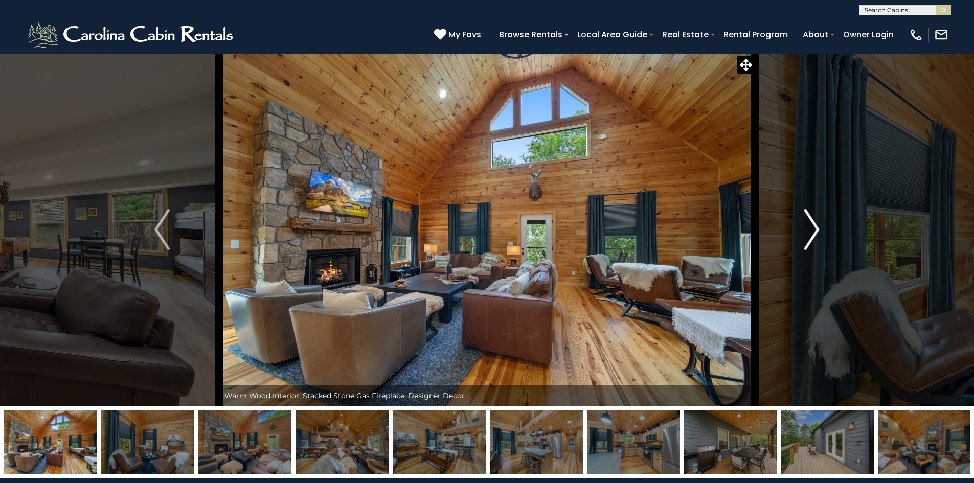
click at [812, 226] on img "Next" at bounding box center [811, 229] width 15 height 41
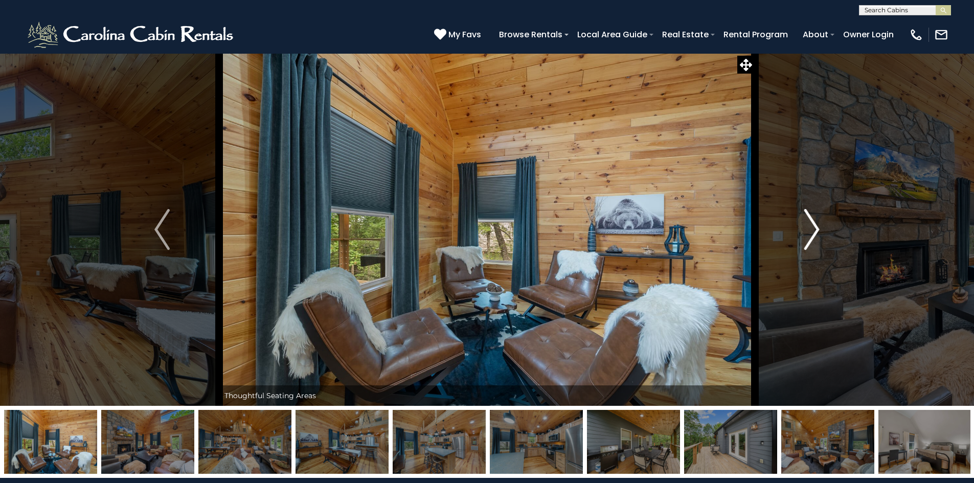
click at [812, 226] on img "Next" at bounding box center [811, 229] width 15 height 41
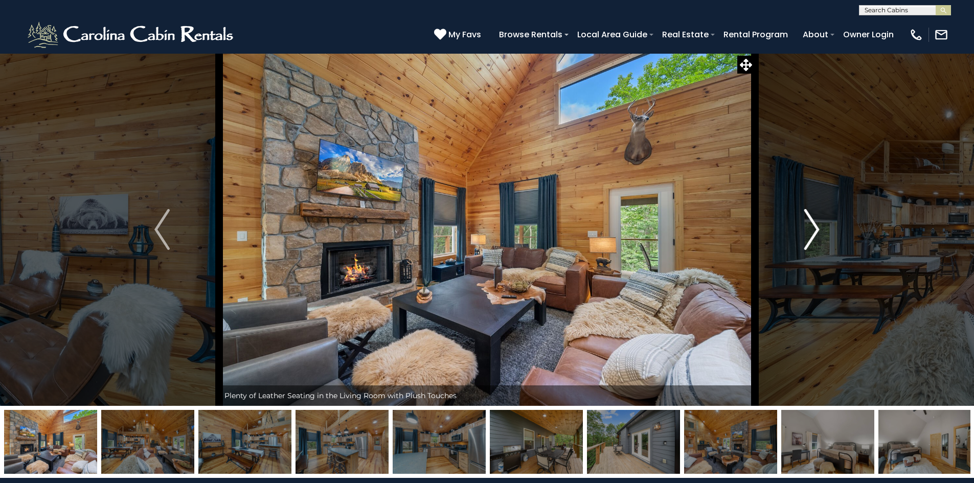
click at [812, 226] on img "Next" at bounding box center [811, 229] width 15 height 41
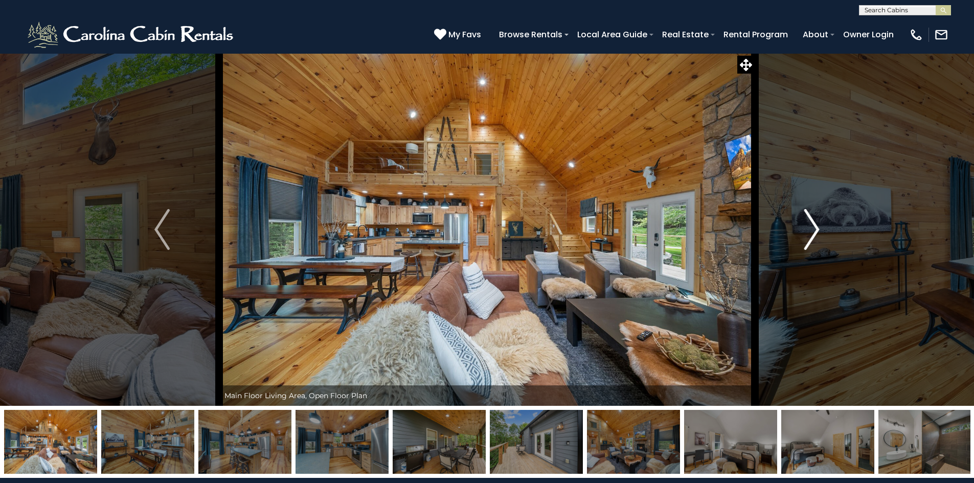
click at [812, 226] on img "Next" at bounding box center [811, 229] width 15 height 41
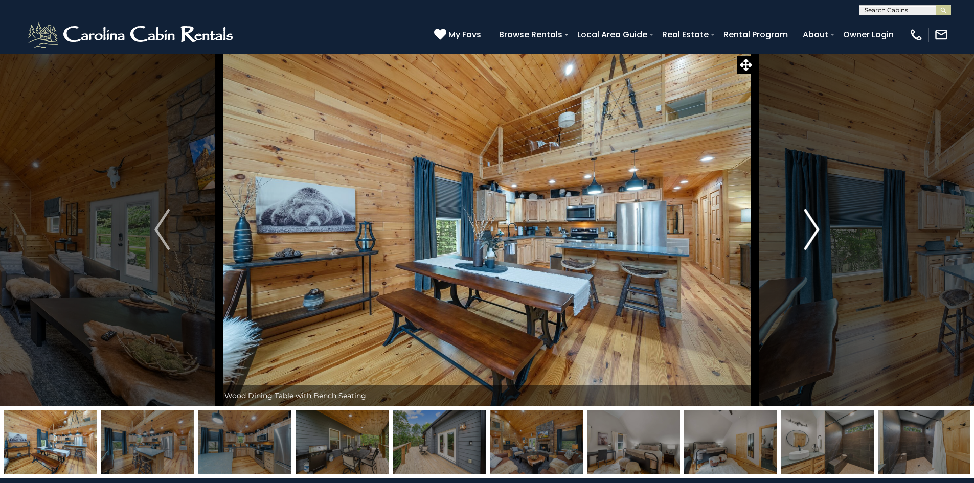
click at [812, 226] on img "Next" at bounding box center [811, 229] width 15 height 41
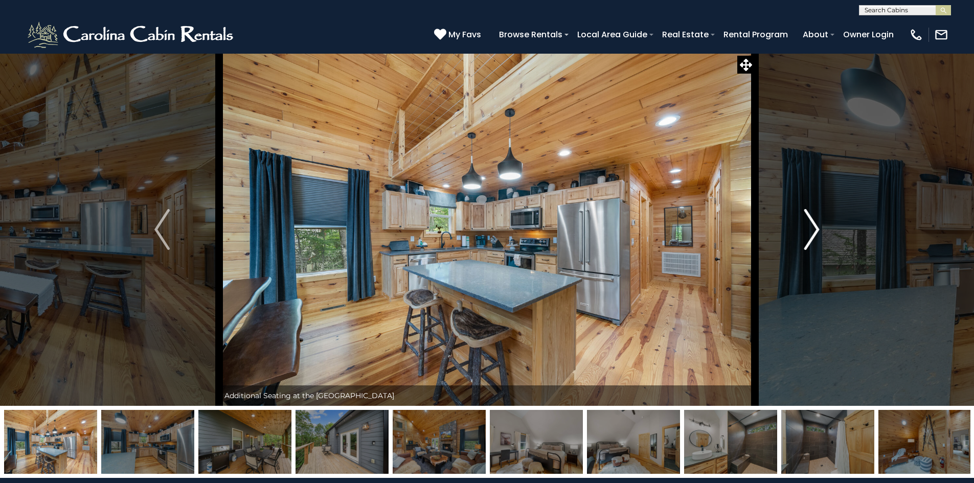
click at [812, 226] on img "Next" at bounding box center [811, 229] width 15 height 41
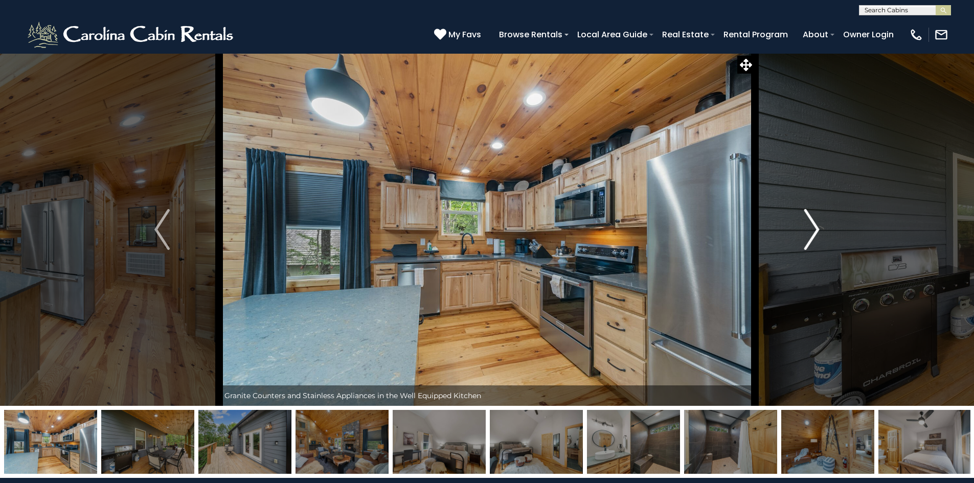
click at [812, 226] on img "Next" at bounding box center [811, 229] width 15 height 41
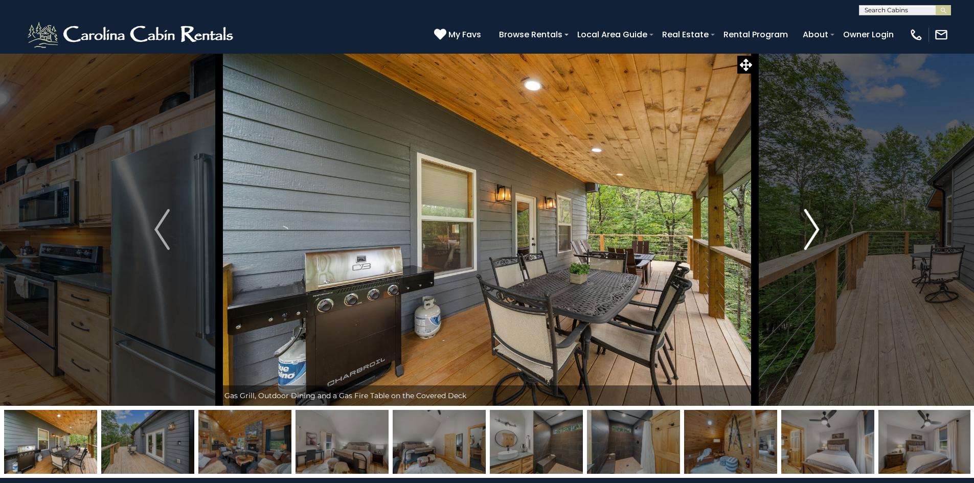
click at [812, 226] on img "Next" at bounding box center [811, 229] width 15 height 41
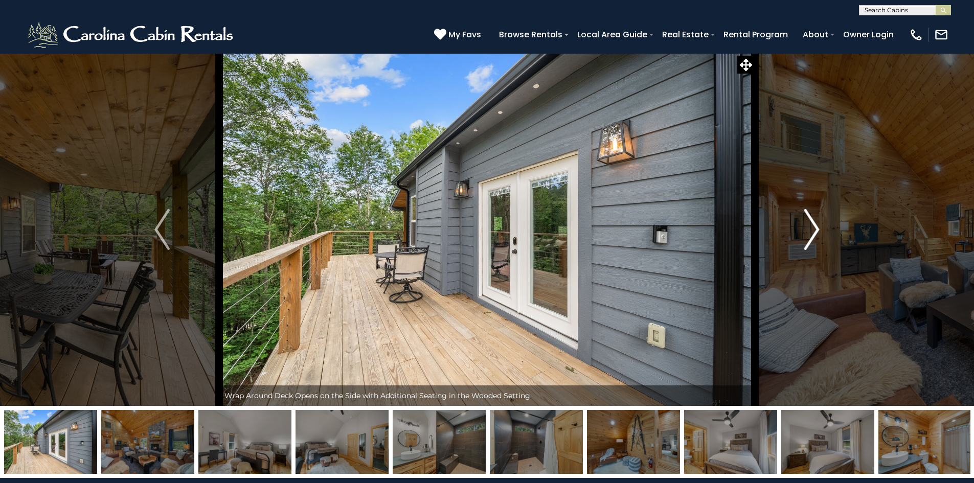
click at [812, 226] on img "Next" at bounding box center [811, 229] width 15 height 41
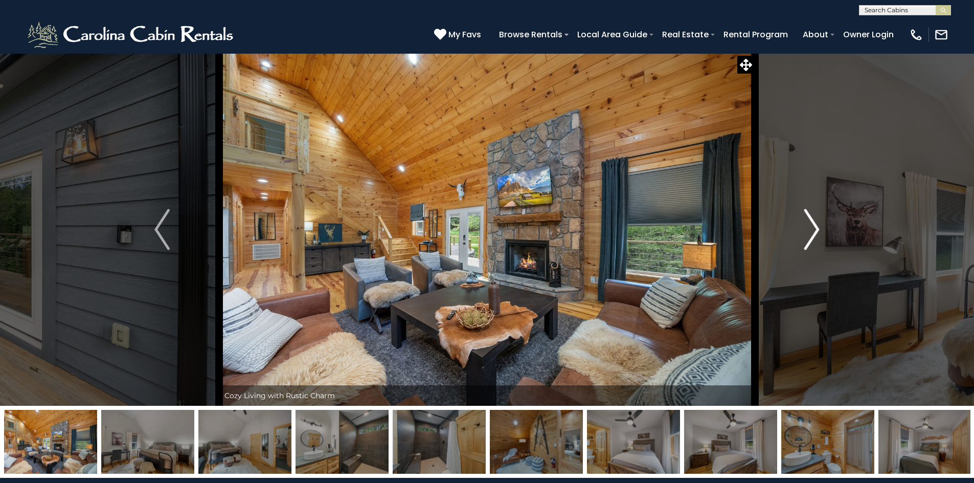
click at [812, 226] on img "Next" at bounding box center [811, 229] width 15 height 41
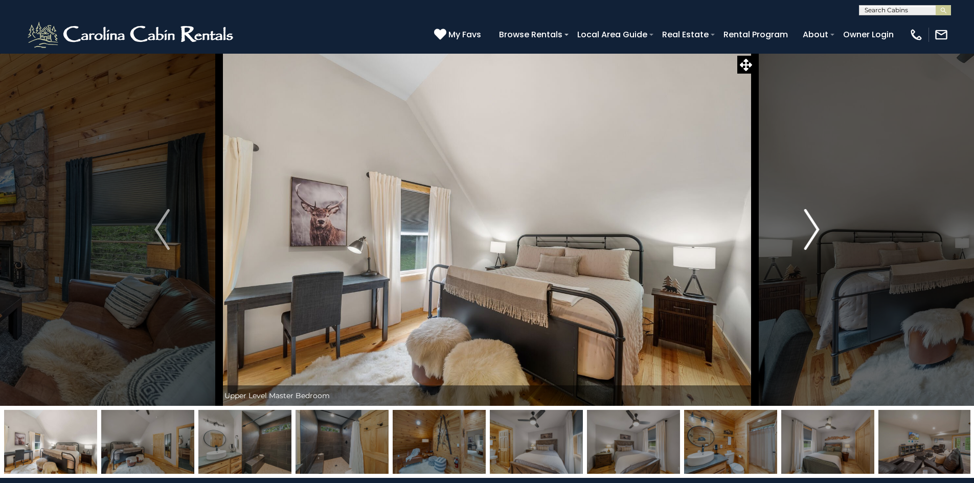
click at [812, 226] on img "Next" at bounding box center [811, 229] width 15 height 41
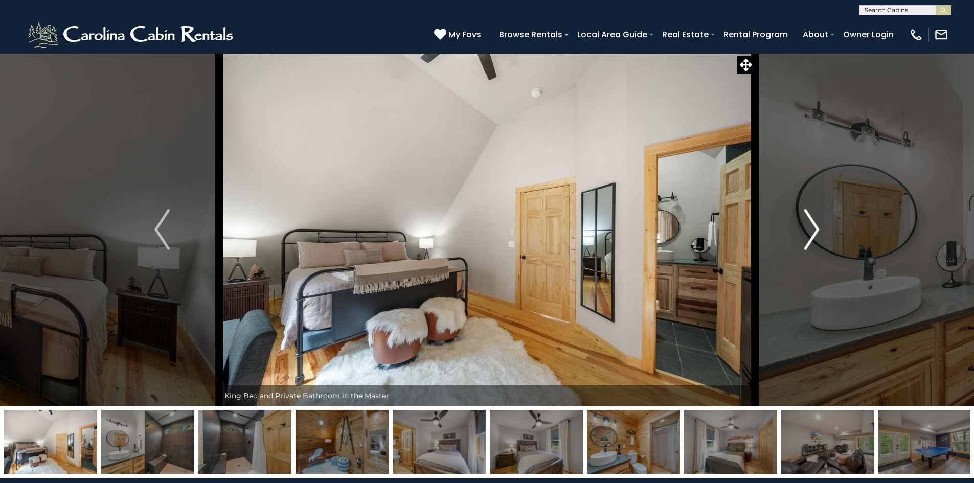
click at [812, 226] on img "Next" at bounding box center [811, 229] width 15 height 41
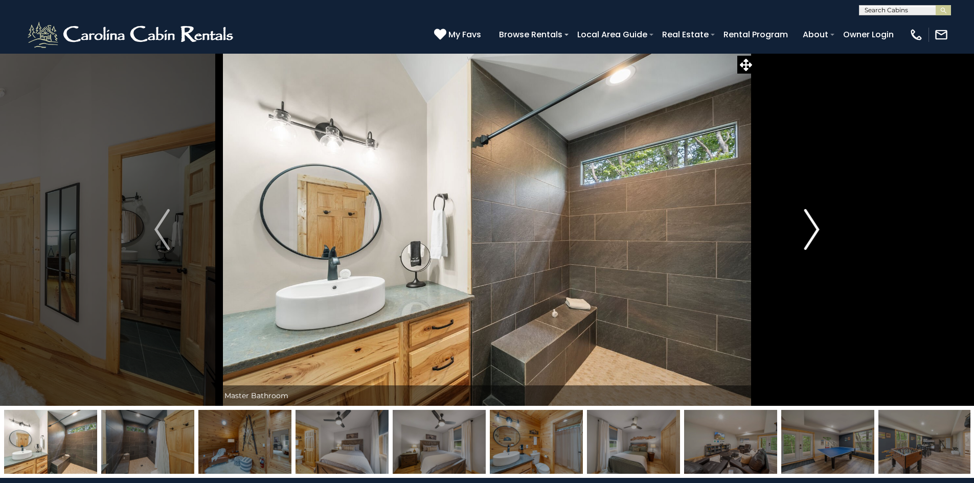
click at [812, 226] on img "Next" at bounding box center [811, 229] width 15 height 41
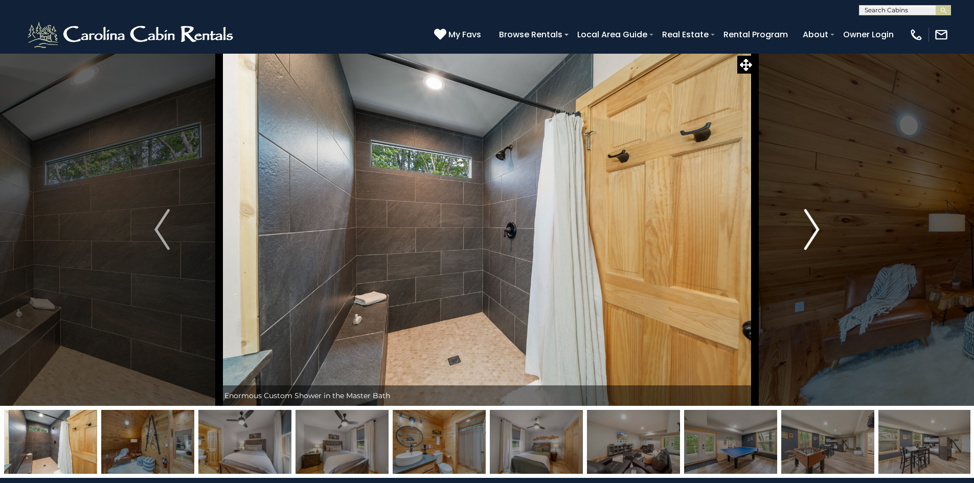
click at [812, 226] on img "Next" at bounding box center [811, 229] width 15 height 41
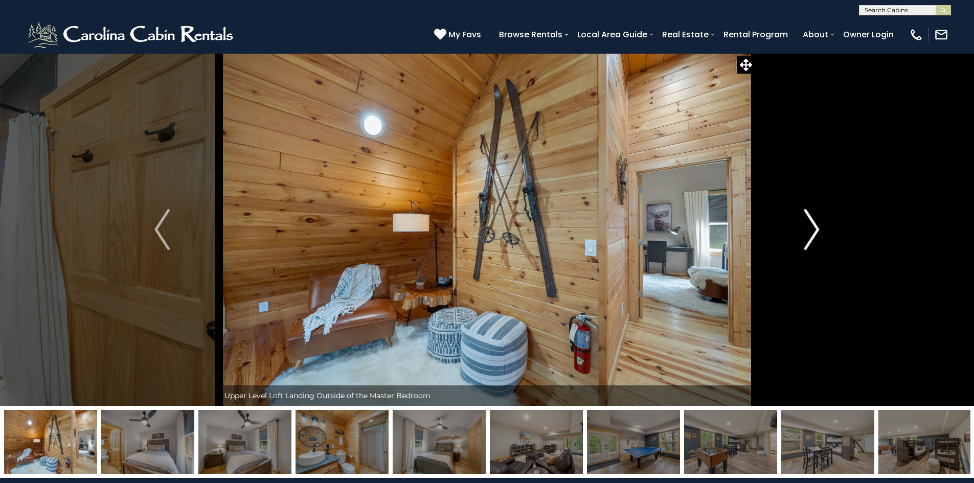
click at [812, 226] on img "Next" at bounding box center [811, 229] width 15 height 41
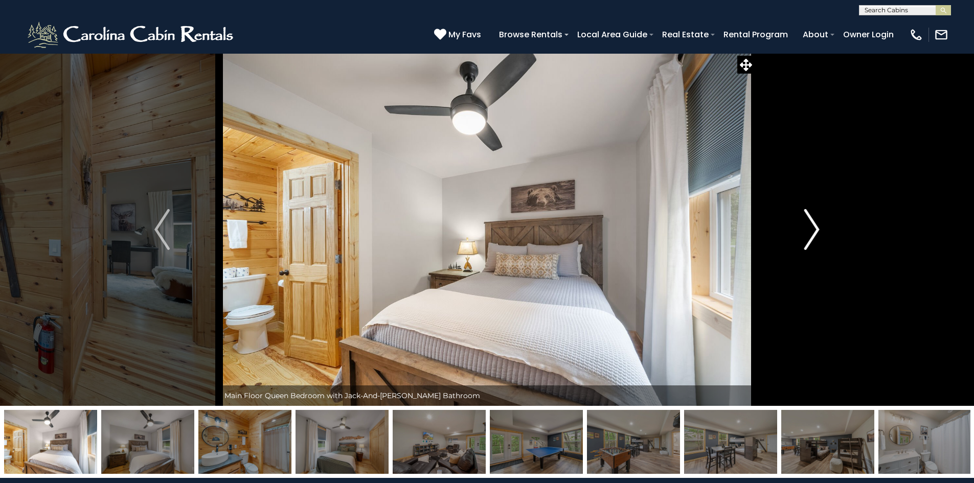
click at [812, 226] on img "Next" at bounding box center [811, 229] width 15 height 41
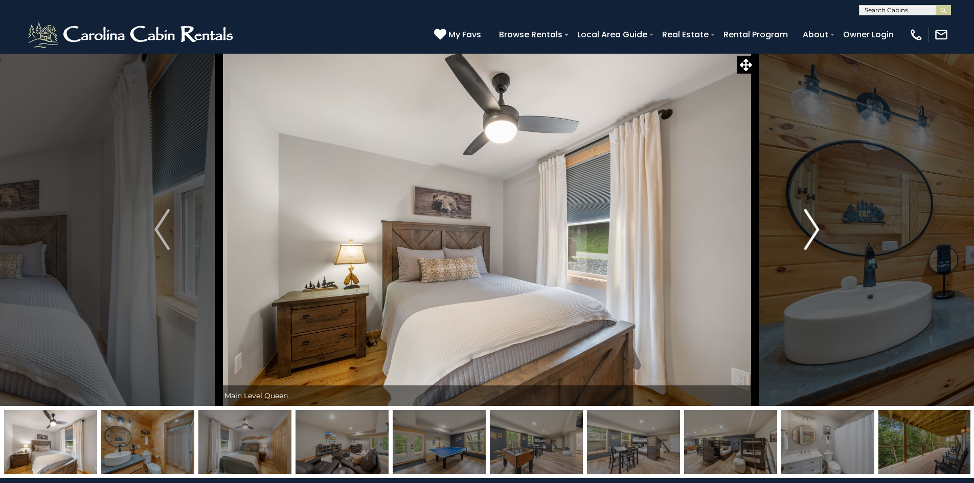
click at [812, 226] on img "Next" at bounding box center [811, 229] width 15 height 41
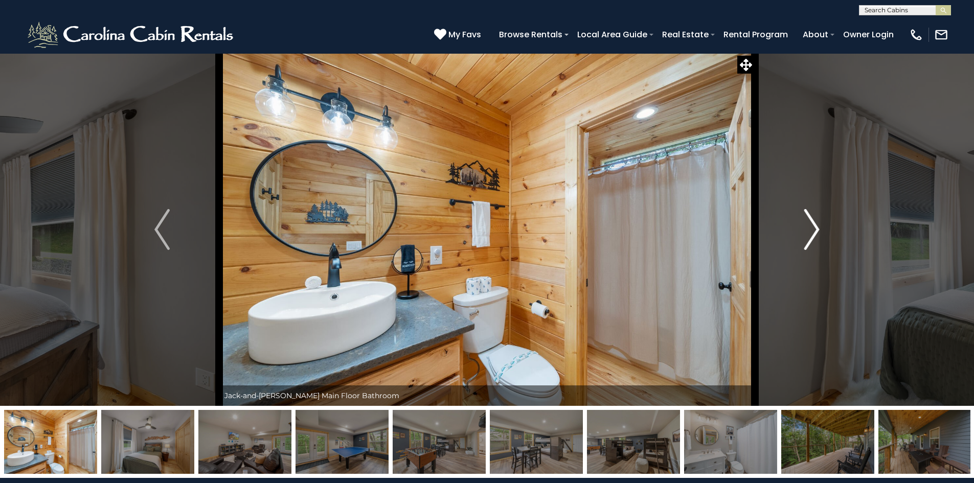
click at [812, 226] on img "Next" at bounding box center [811, 229] width 15 height 41
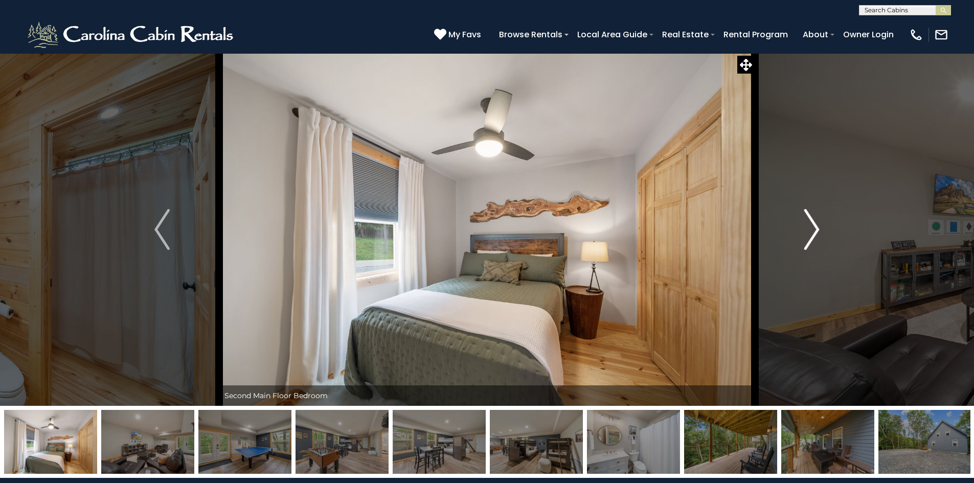
click at [805, 228] on img "Next" at bounding box center [811, 229] width 15 height 41
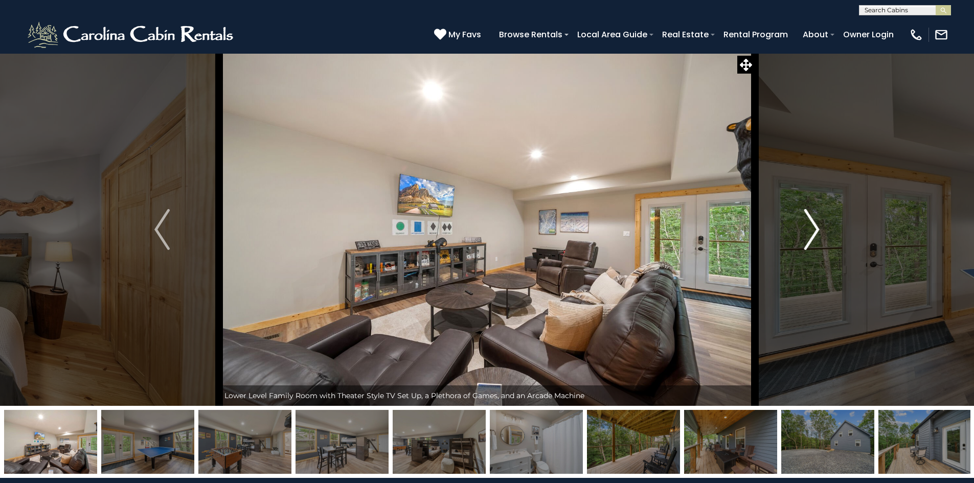
click at [805, 228] on img "Next" at bounding box center [811, 229] width 15 height 41
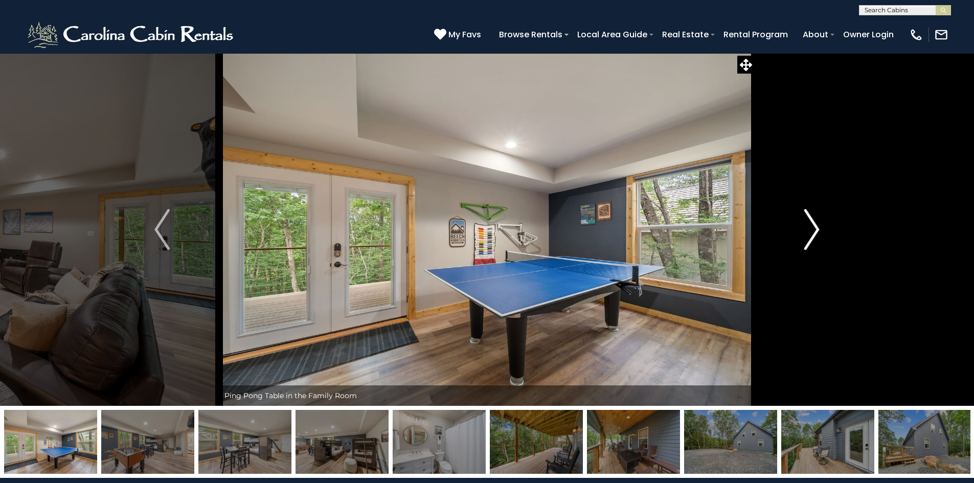
click at [805, 228] on img "Next" at bounding box center [811, 229] width 15 height 41
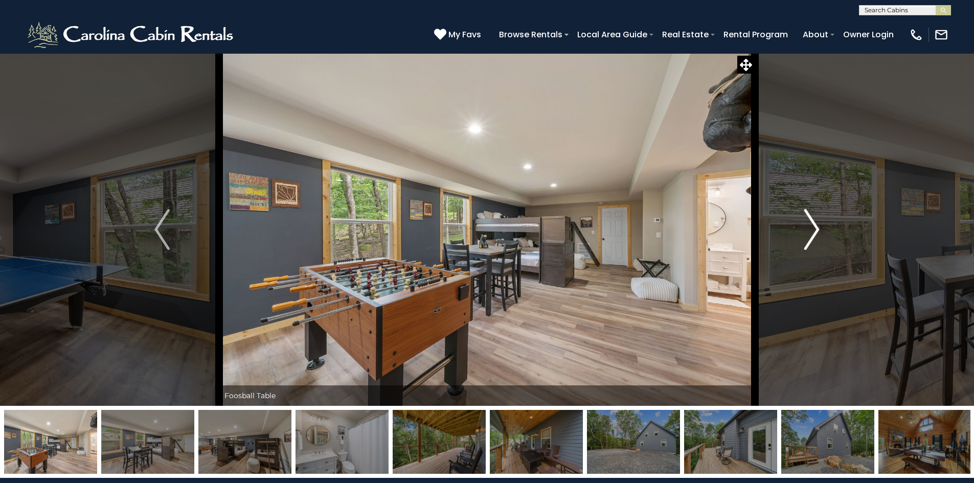
click at [805, 227] on img "Next" at bounding box center [811, 229] width 15 height 41
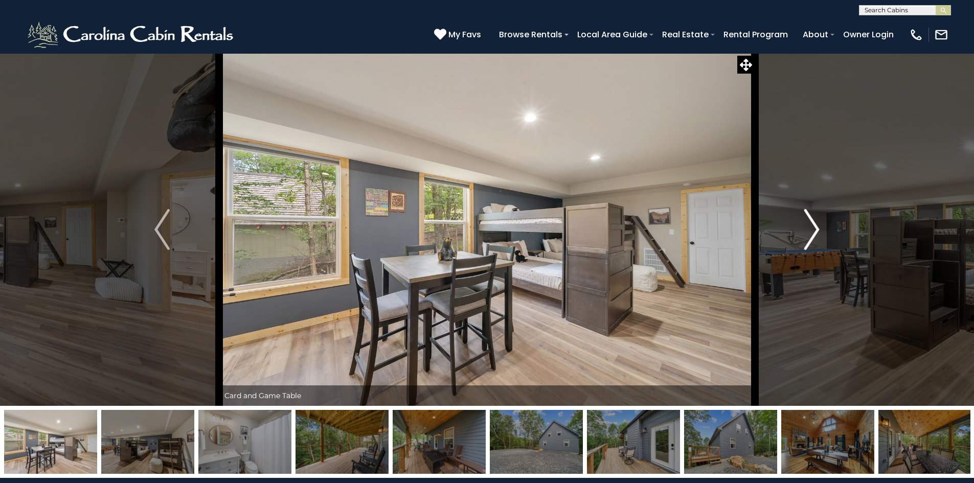
click at [805, 227] on img "Next" at bounding box center [811, 229] width 15 height 41
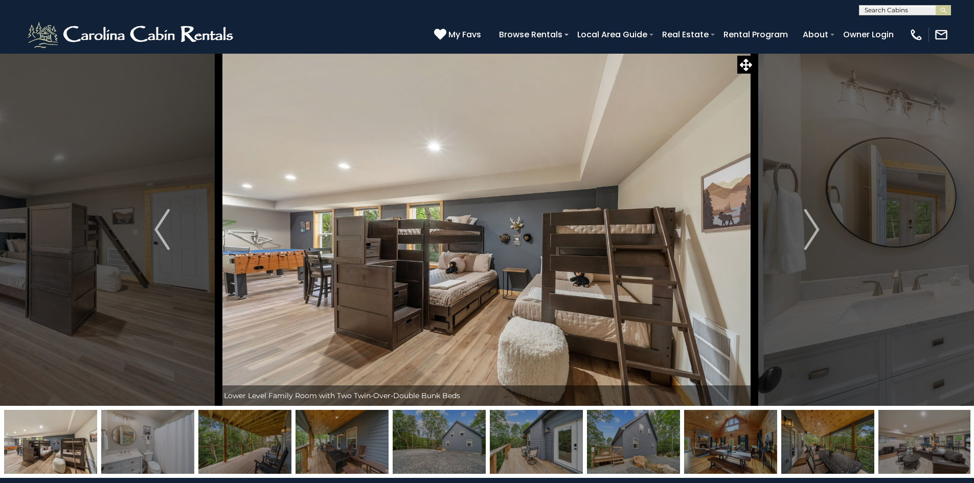
click at [716, 212] on img at bounding box center [487, 229] width 536 height 353
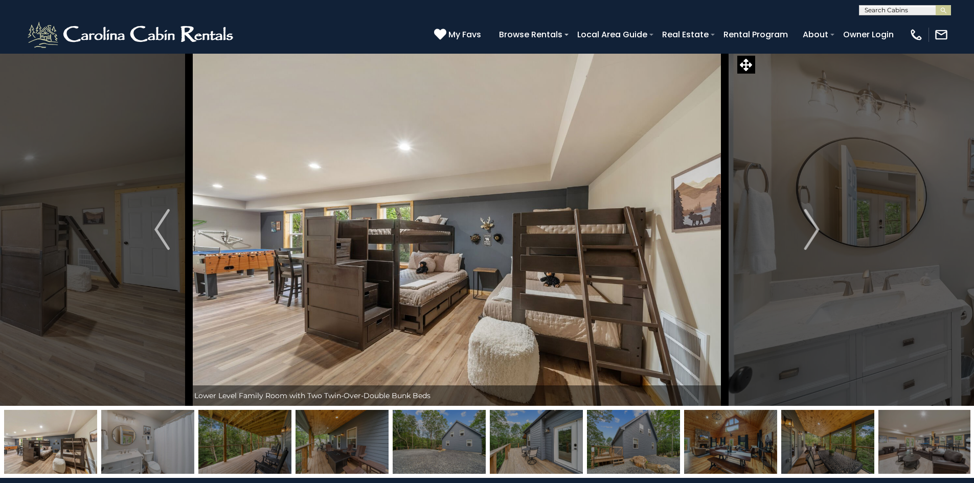
drag, startPoint x: 685, startPoint y: 213, endPoint x: 677, endPoint y: 214, distance: 8.3
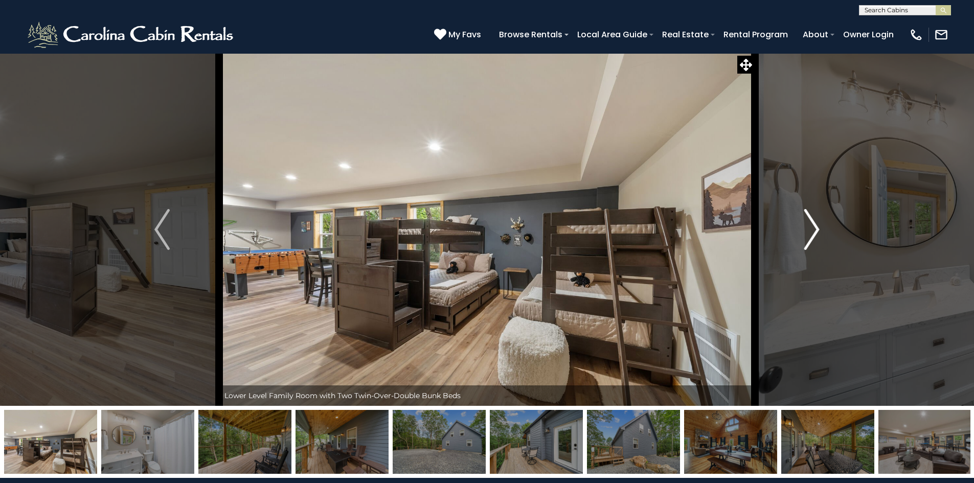
drag, startPoint x: 677, startPoint y: 214, endPoint x: 807, endPoint y: 229, distance: 131.2
click at [807, 229] on img "Next" at bounding box center [811, 229] width 15 height 41
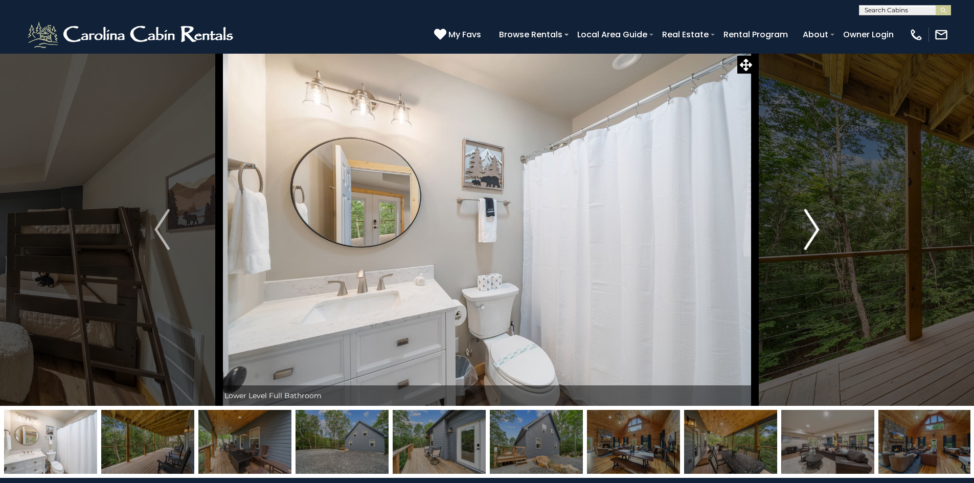
click at [807, 229] on img "Next" at bounding box center [811, 229] width 15 height 41
